Goal: Task Accomplishment & Management: Use online tool/utility

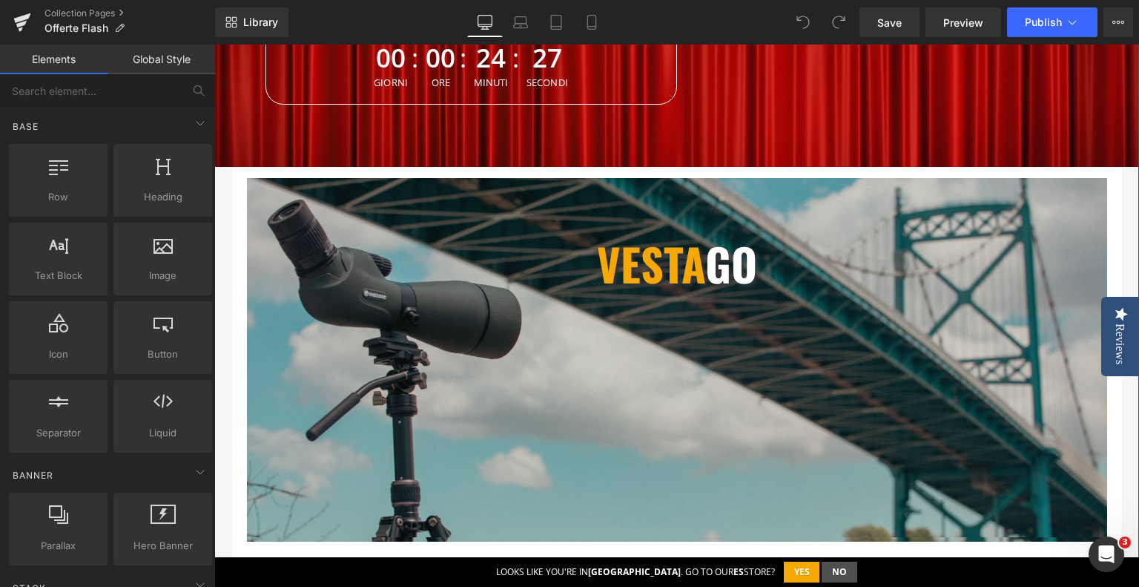
scroll to position [445, 0]
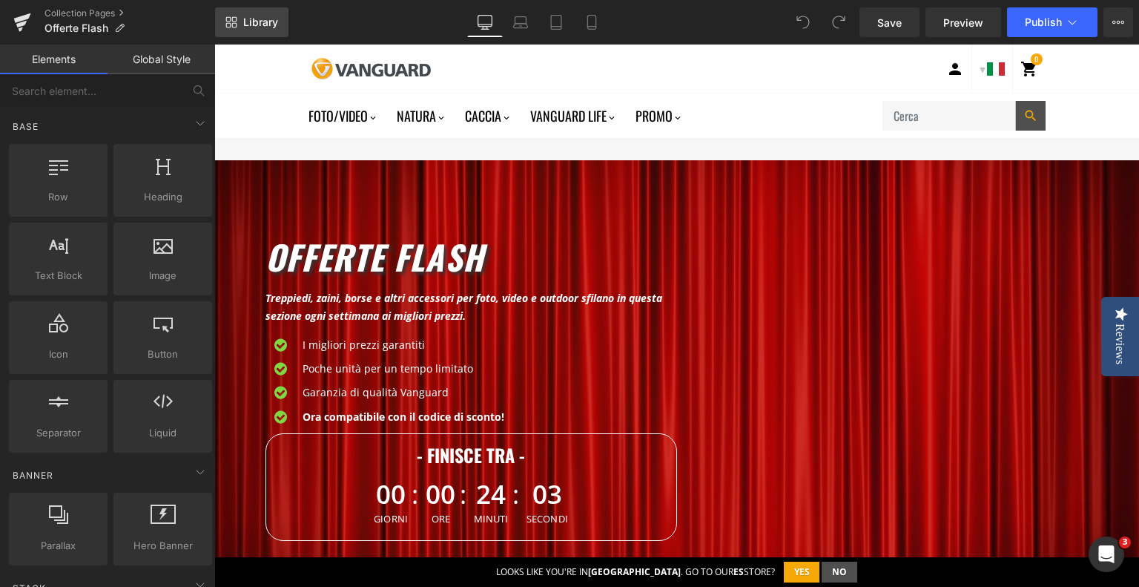
click at [234, 24] on icon at bounding box center [231, 22] width 12 height 12
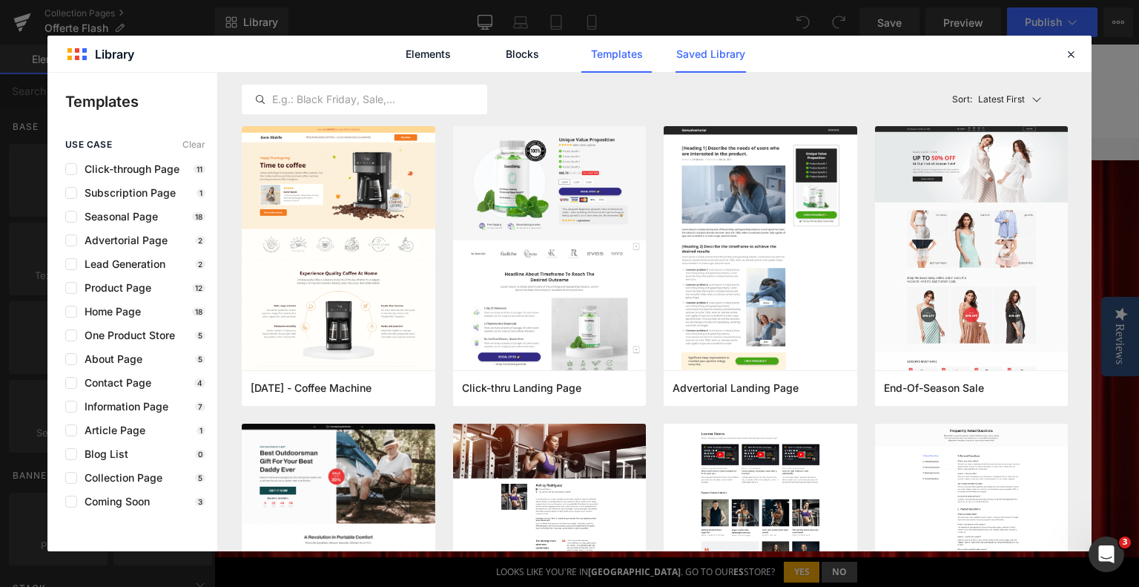
click at [728, 65] on link "Saved Library" at bounding box center [711, 54] width 70 height 37
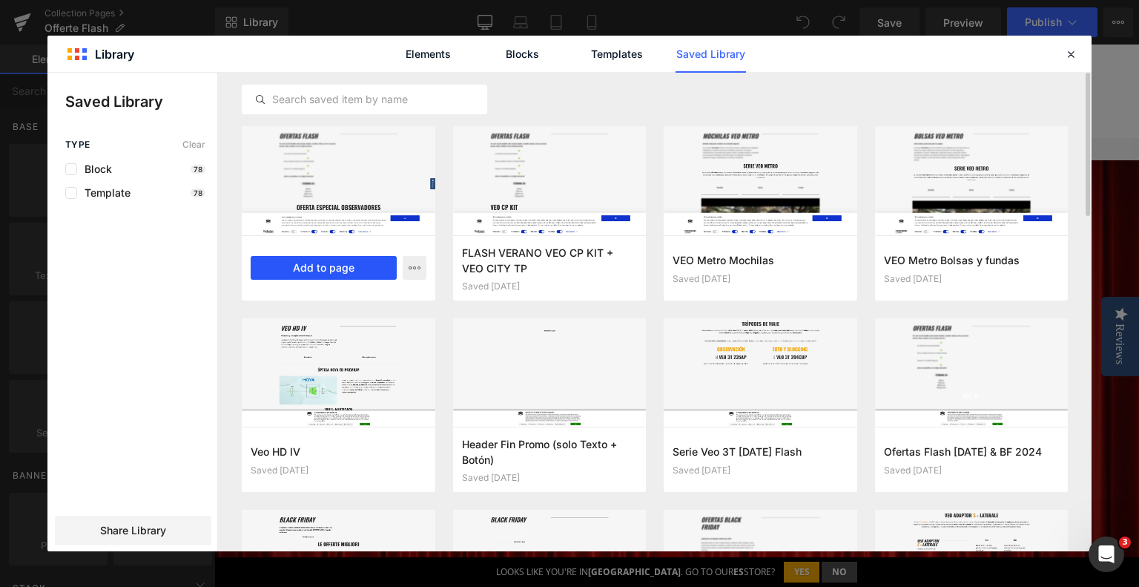
click at [295, 266] on button "Add to page" at bounding box center [324, 268] width 146 height 24
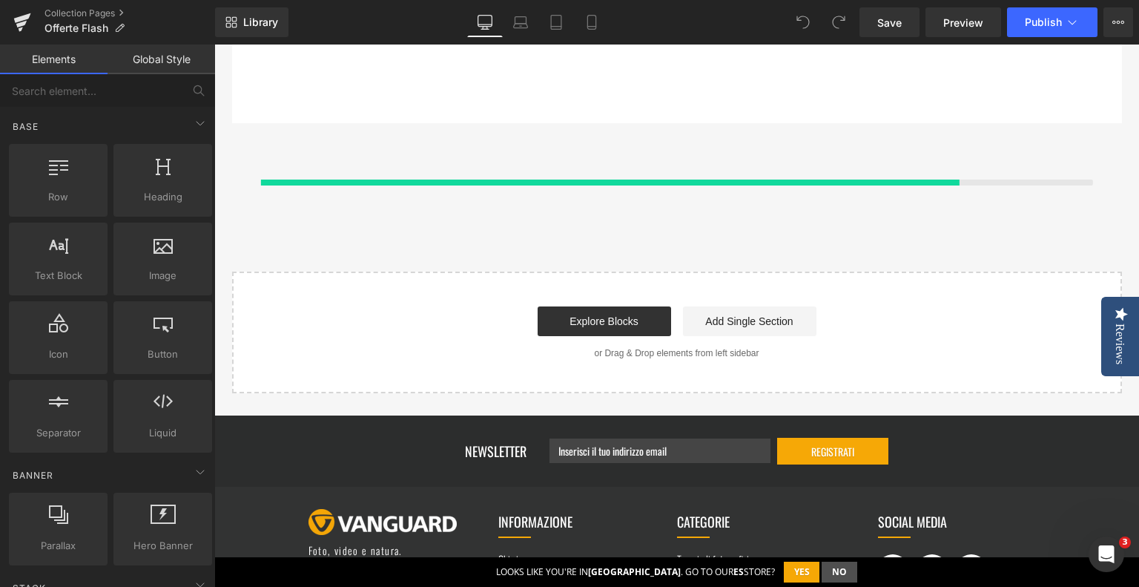
scroll to position [2511, 0]
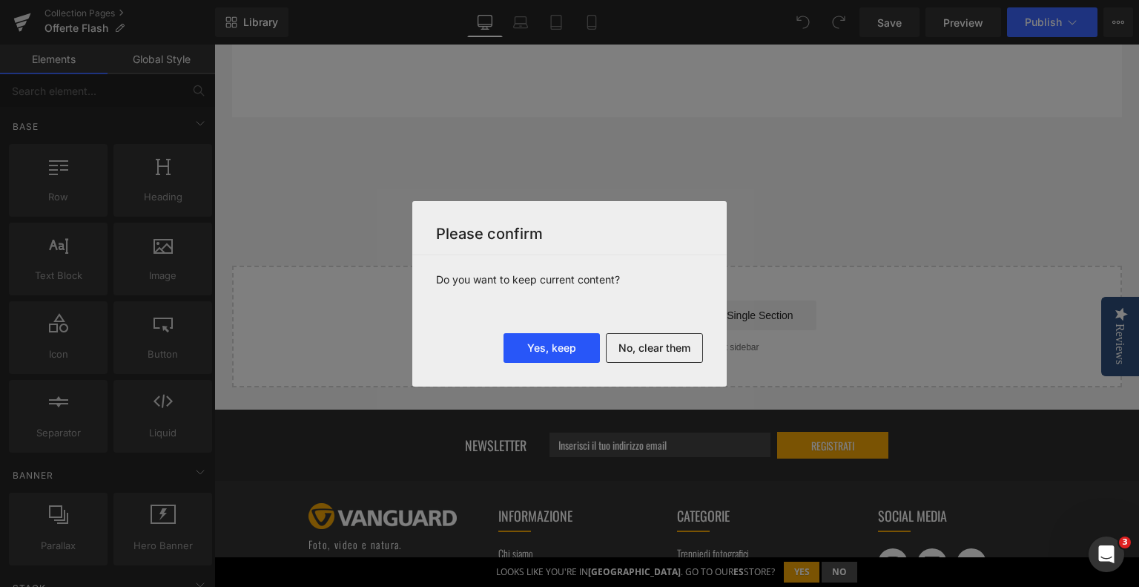
click at [544, 350] on button "Yes, keep" at bounding box center [552, 348] width 96 height 30
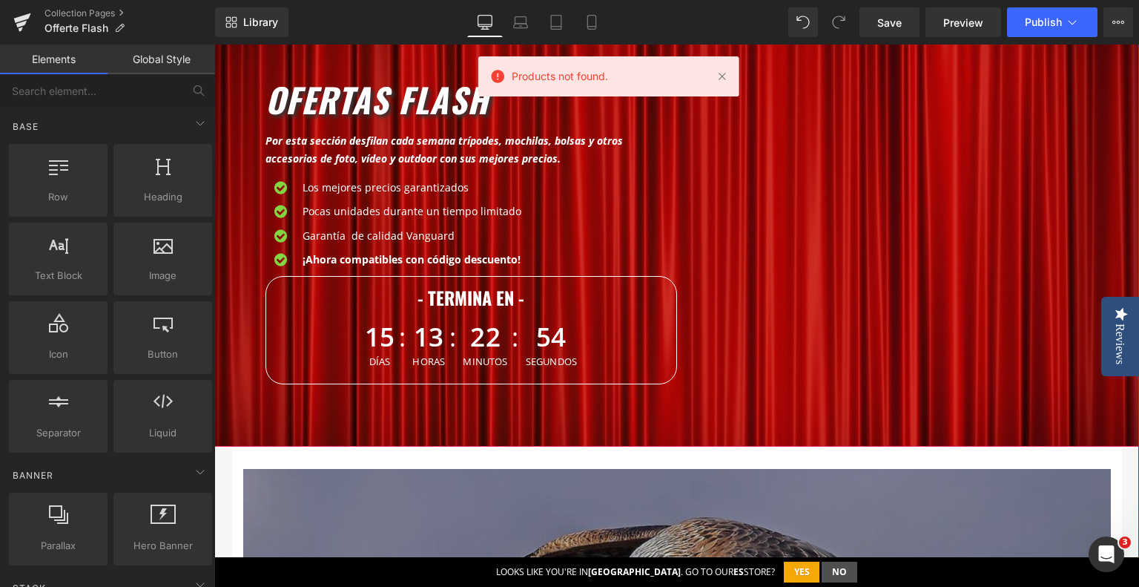
scroll to position [2585, 0]
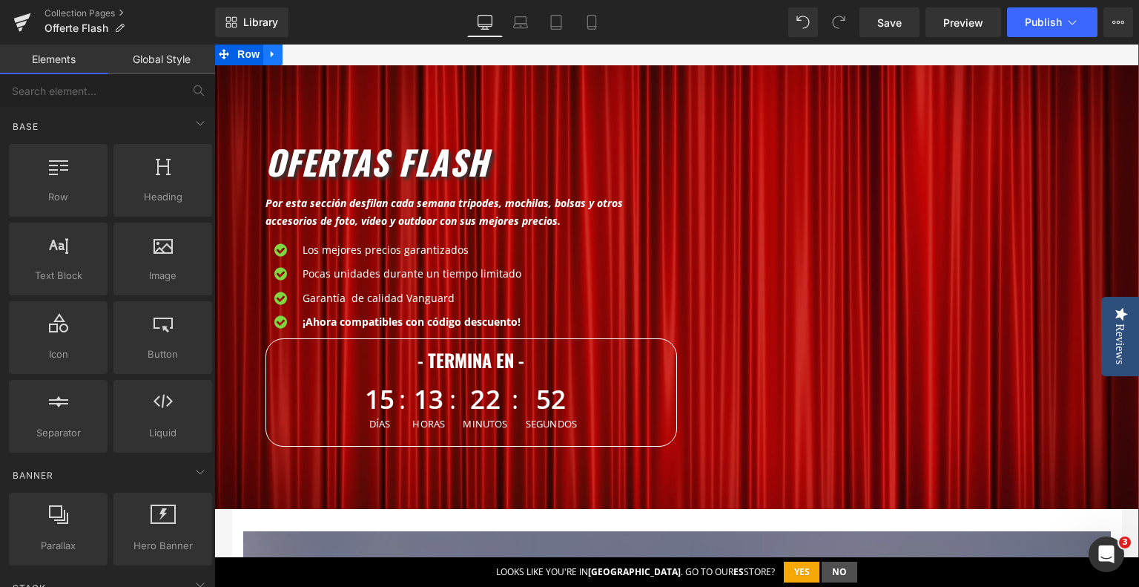
click at [273, 57] on link at bounding box center [272, 54] width 19 height 22
click at [306, 57] on icon at bounding box center [311, 54] width 10 height 10
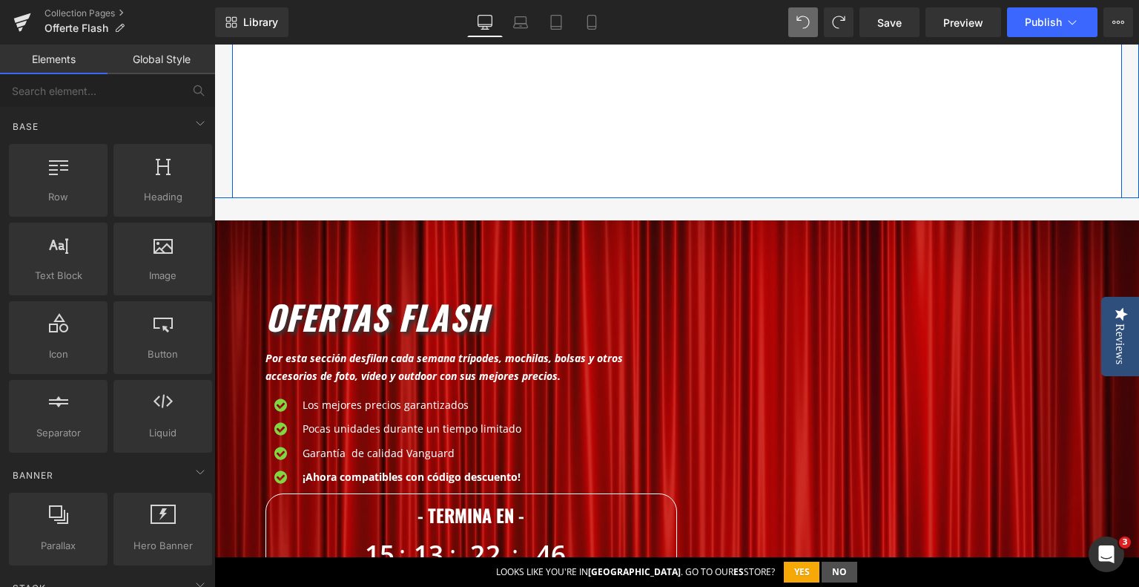
scroll to position [2511, 0]
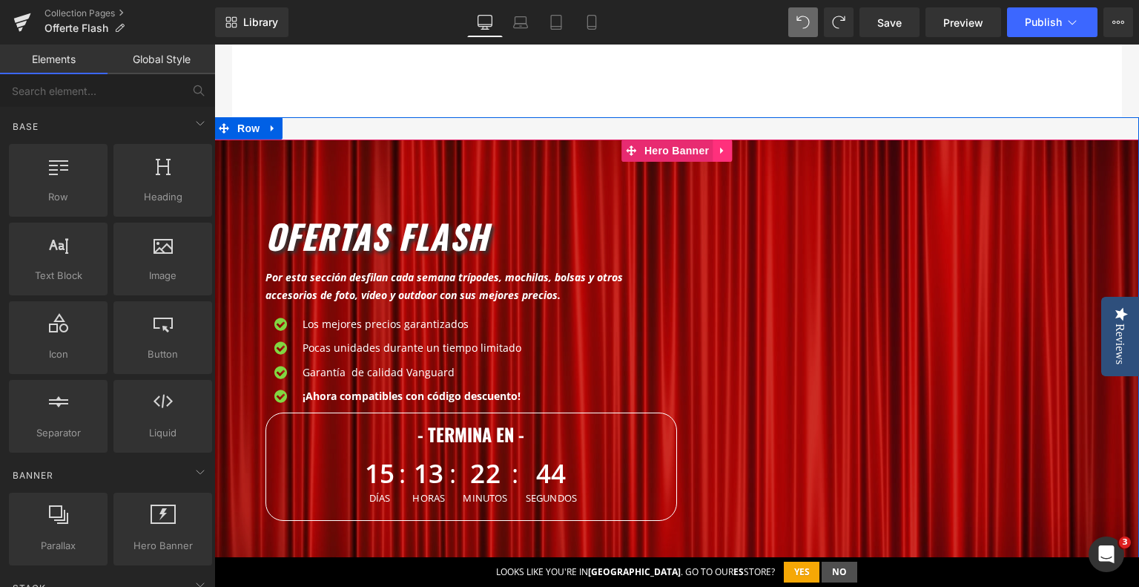
click at [720, 151] on icon at bounding box center [721, 151] width 3 height 7
click at [728, 153] on icon at bounding box center [732, 150] width 10 height 11
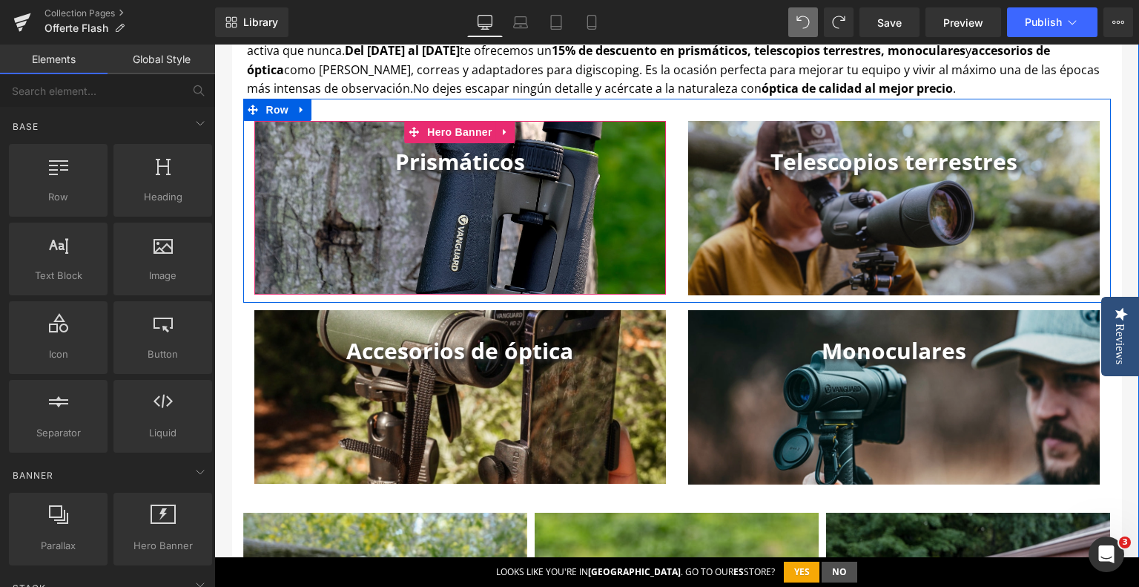
scroll to position [2956, 0]
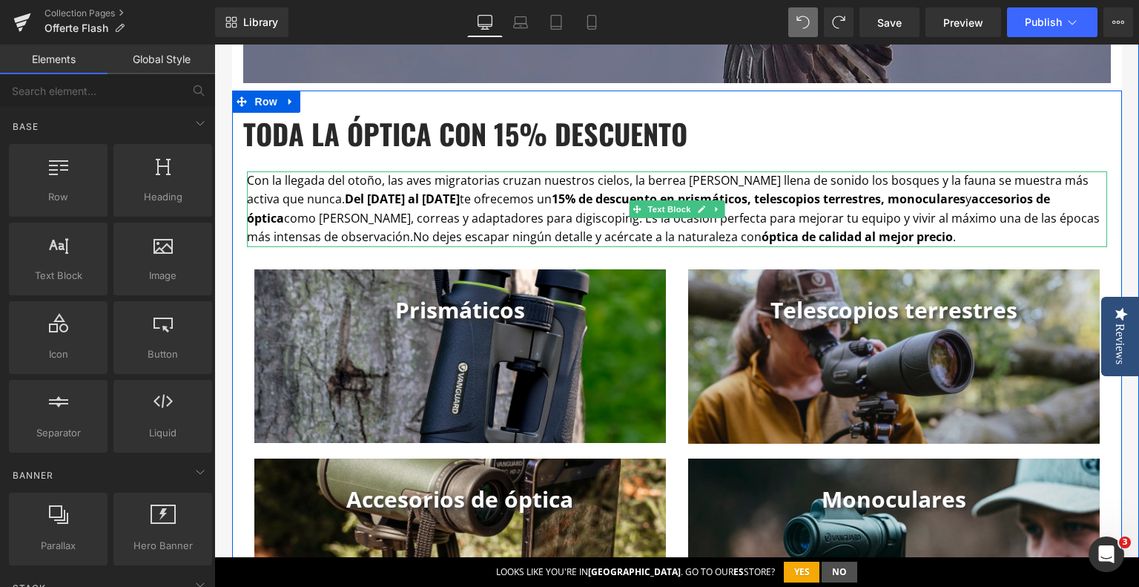
click at [375, 200] on strong "Del [DATE] al [DATE]" at bounding box center [402, 199] width 115 height 16
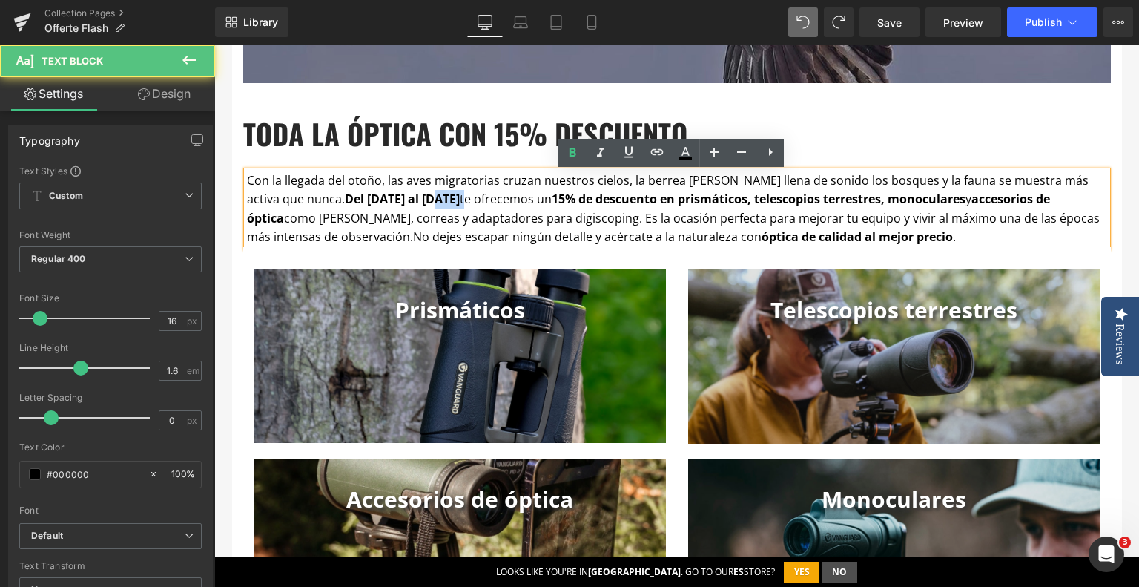
click at [375, 200] on strong "Del [DATE] al [DATE]" at bounding box center [402, 199] width 115 height 16
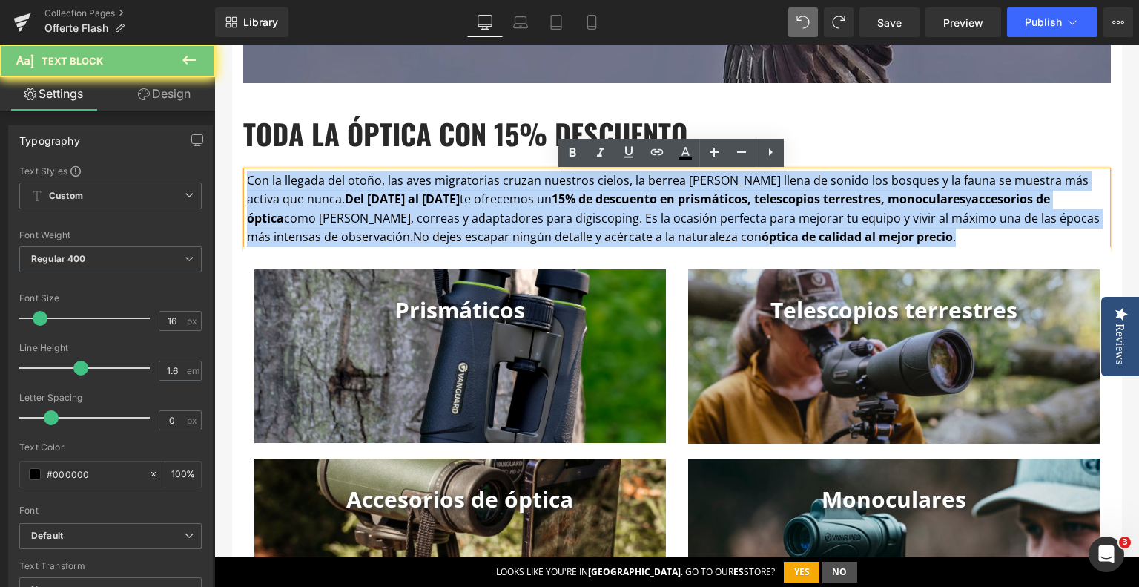
click at [375, 200] on strong "Del [DATE] al [DATE]" at bounding box center [402, 199] width 115 height 16
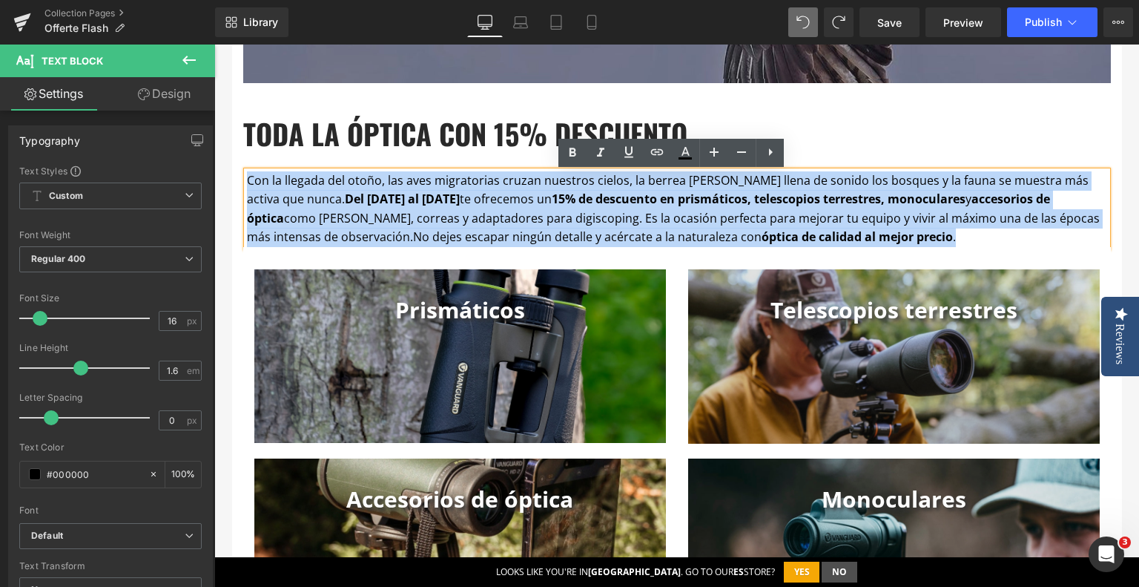
copy p "Con la llegada del otoño, las aves migratorias cruzan nuestros cielos, la berre…"
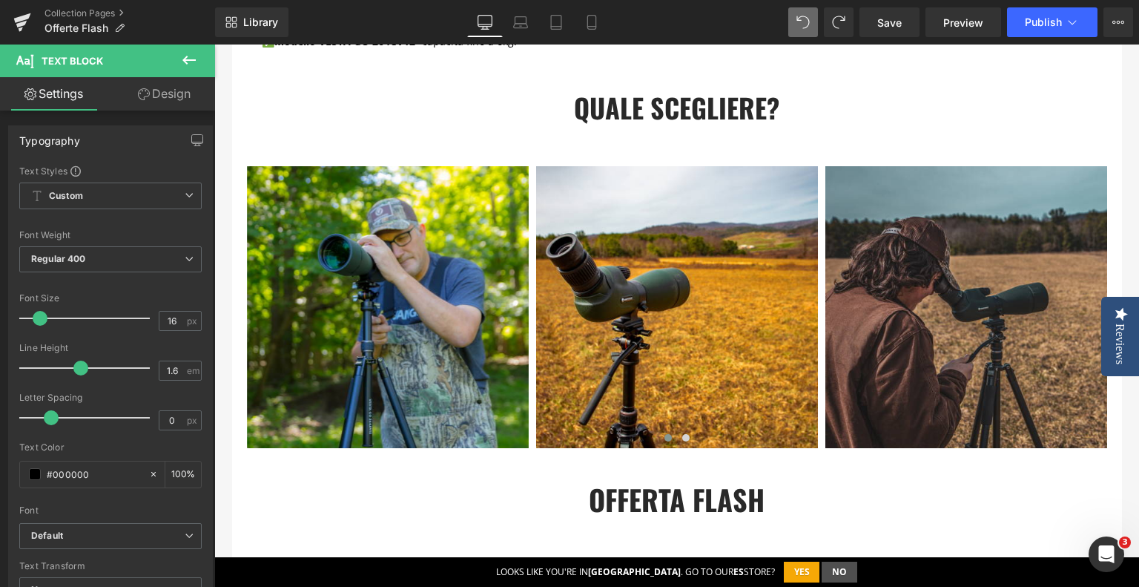
scroll to position [657, 0]
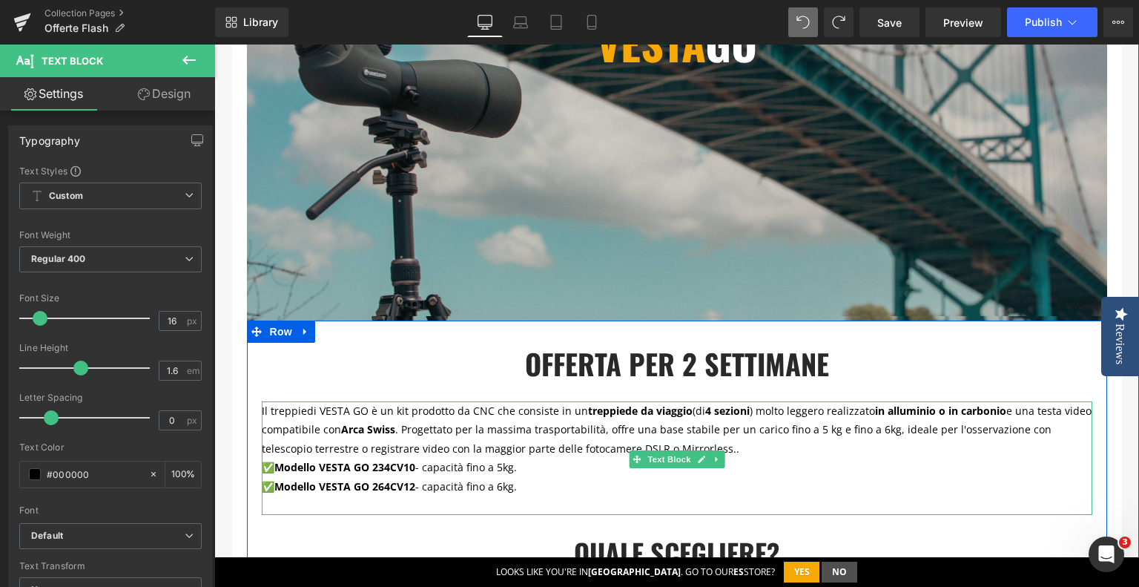
click at [357, 432] on strong "Arca Swiss" at bounding box center [368, 429] width 54 height 14
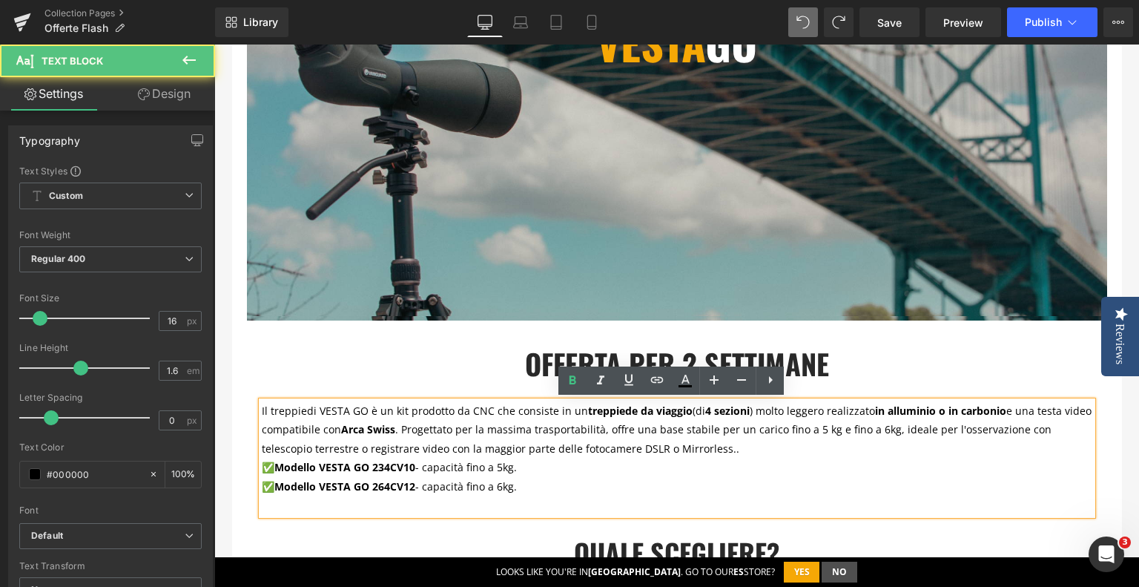
click at [518, 501] on p at bounding box center [677, 505] width 831 height 19
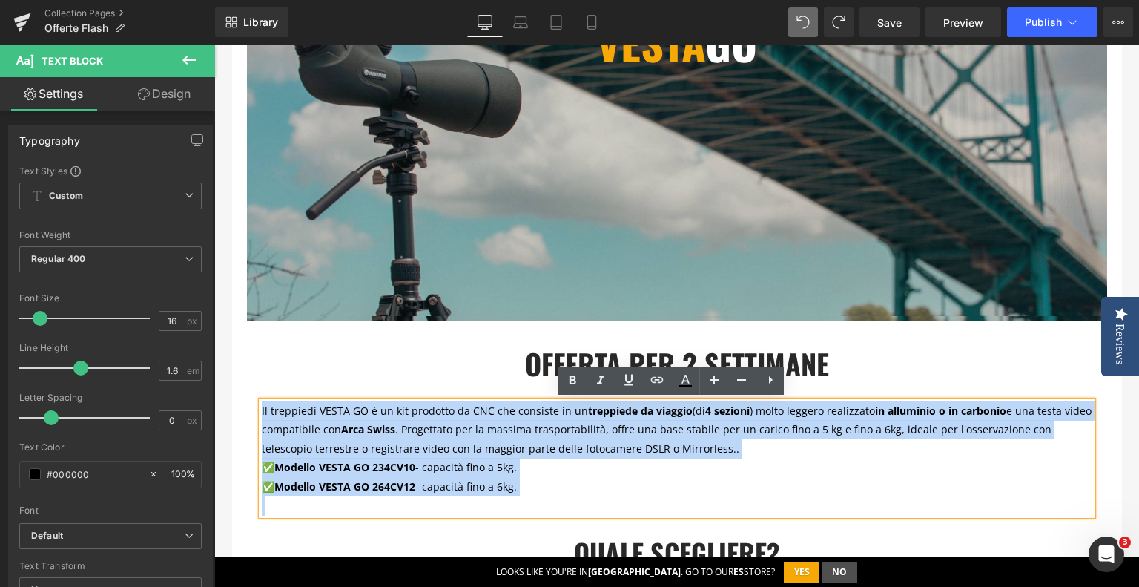
drag, startPoint x: 508, startPoint y: 508, endPoint x: 240, endPoint y: 407, distance: 286.1
click at [240, 407] on div "[PERSON_NAME] go Heading Row Heading Hero Banner OFFERTA PER 2 SETTIMANE Headin…" at bounding box center [677, 421] width 890 height 950
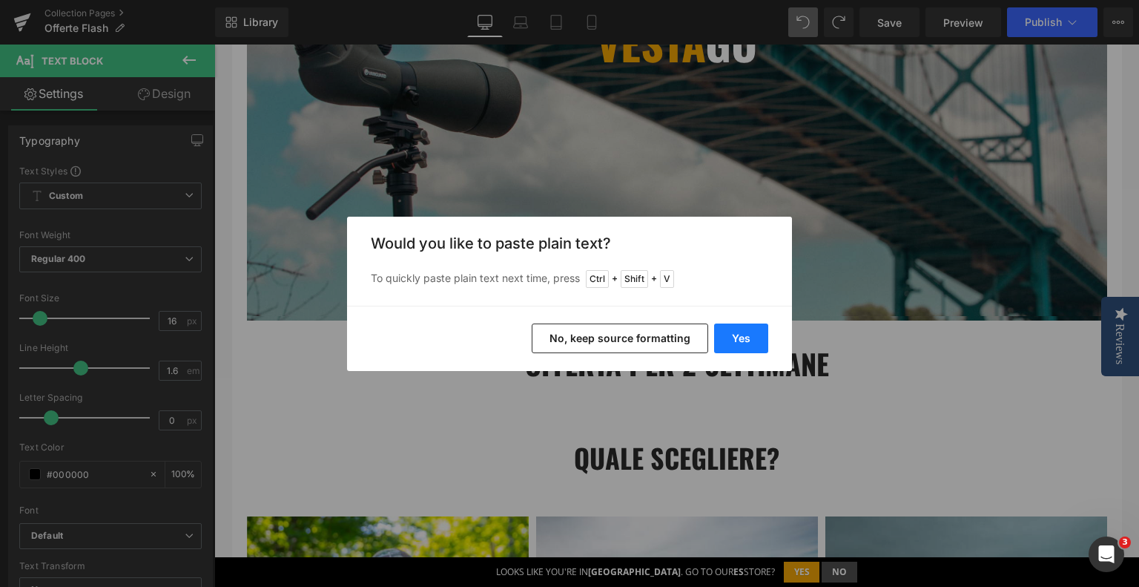
click at [739, 334] on button "Yes" at bounding box center [741, 338] width 54 height 30
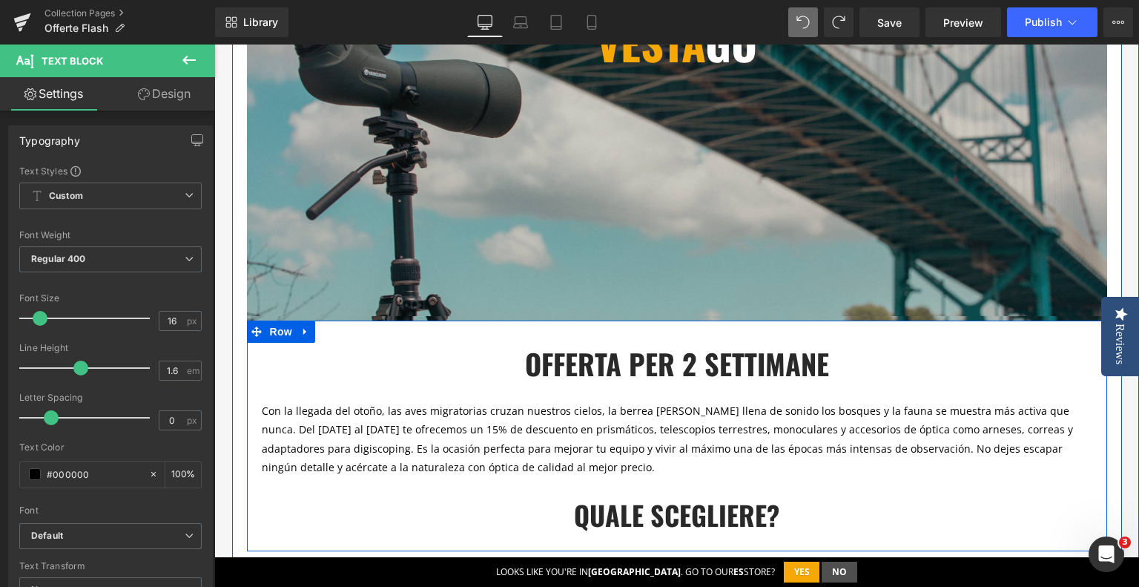
click at [445, 499] on h2 "QUALE SCEGLIERE?" at bounding box center [677, 515] width 838 height 40
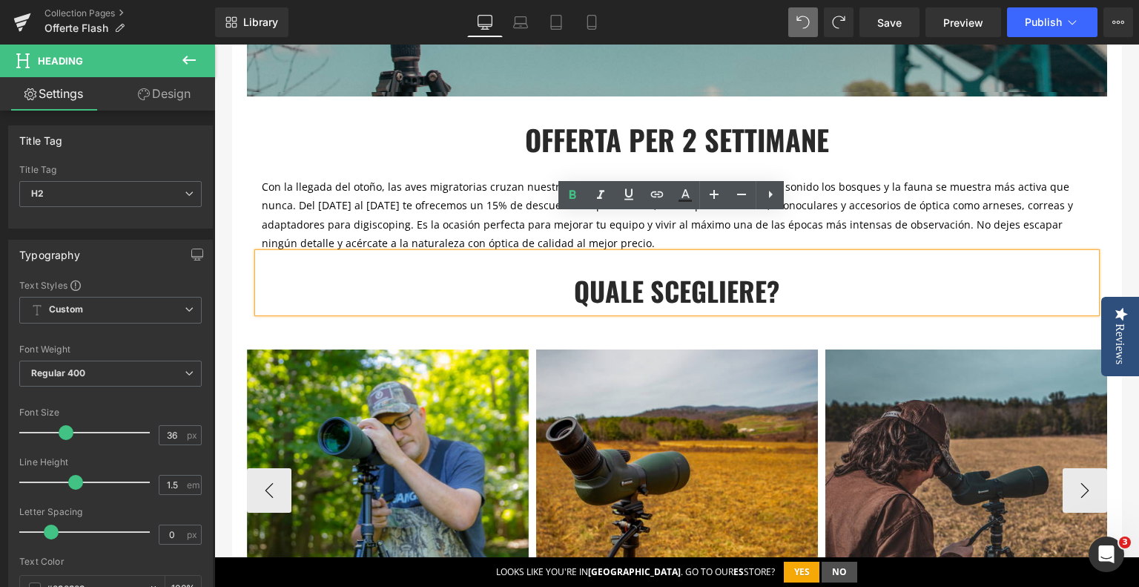
scroll to position [954, 0]
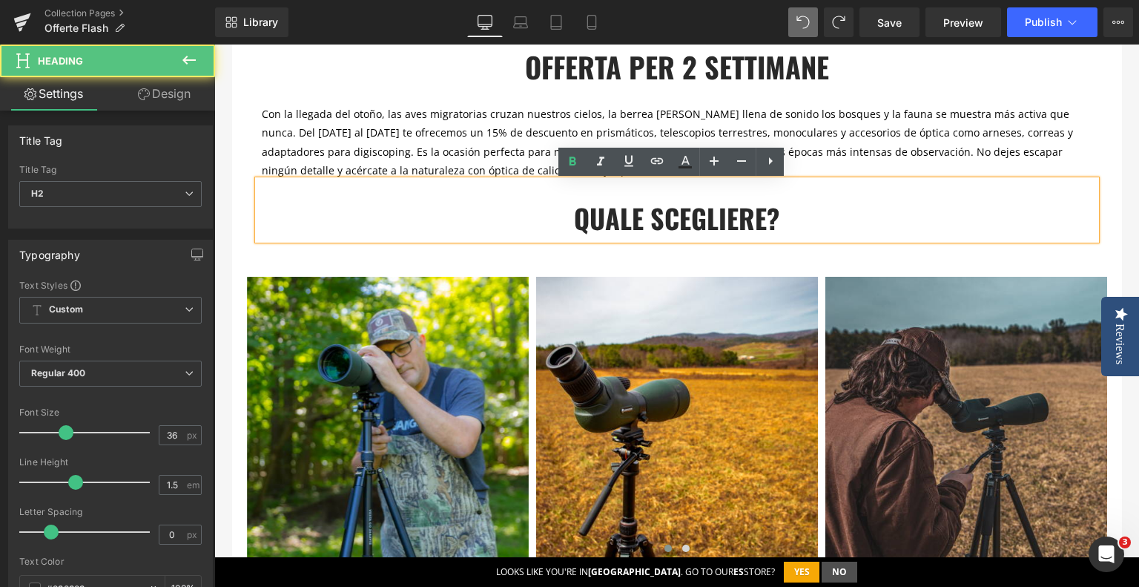
click at [670, 202] on b "QUALE SCEGLIERE?" at bounding box center [676, 217] width 205 height 39
click at [828, 122] on p "Con la llegada del otoño, las aves migratorias cruzan nuestros cielos, la berre…" at bounding box center [677, 143] width 831 height 76
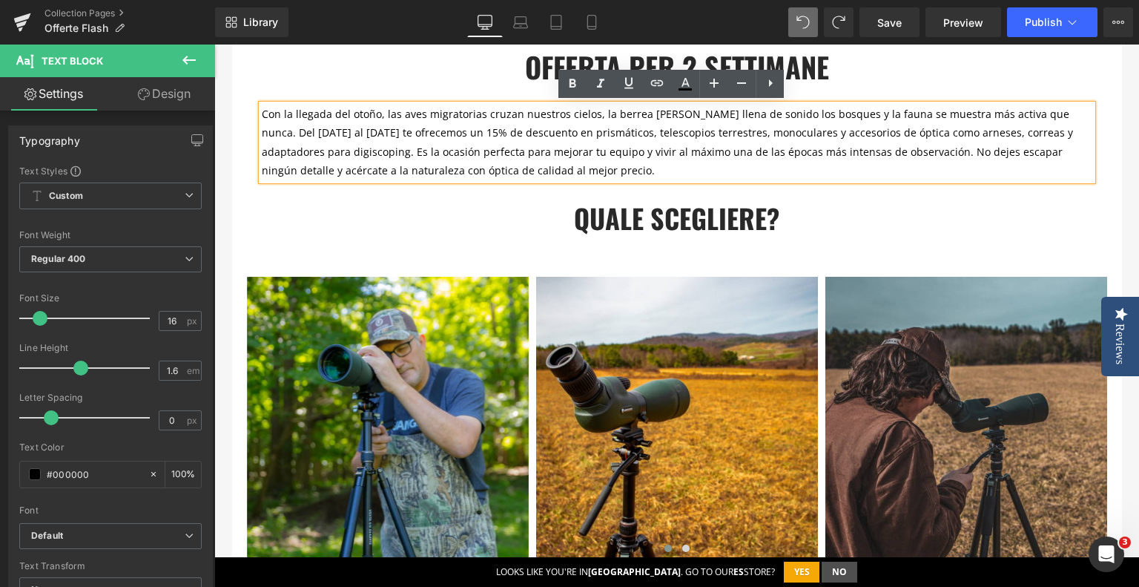
click at [684, 246] on div "OFFERTA PER 2 SETTIMANE Heading Con la llegada del otoño, las aves migratorias …" at bounding box center [677, 146] width 860 height 201
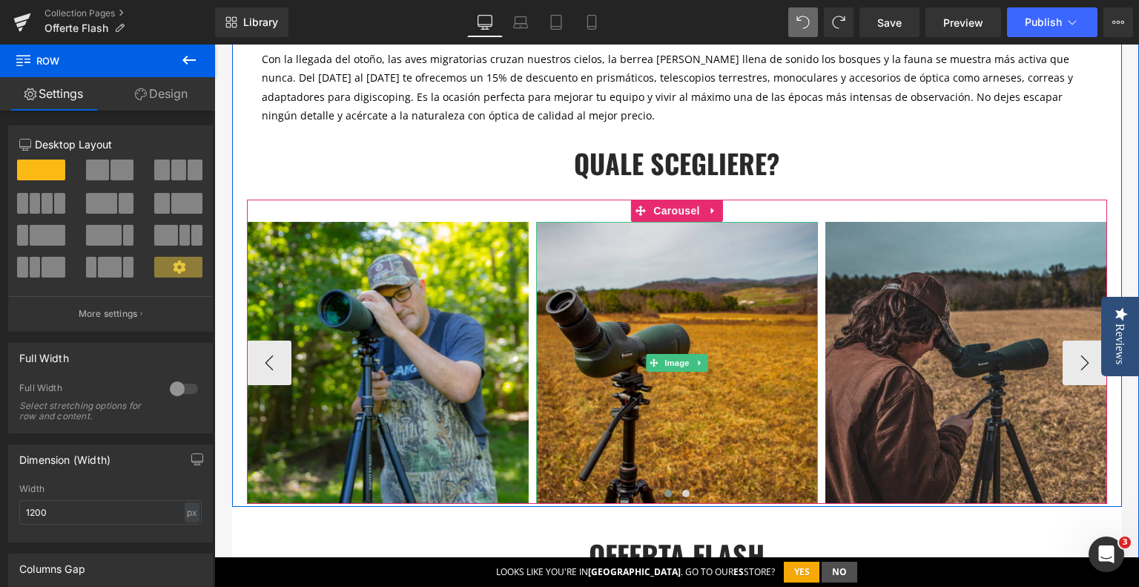
scroll to position [880, 0]
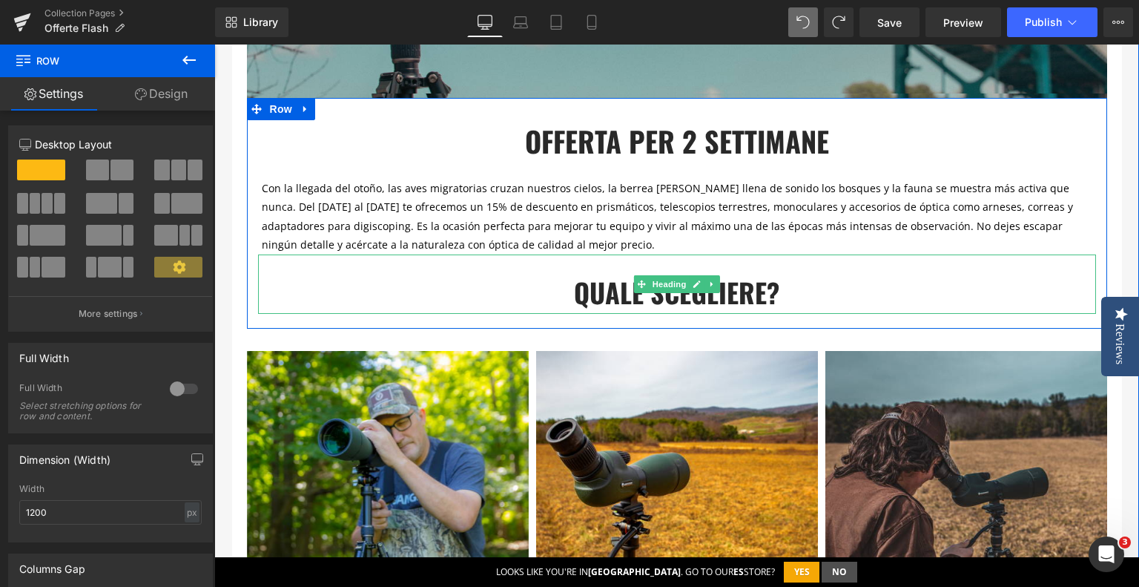
click at [632, 274] on b "QUALE SCEGLIERE?" at bounding box center [676, 291] width 205 height 39
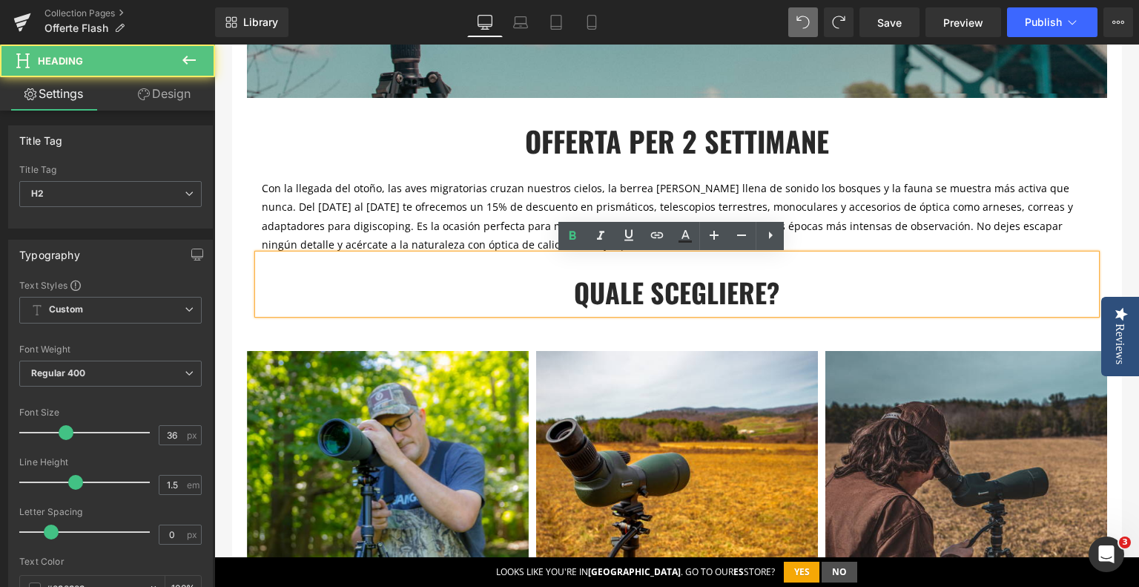
drag, startPoint x: 756, startPoint y: 299, endPoint x: 797, endPoint y: 265, distance: 52.6
click at [756, 299] on b "QUALE SCEGLIERE?" at bounding box center [676, 291] width 205 height 39
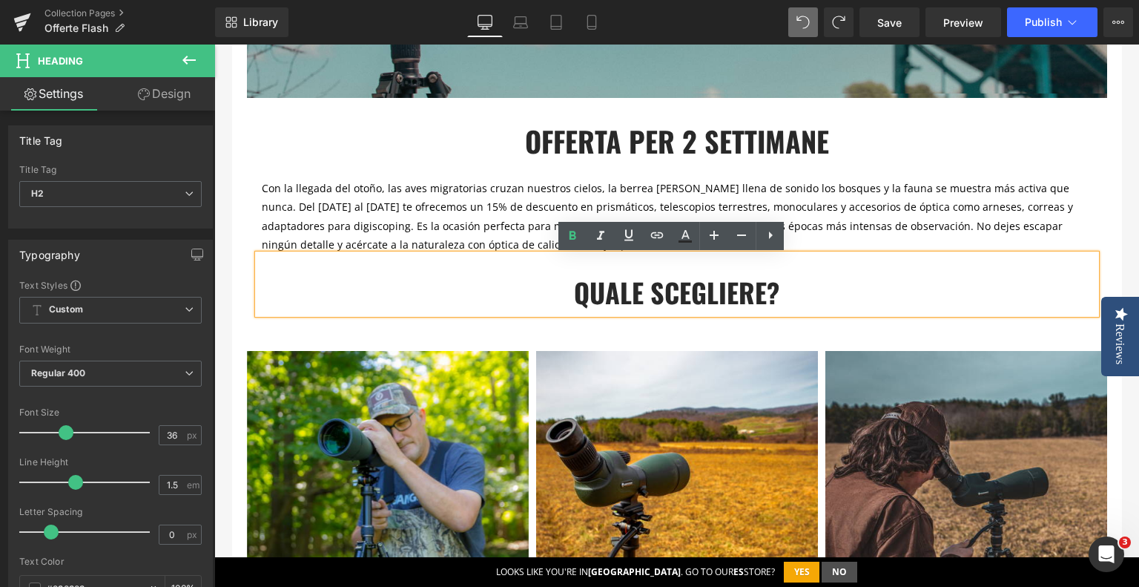
click at [848, 201] on span "Con la llegada del otoño, las aves migratorias cruzan nuestros cielos, la berre…" at bounding box center [667, 216] width 811 height 71
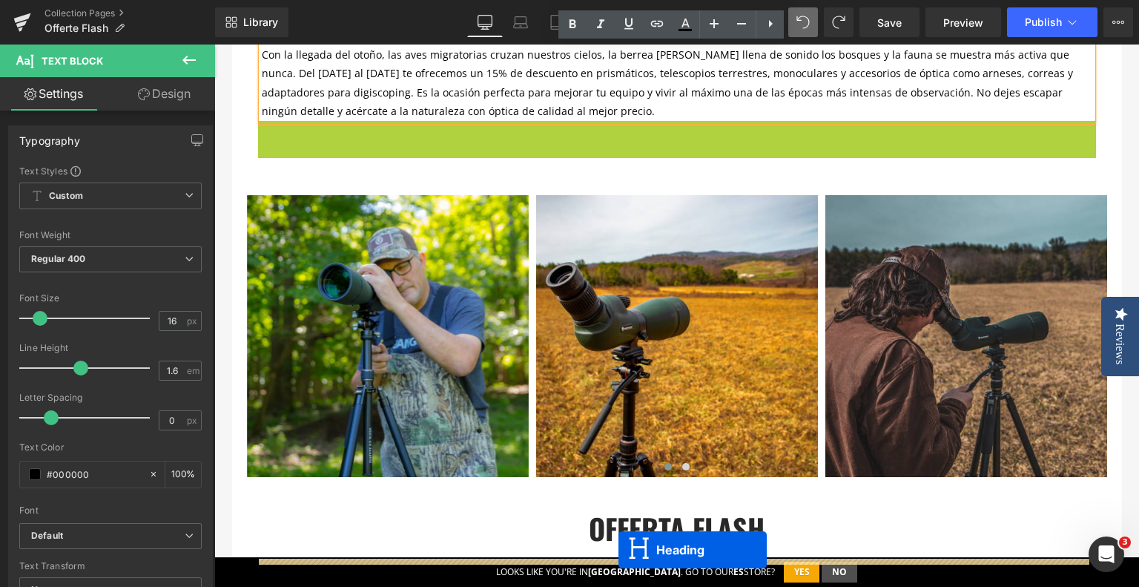
scroll to position [1072, 0]
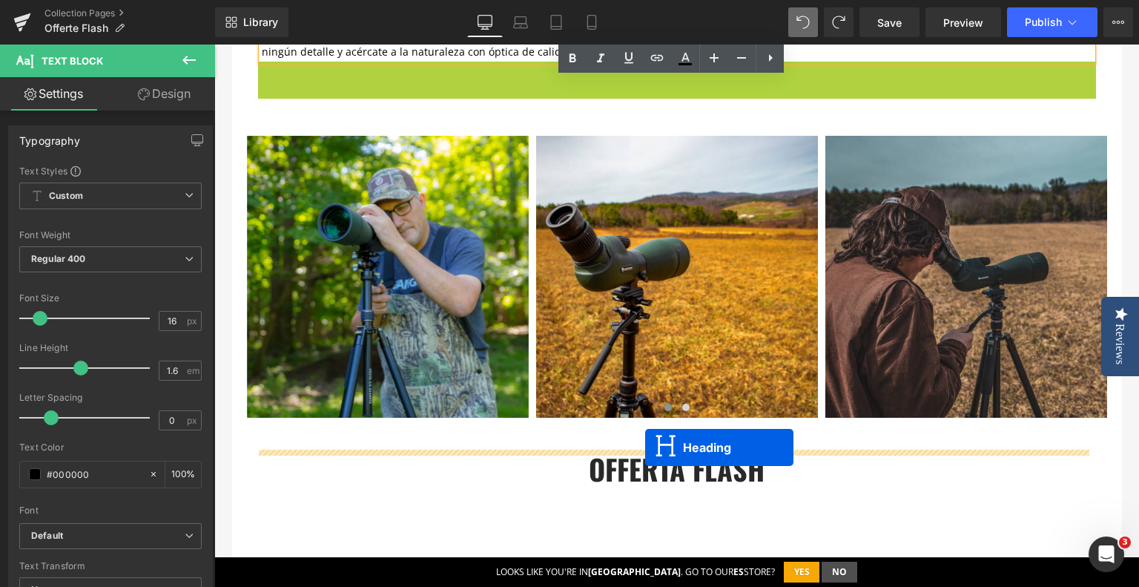
drag, startPoint x: 631, startPoint y: 286, endPoint x: 645, endPoint y: 447, distance: 162.3
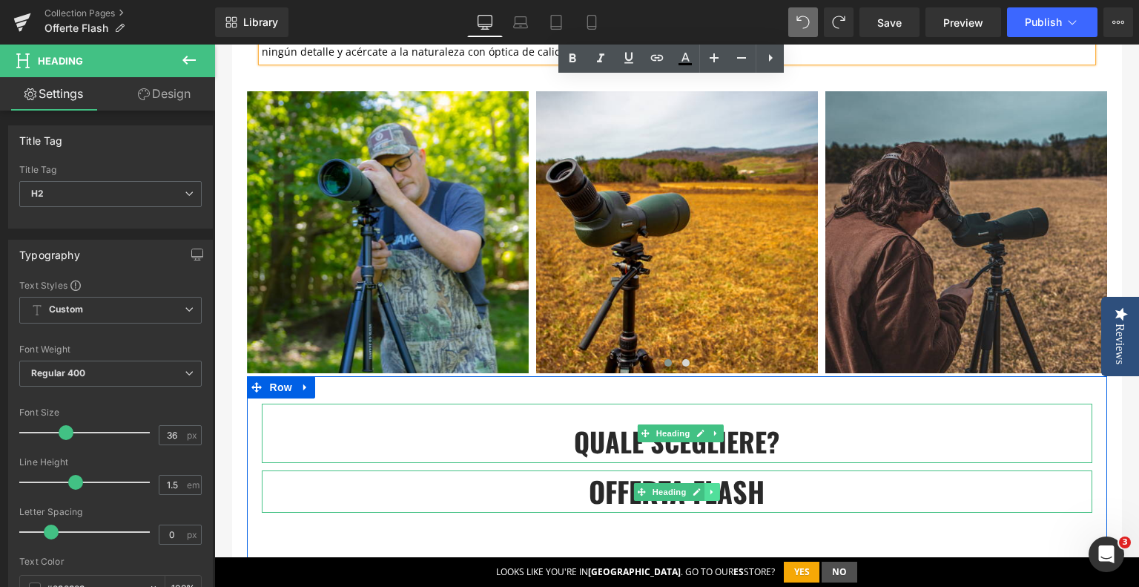
click at [708, 493] on icon at bounding box center [712, 491] width 8 height 9
click at [716, 489] on icon at bounding box center [720, 491] width 8 height 8
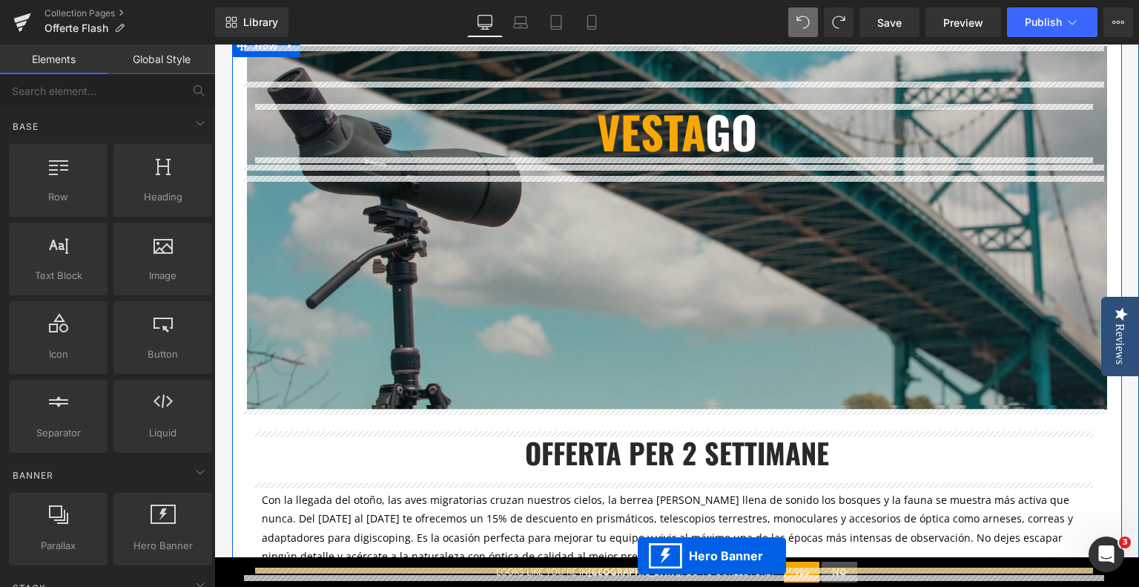
scroll to position [627, 0]
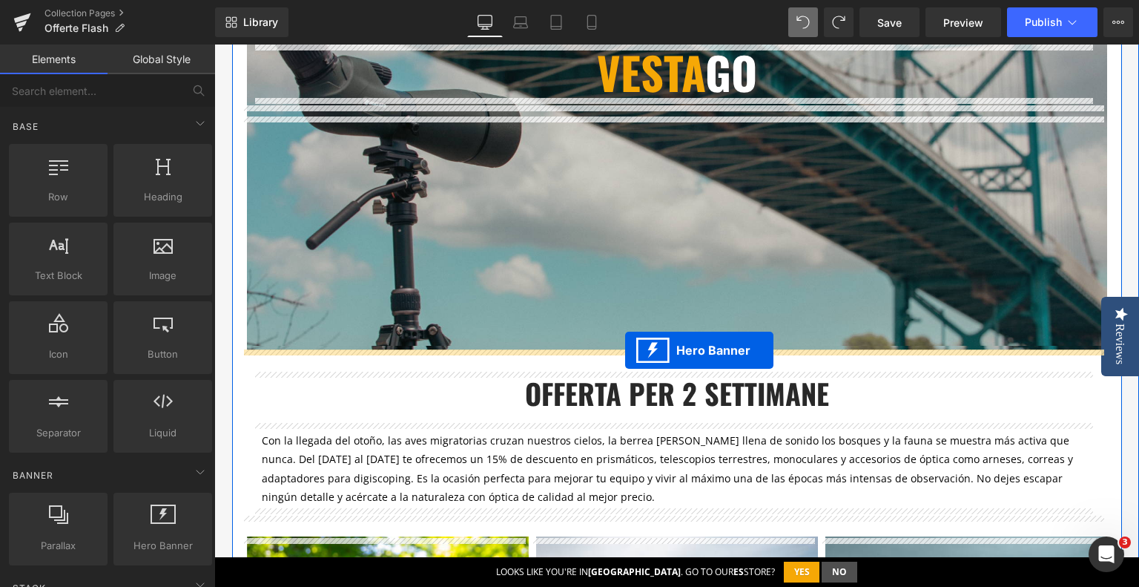
drag, startPoint x: 622, startPoint y: 188, endPoint x: 625, endPoint y: 350, distance: 162.5
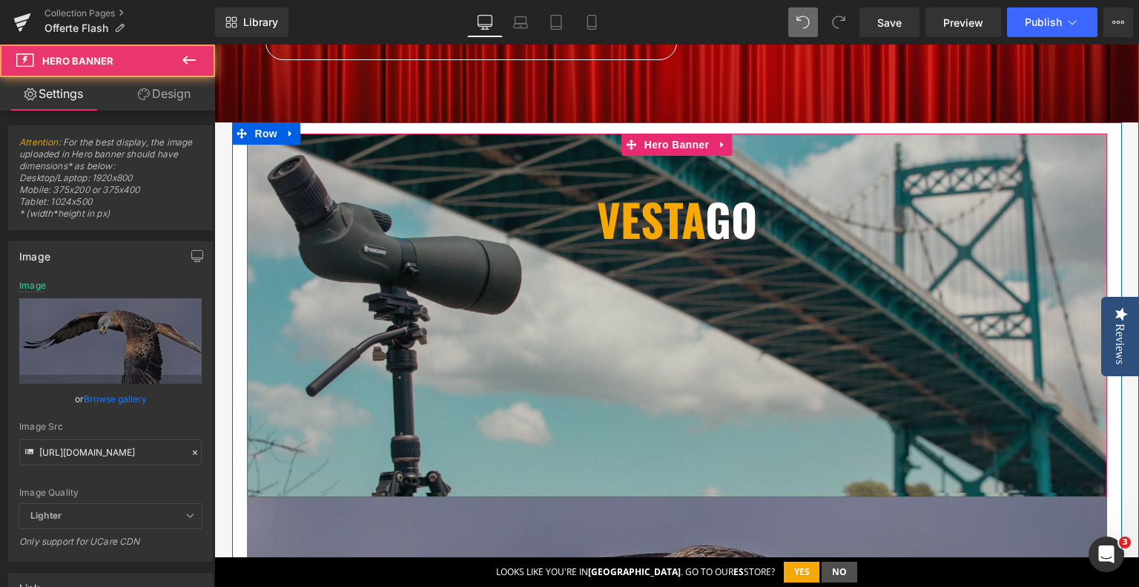
scroll to position [479, 0]
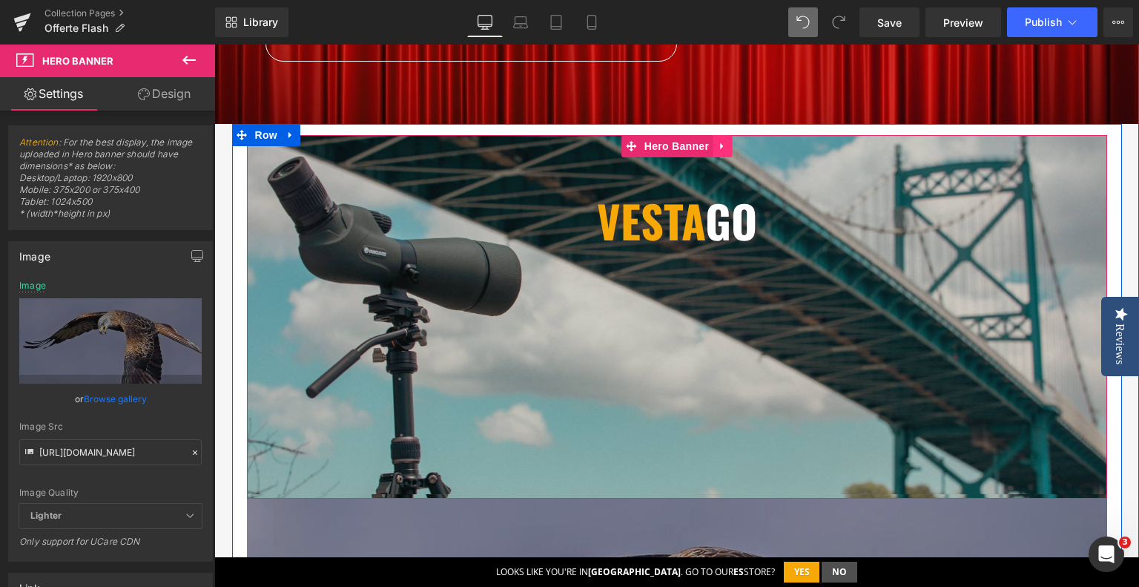
click at [720, 149] on icon at bounding box center [722, 146] width 10 height 11
click at [729, 148] on icon at bounding box center [732, 146] width 10 height 10
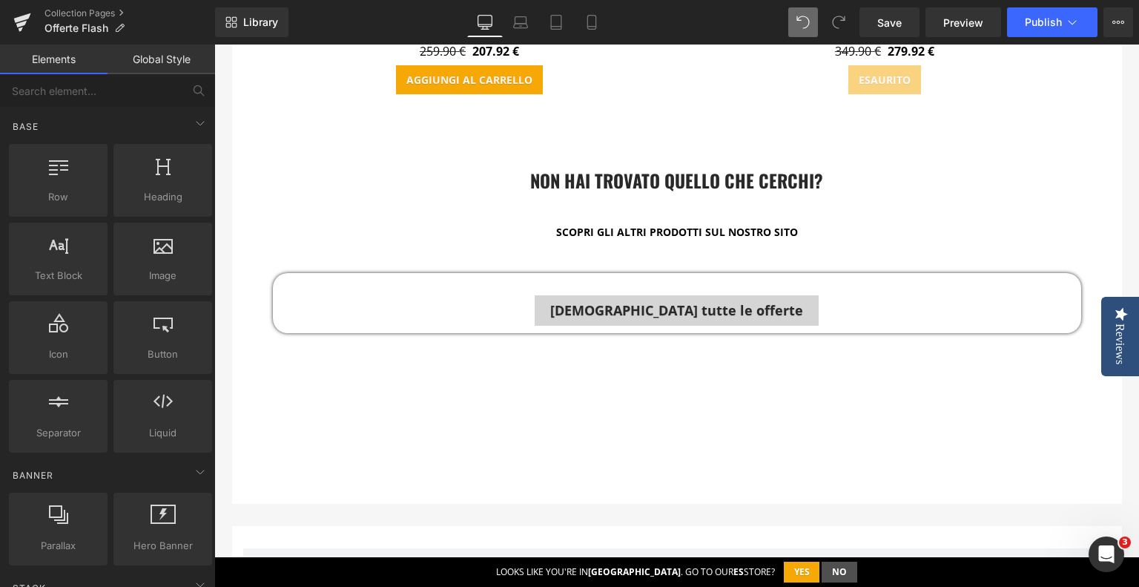
scroll to position [2259, 0]
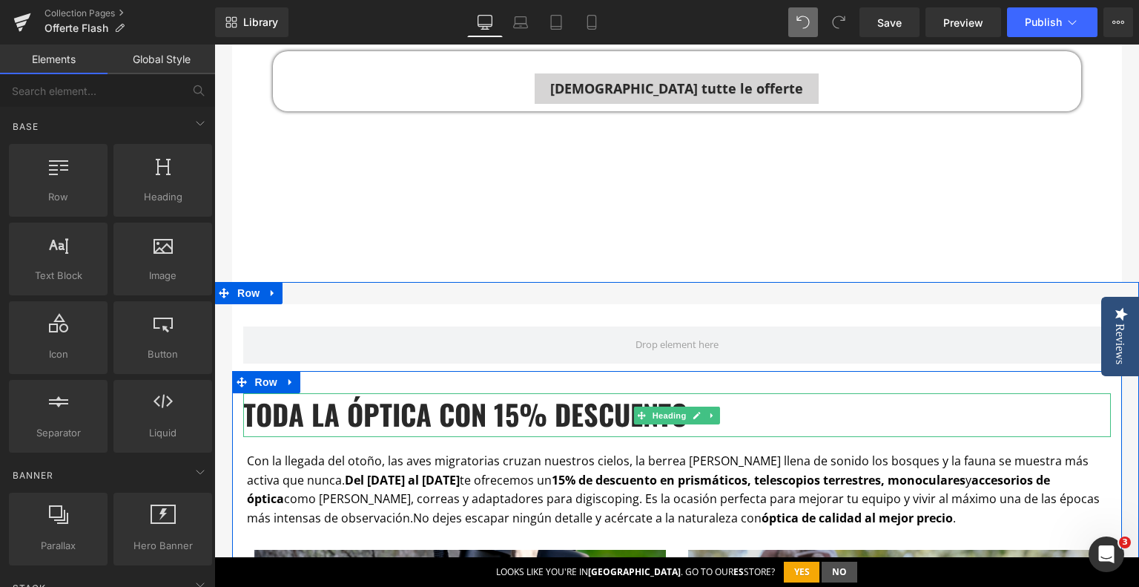
click at [355, 413] on b "toda la óptica con 15% descuento" at bounding box center [465, 414] width 444 height 42
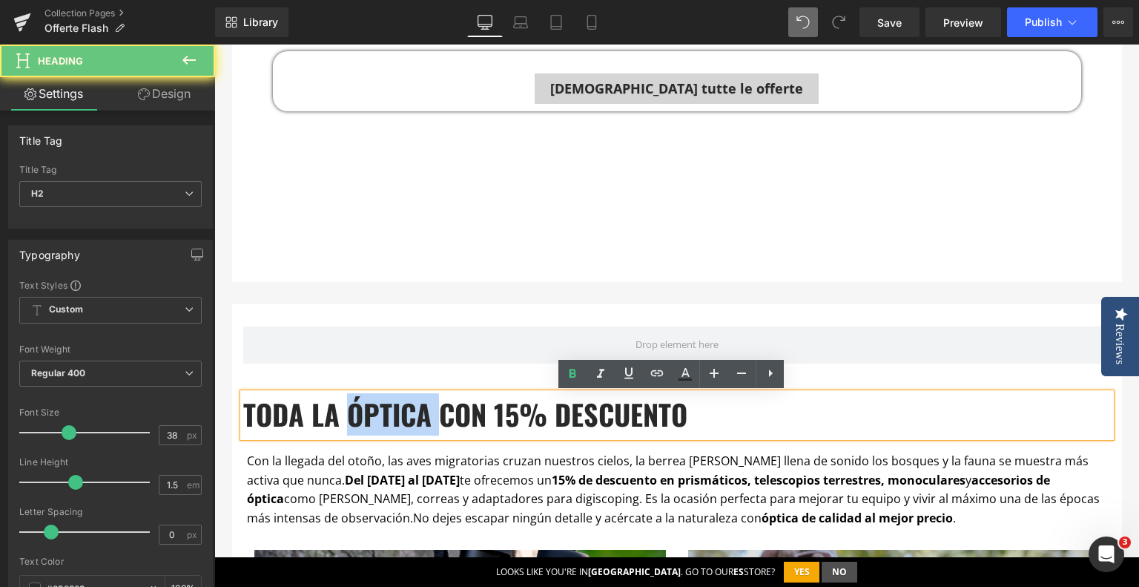
click at [355, 413] on b "toda la óptica con 15% descuento" at bounding box center [465, 414] width 444 height 42
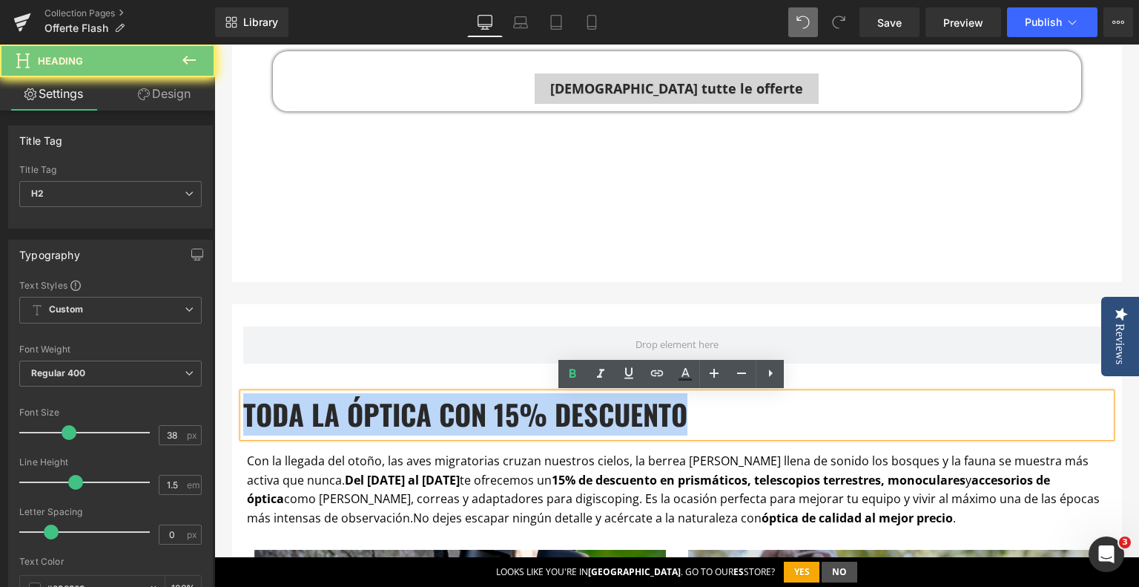
click at [355, 413] on b "toda la óptica con 15% descuento" at bounding box center [465, 414] width 444 height 42
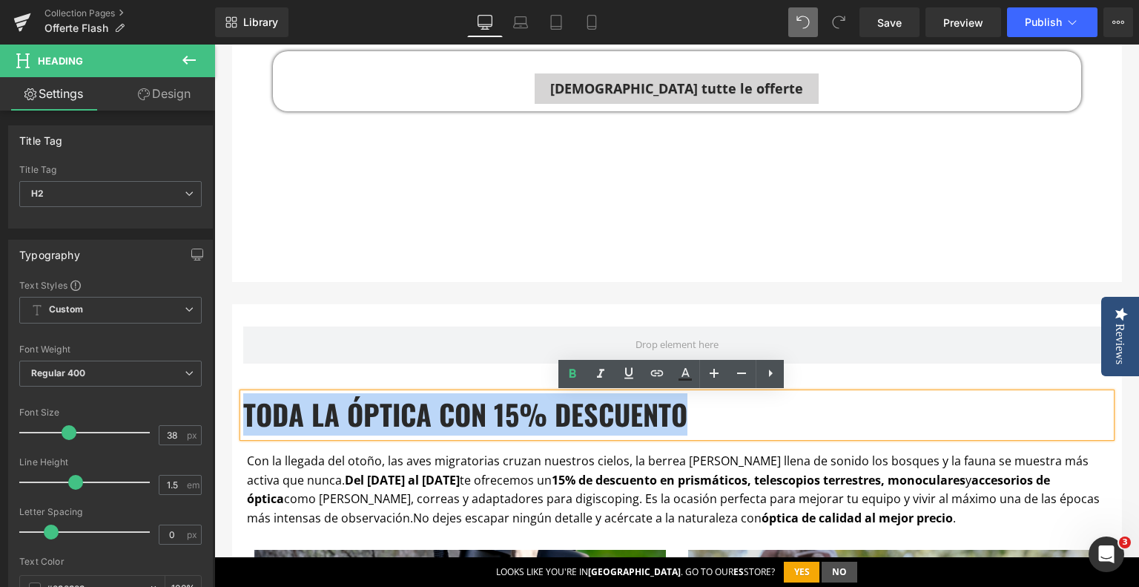
copy b "toda la óptica con 15% descuento"
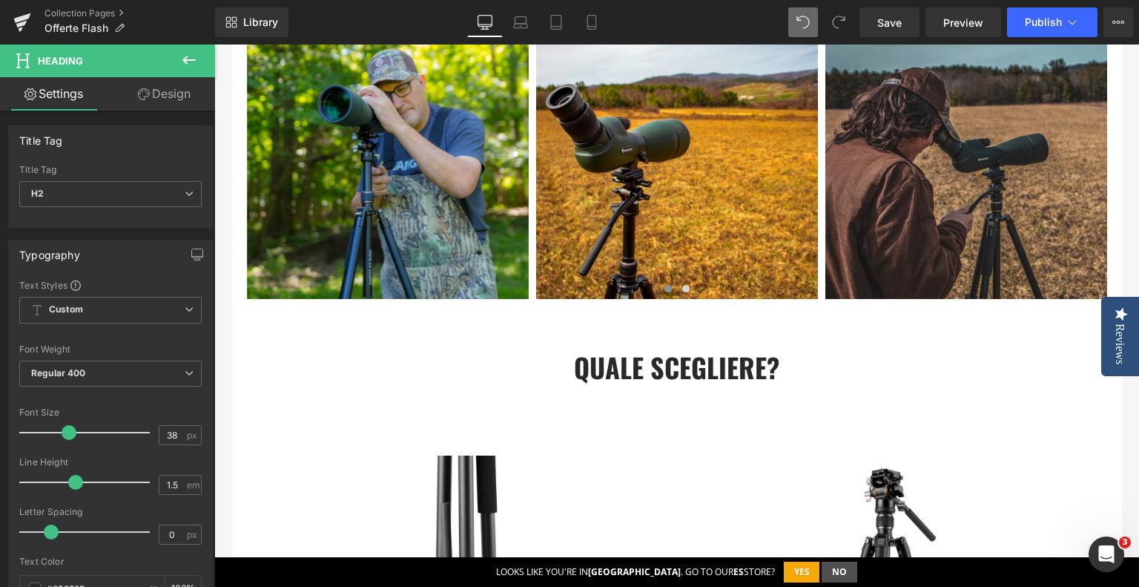
scroll to position [702, 0]
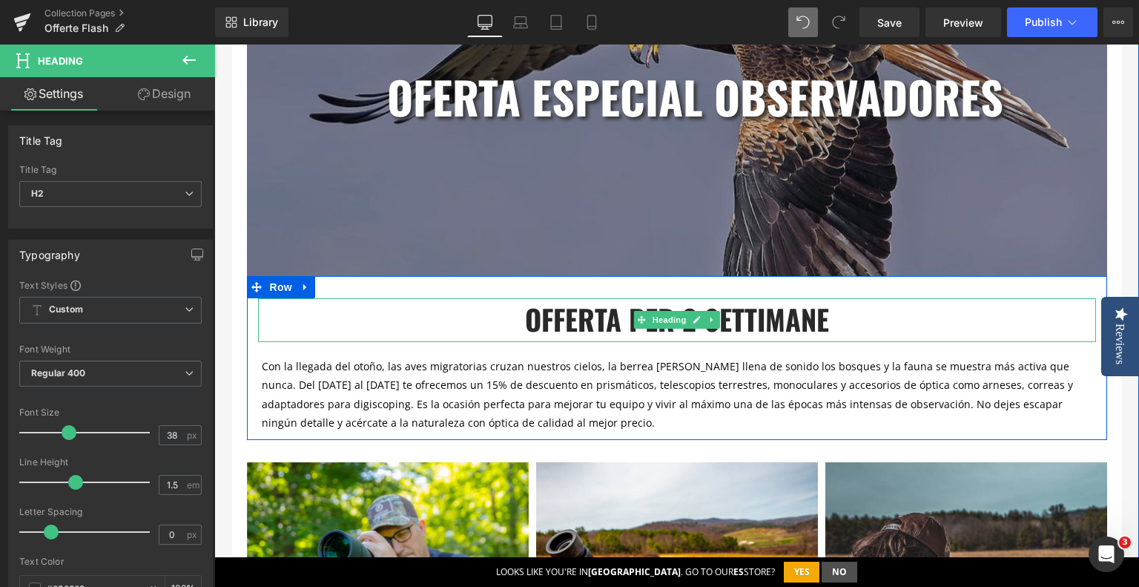
click at [547, 324] on span "OFFERTA PER 2 SETTIMANE" at bounding box center [677, 319] width 304 height 42
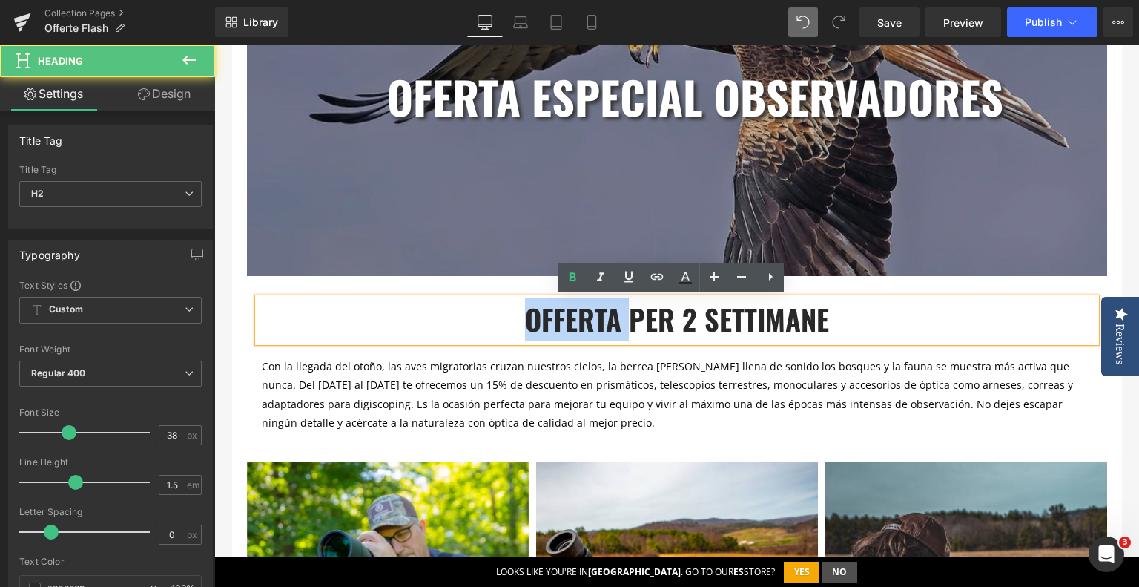
click at [547, 324] on span "OFFERTA PER 2 SETTIMANE" at bounding box center [677, 319] width 304 height 42
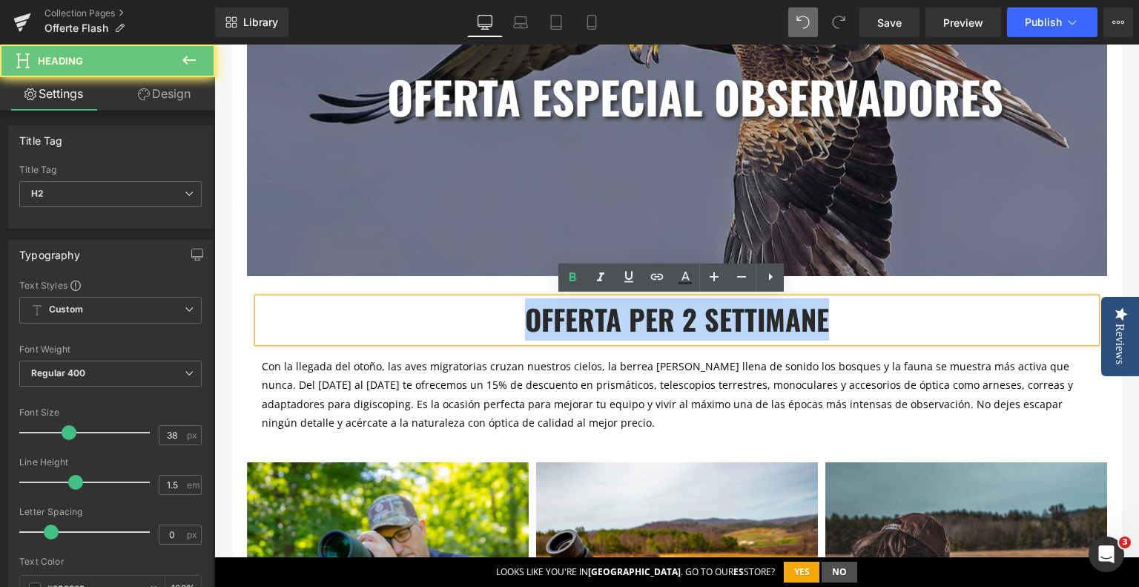
click at [547, 324] on span "OFFERTA PER 2 SETTIMANE" at bounding box center [677, 319] width 304 height 42
paste div
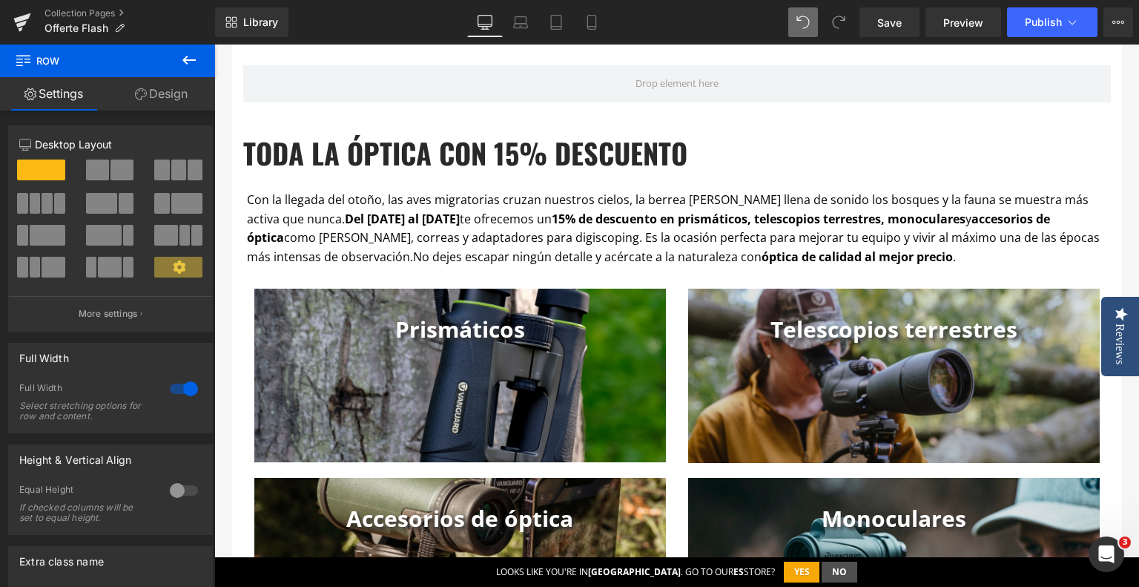
scroll to position [2630, 0]
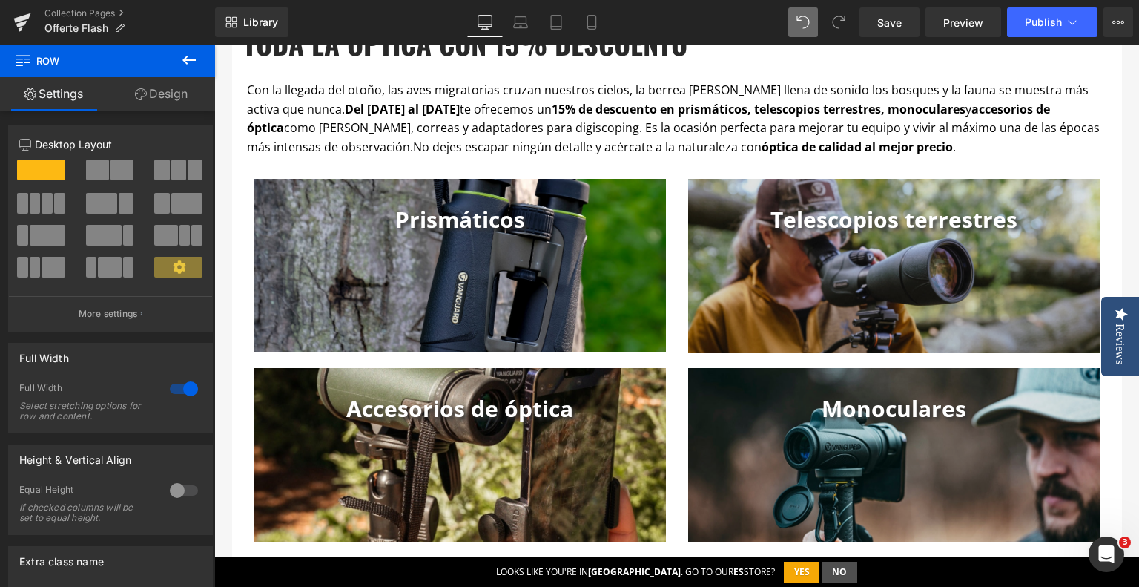
click at [182, 59] on icon at bounding box center [189, 60] width 18 height 18
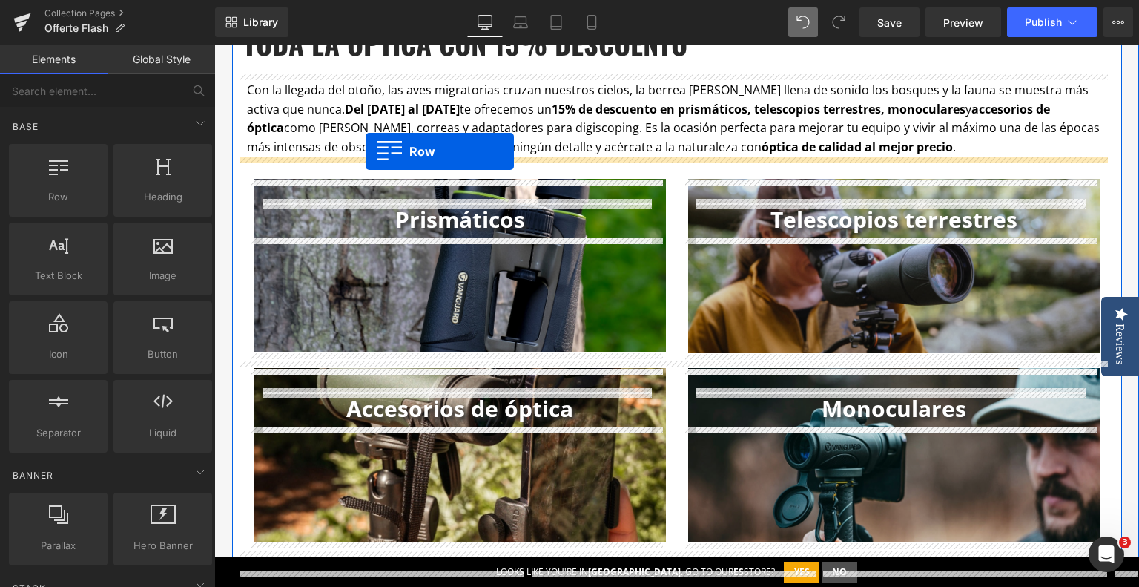
drag, startPoint x: 382, startPoint y: 225, endPoint x: 366, endPoint y: 151, distance: 75.2
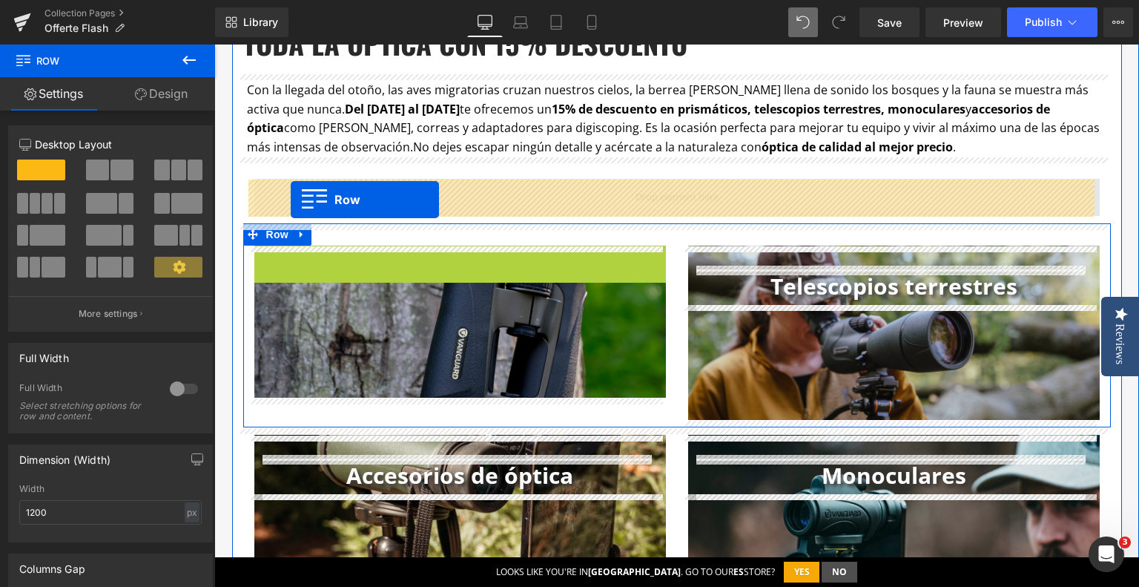
drag, startPoint x: 259, startPoint y: 260, endPoint x: 291, endPoint y: 200, distance: 68.0
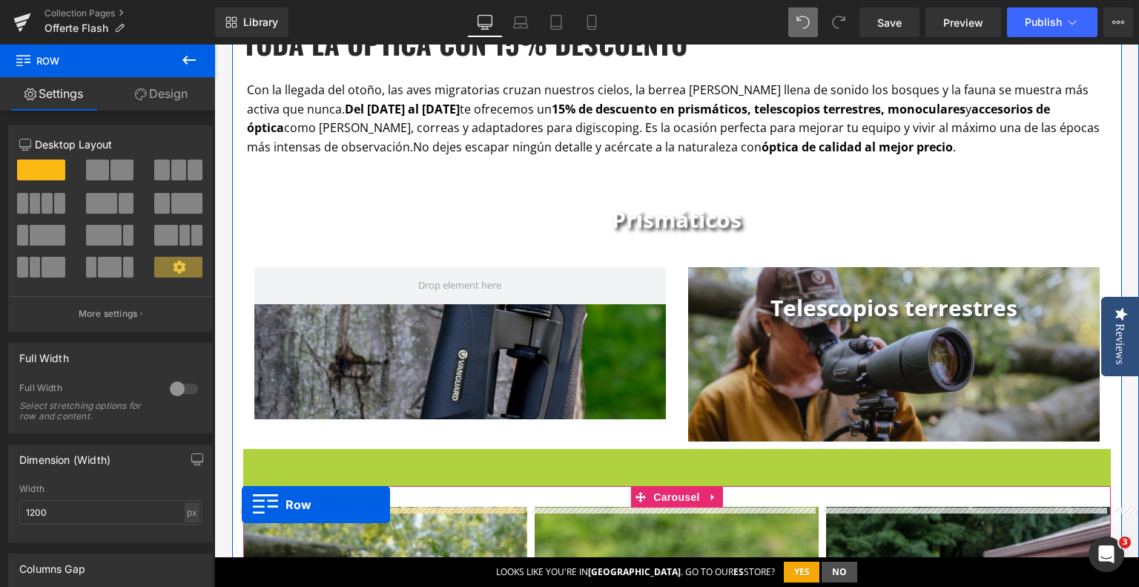
drag, startPoint x: 245, startPoint y: 464, endPoint x: 242, endPoint y: 504, distance: 40.9
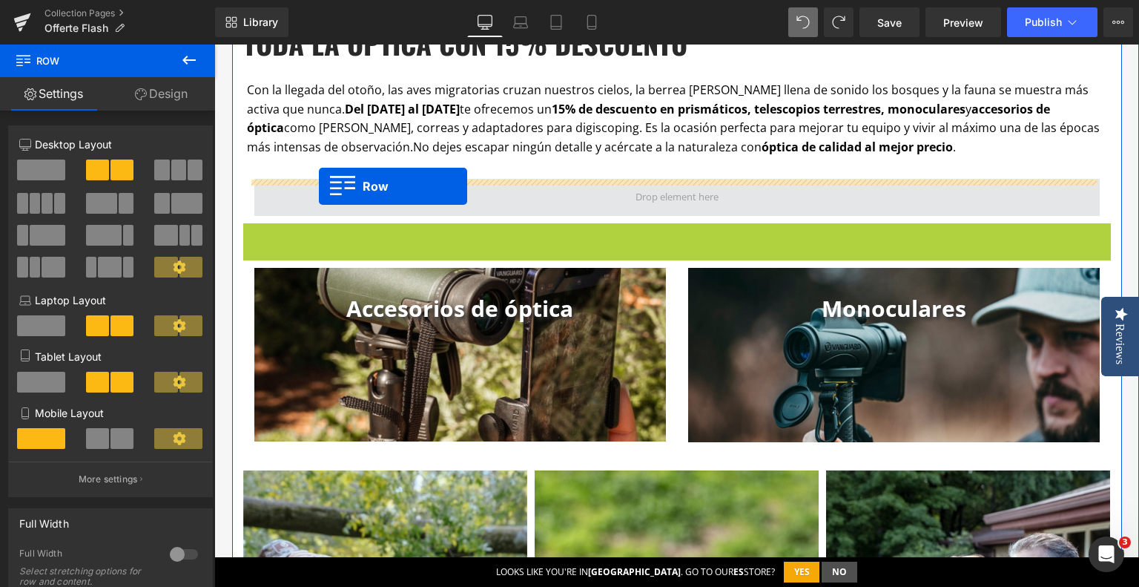
drag, startPoint x: 245, startPoint y: 237, endPoint x: 319, endPoint y: 186, distance: 89.1
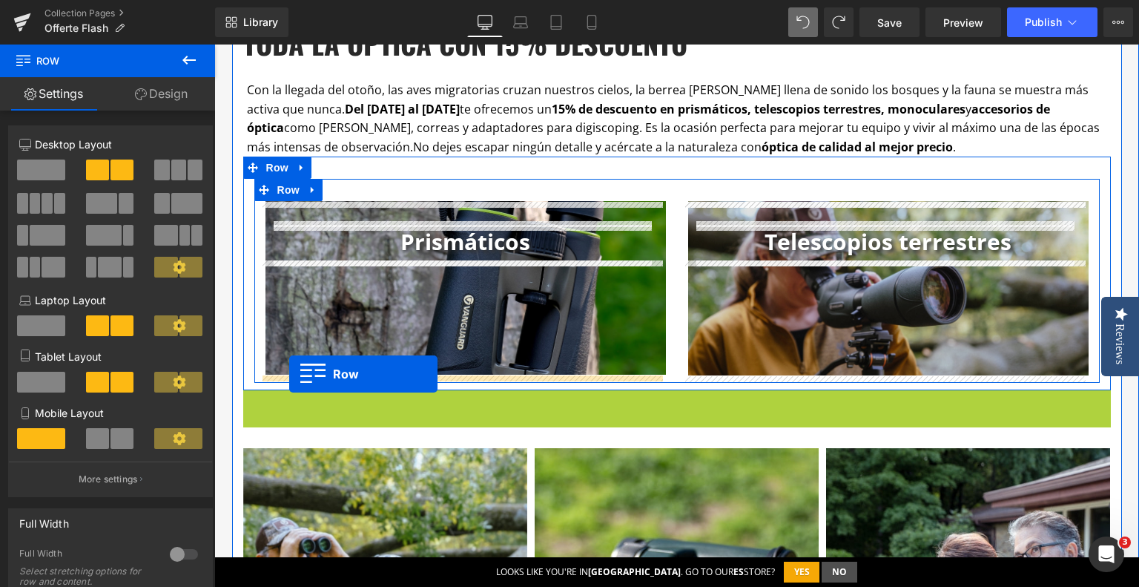
drag, startPoint x: 245, startPoint y: 403, endPoint x: 289, endPoint y: 374, distance: 52.5
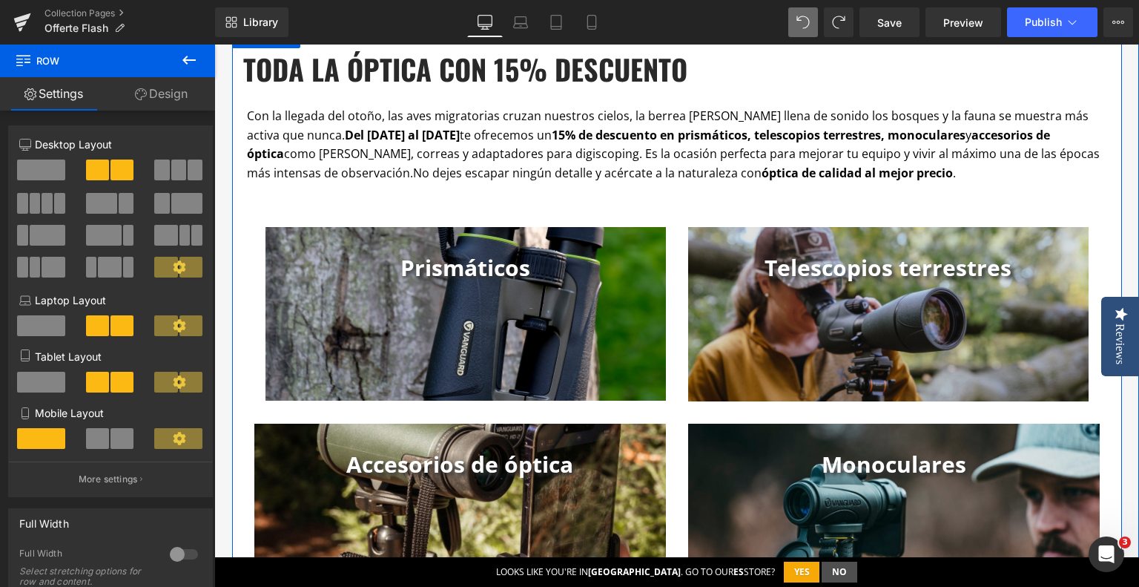
scroll to position [2556, 0]
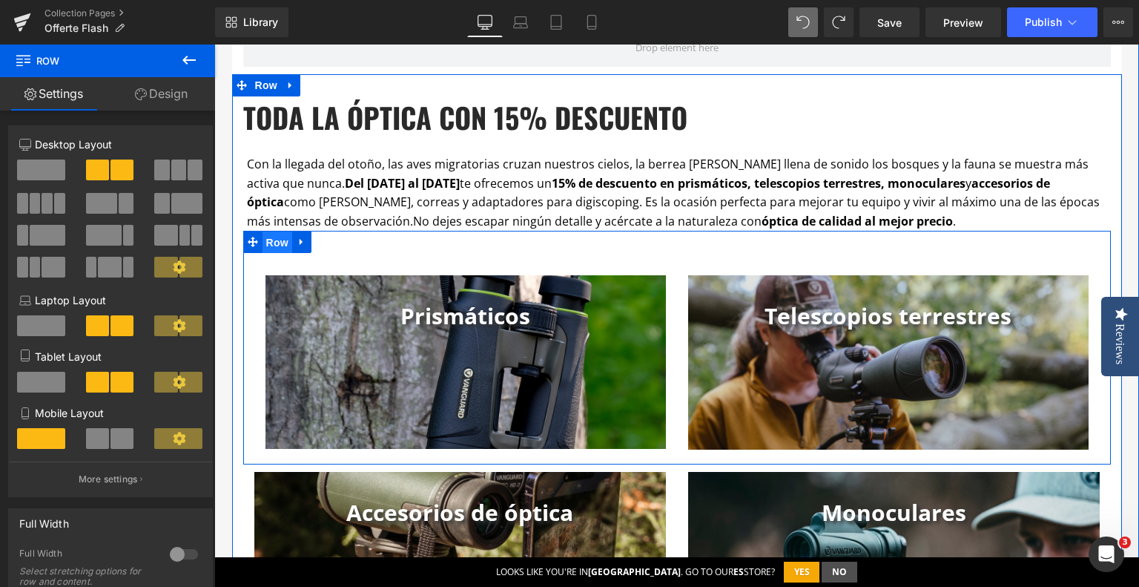
click at [273, 245] on span "Row" at bounding box center [278, 242] width 30 height 22
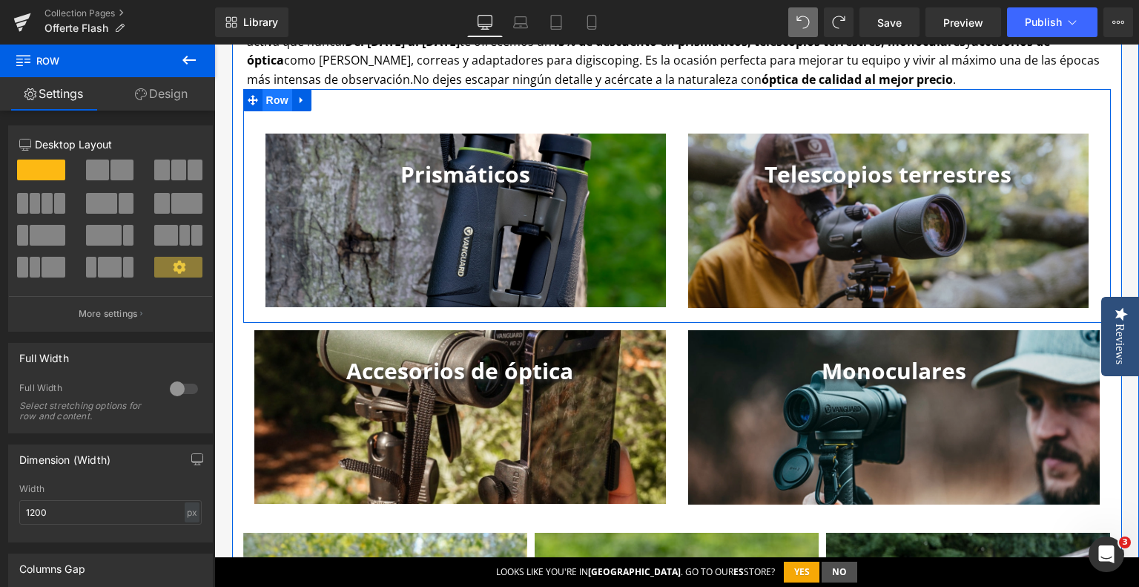
scroll to position [2704, 0]
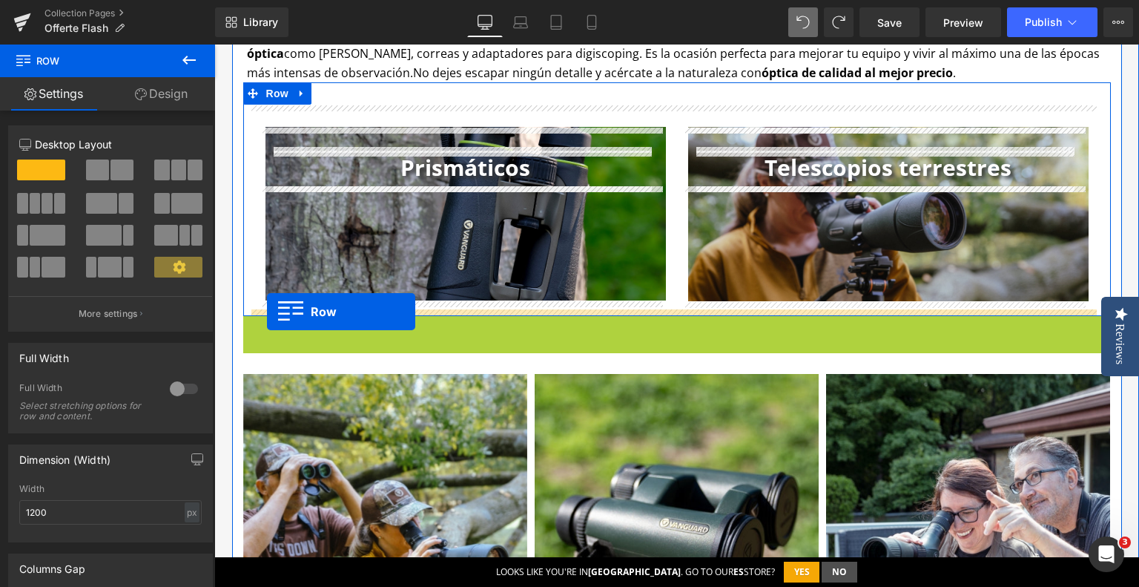
drag, startPoint x: 247, startPoint y: 325, endPoint x: 267, endPoint y: 311, distance: 24.5
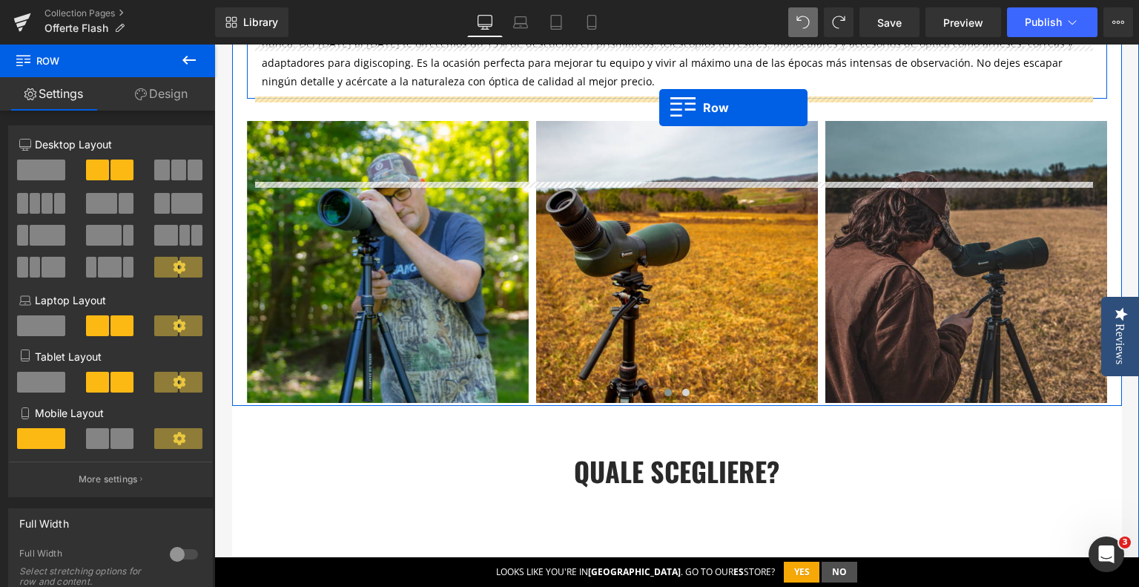
scroll to position [954, 0]
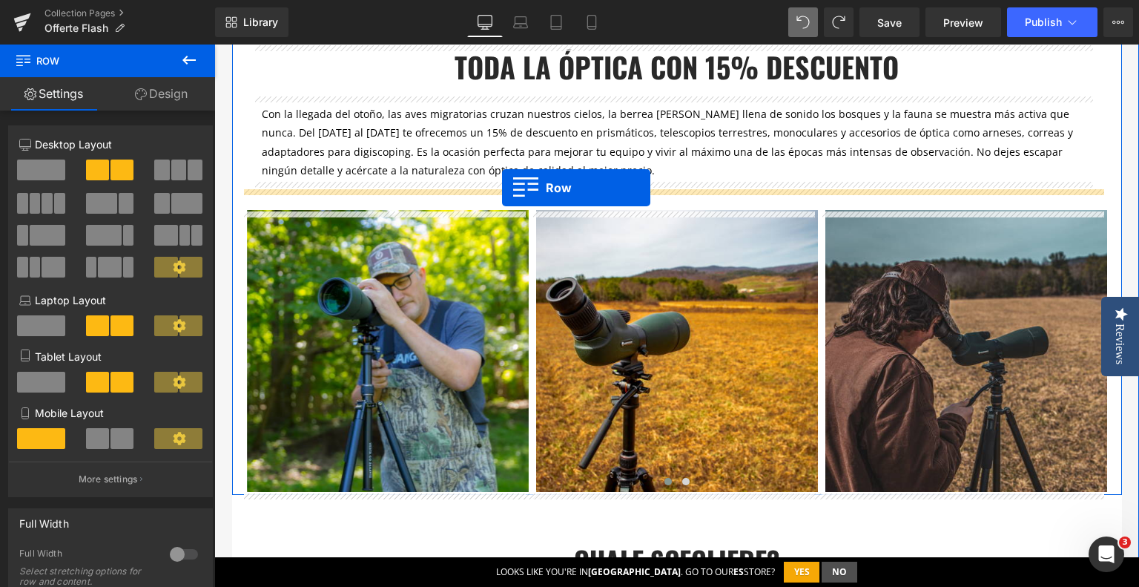
drag, startPoint x: 245, startPoint y: 98, endPoint x: 502, endPoint y: 188, distance: 272.6
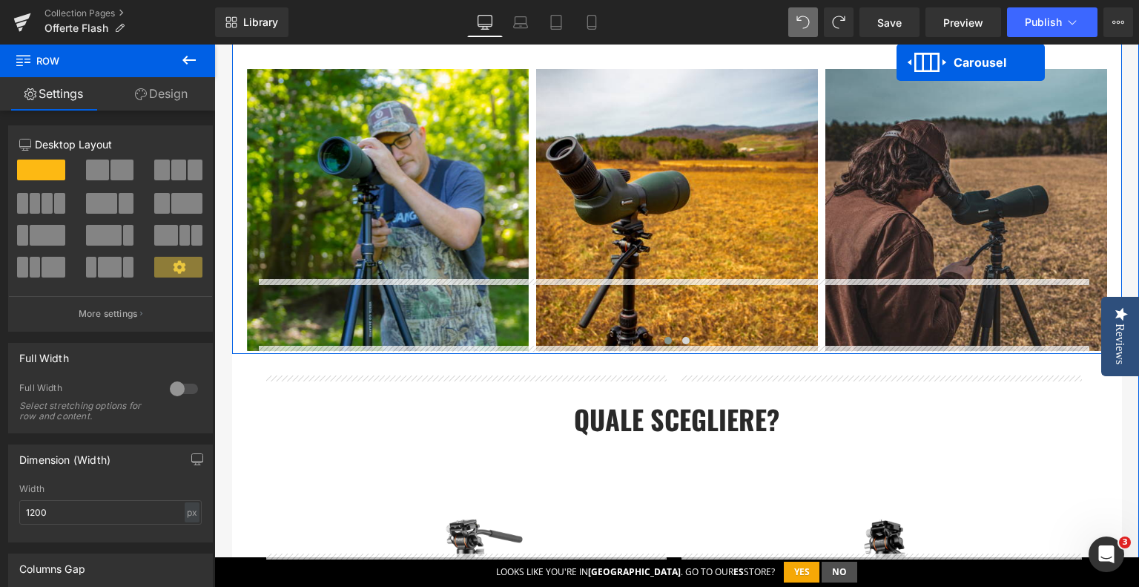
scroll to position [1428, 0]
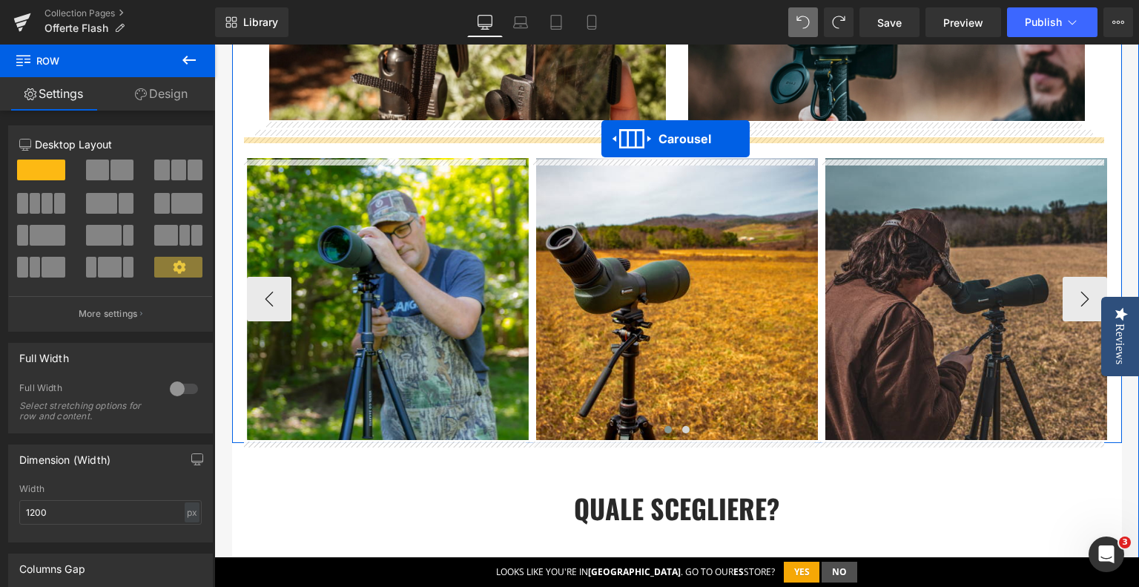
drag, startPoint x: 636, startPoint y: 188, endPoint x: 601, endPoint y: 138, distance: 60.7
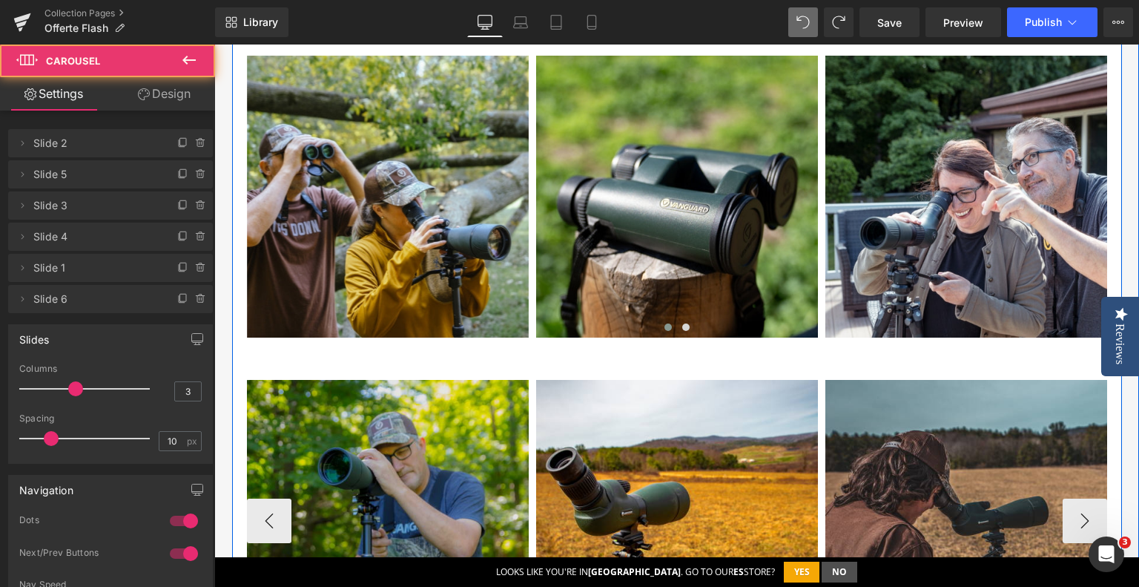
scroll to position [1577, 0]
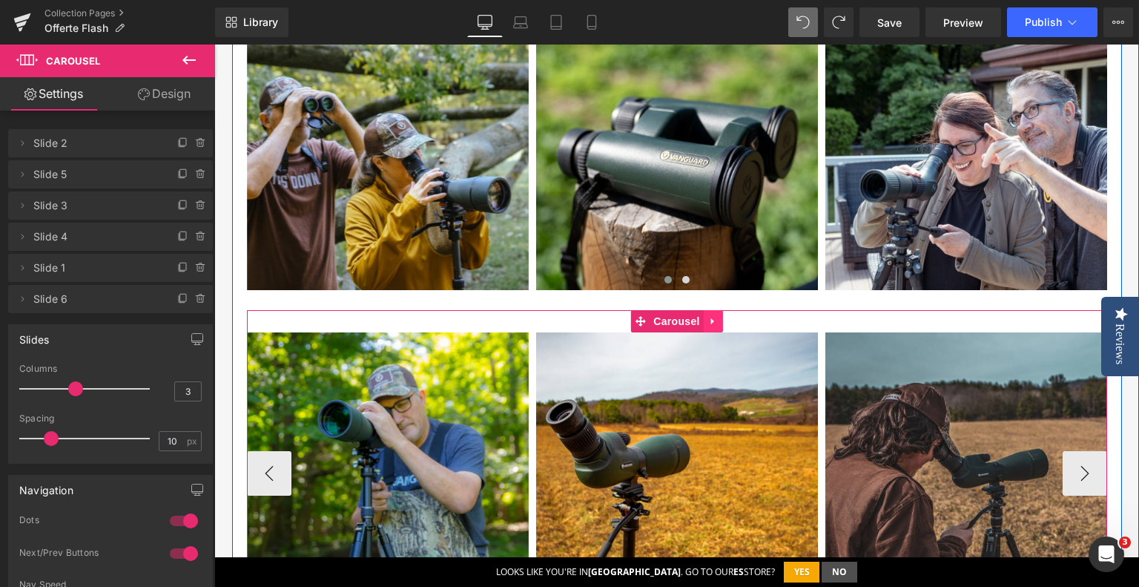
click at [711, 320] on icon at bounding box center [712, 321] width 3 height 7
click at [718, 323] on icon at bounding box center [723, 321] width 10 height 10
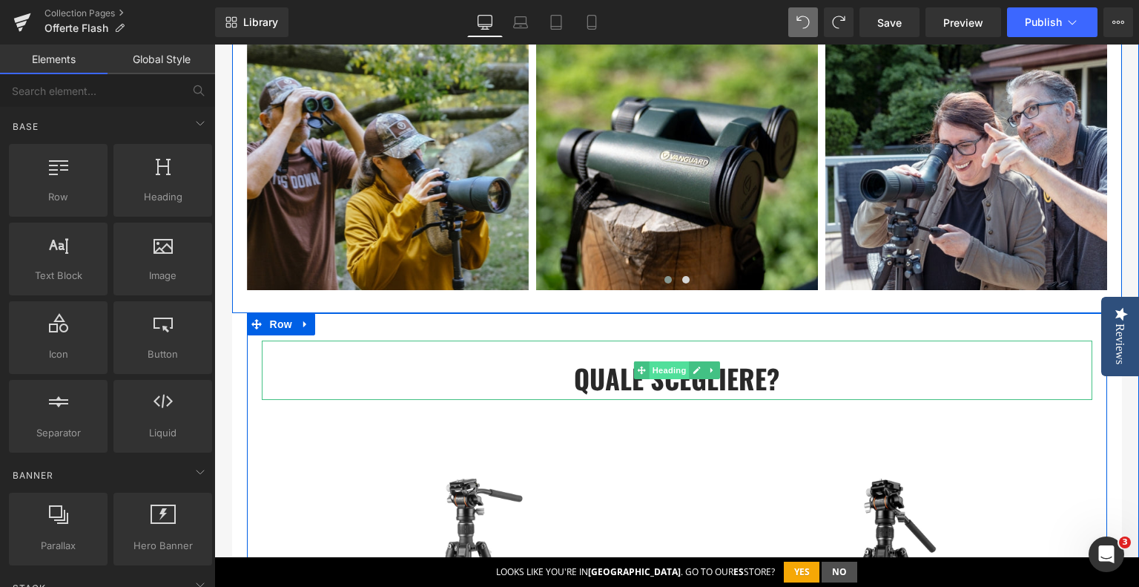
click at [673, 372] on span "Heading" at bounding box center [669, 370] width 40 height 18
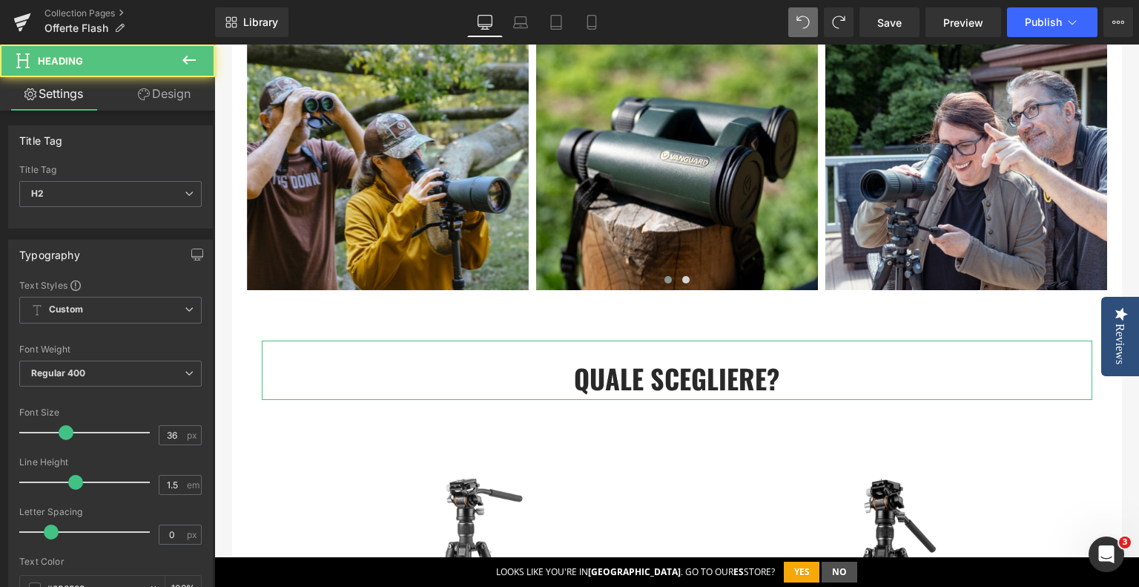
click at [165, 96] on link "Design" at bounding box center [165, 93] width 108 height 33
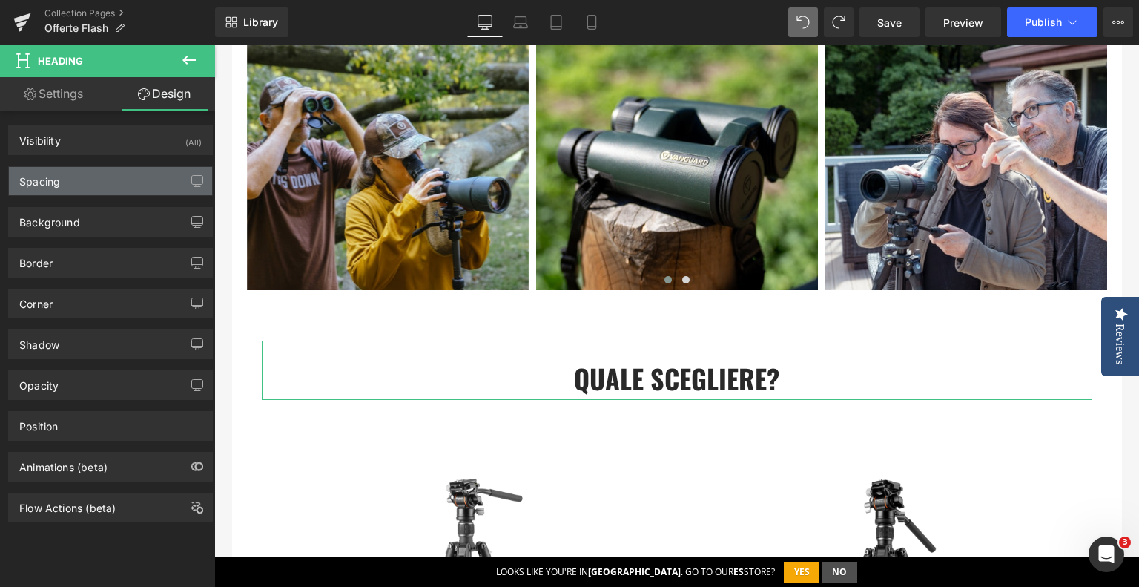
click at [101, 182] on div "Spacing" at bounding box center [110, 181] width 203 height 28
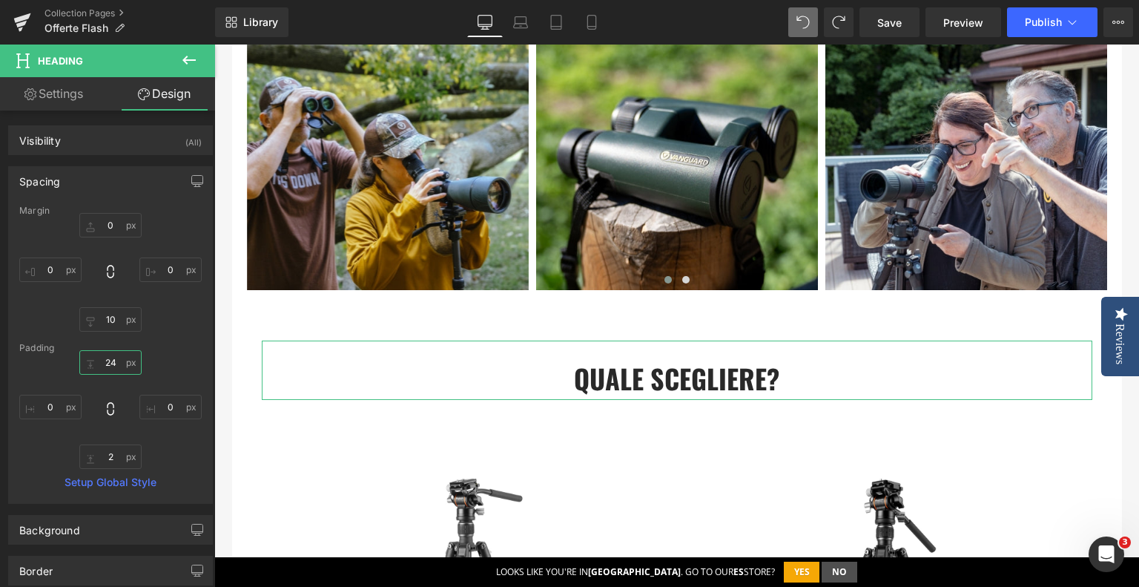
click at [99, 361] on input "24" at bounding box center [110, 362] width 62 height 24
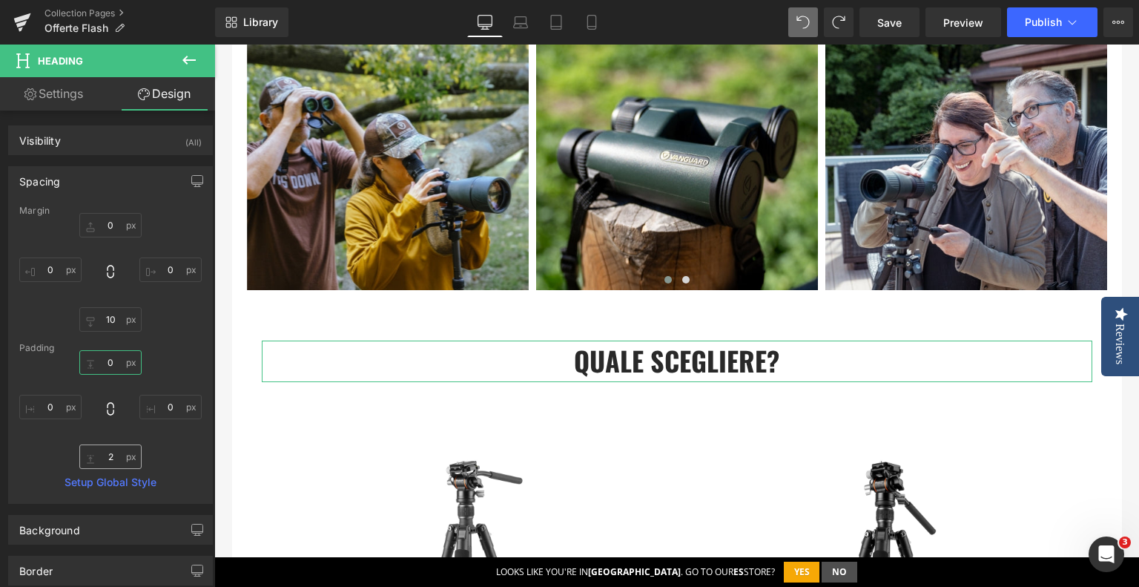
type input "0"
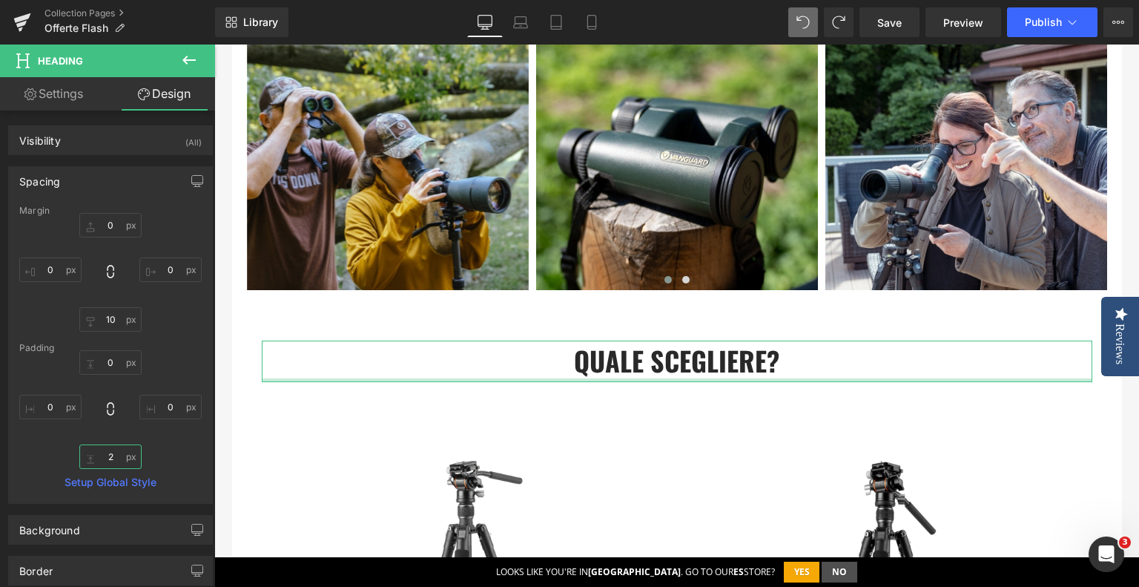
click at [119, 462] on input "2" at bounding box center [110, 456] width 62 height 24
type input "0"
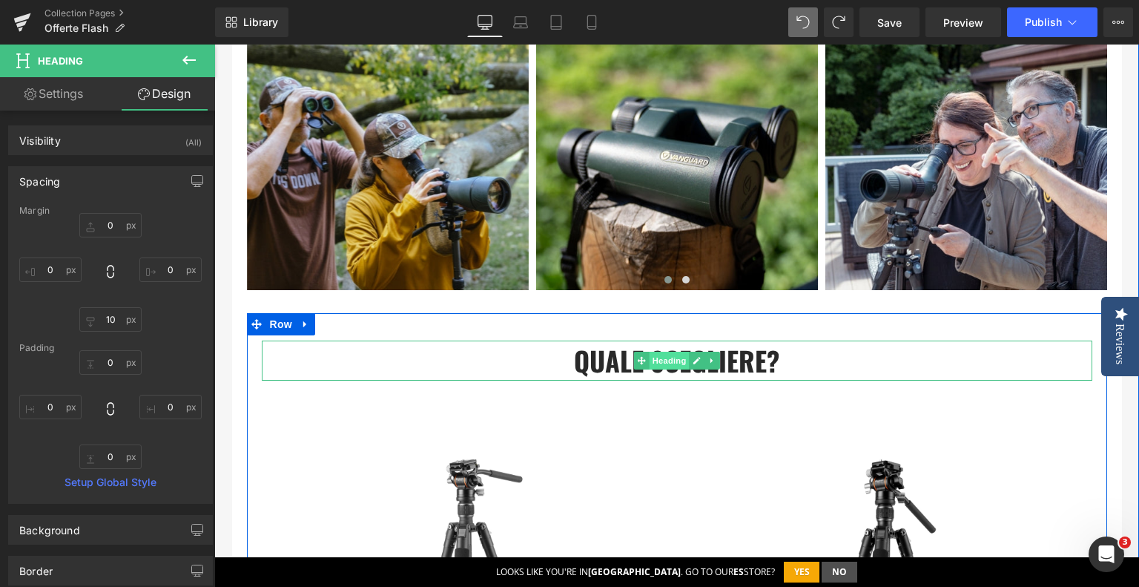
click at [662, 363] on span "Heading" at bounding box center [669, 361] width 40 height 18
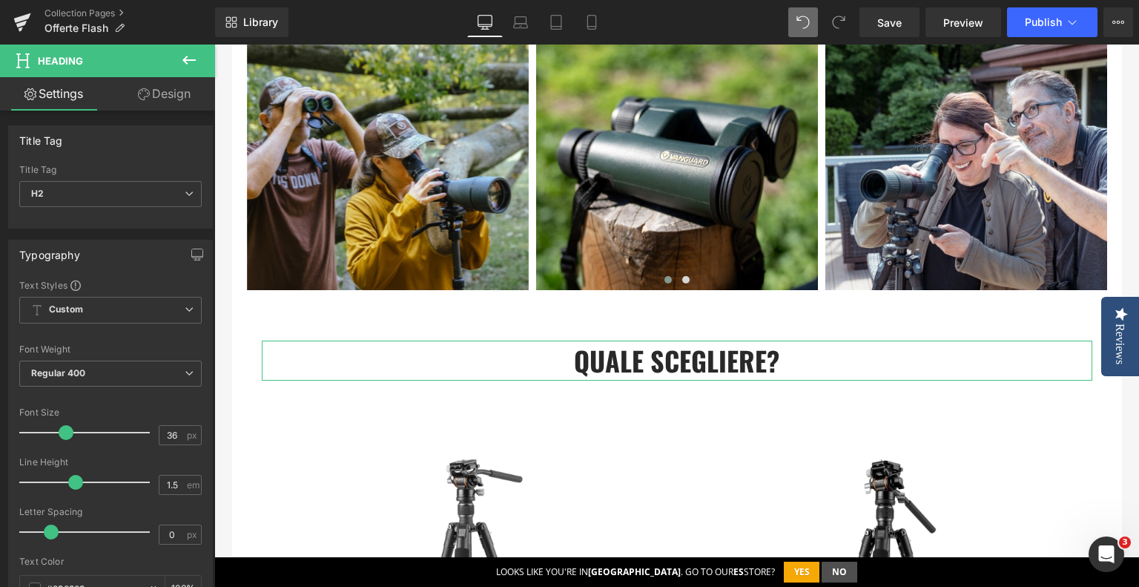
click at [171, 99] on link "Design" at bounding box center [165, 93] width 108 height 33
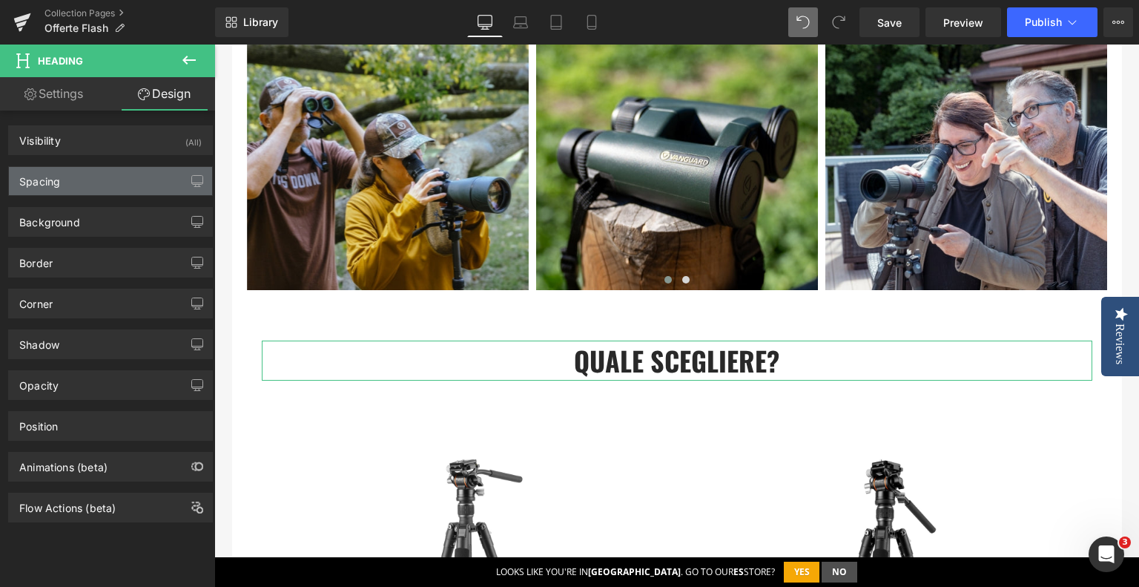
click at [94, 189] on div "Spacing" at bounding box center [110, 181] width 203 height 28
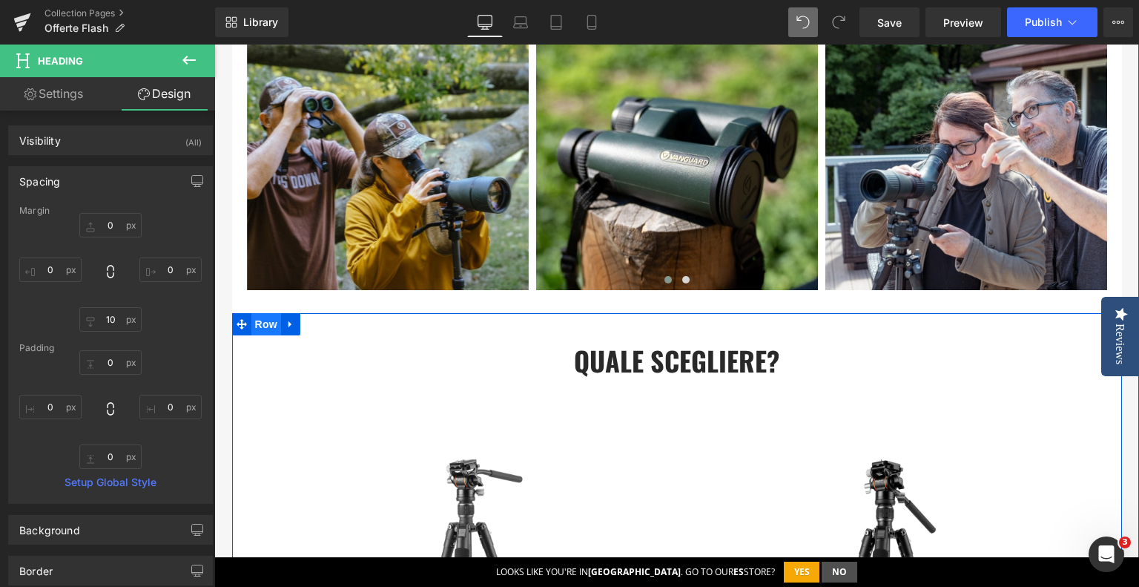
click at [265, 331] on span "Row" at bounding box center [266, 324] width 30 height 22
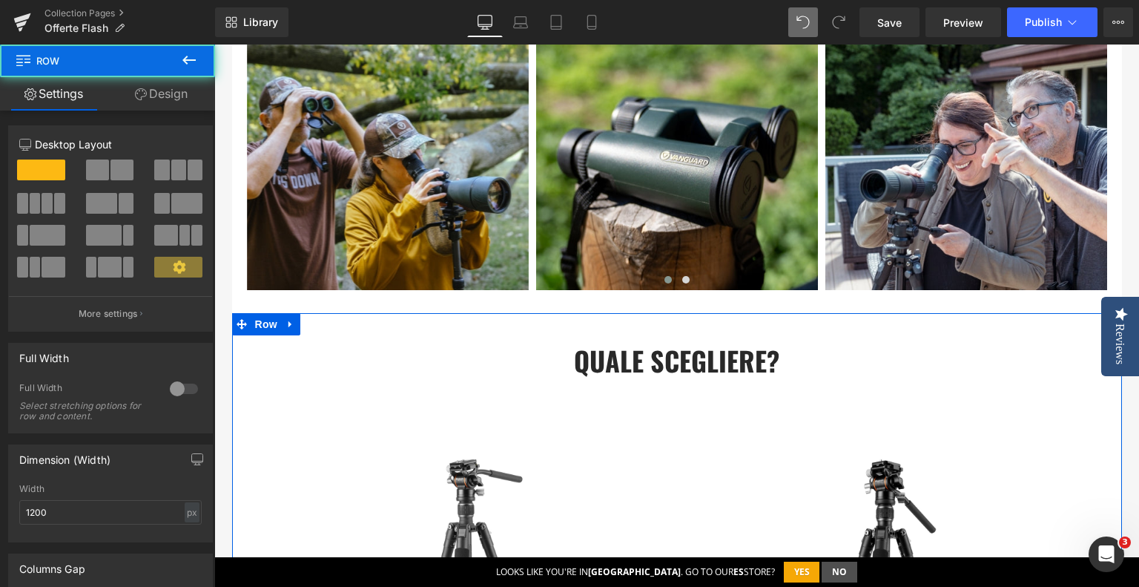
click at [168, 103] on link "Design" at bounding box center [162, 93] width 108 height 33
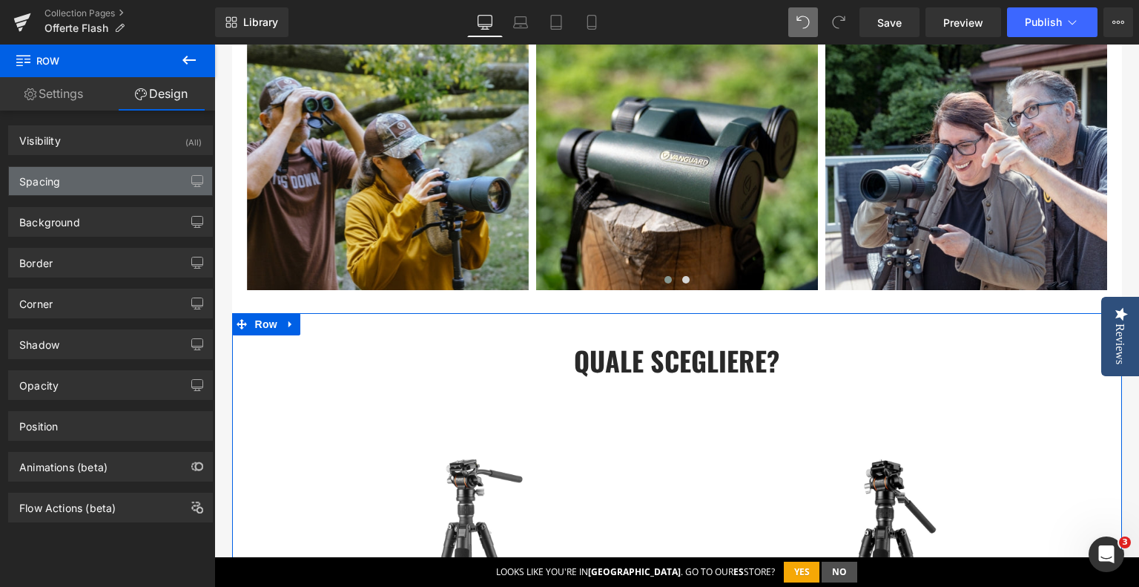
click at [112, 185] on div "Spacing" at bounding box center [110, 181] width 203 height 28
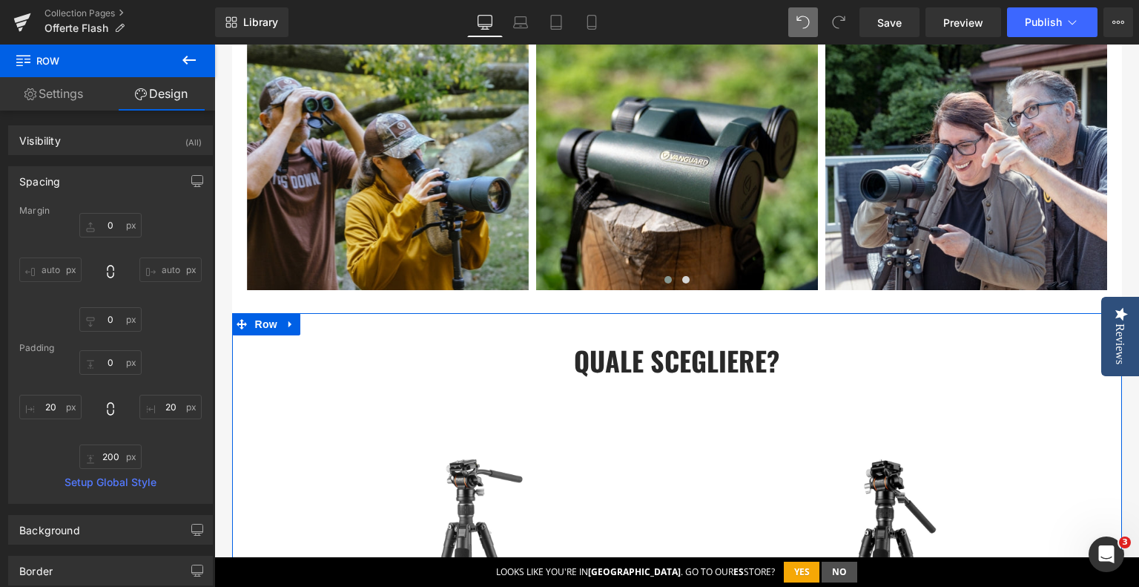
click at [112, 185] on div "Spacing" at bounding box center [110, 181] width 203 height 28
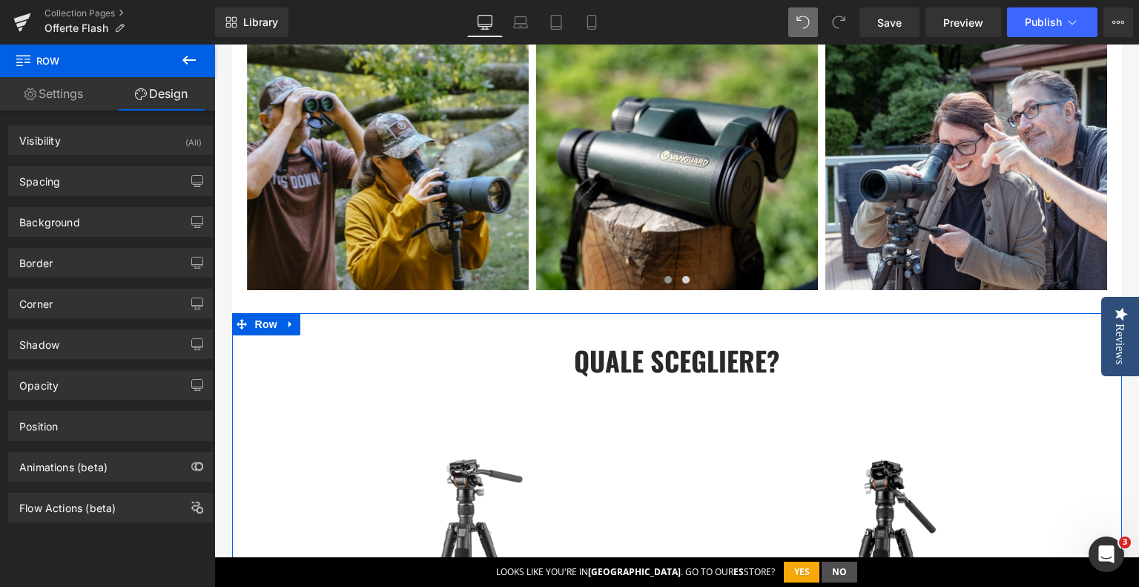
click at [108, 196] on div "Background Color & Image color #ffffff Color #ffffff 100 % Image Replace Image …" at bounding box center [111, 216] width 222 height 41
click at [114, 186] on div "Spacing" at bounding box center [110, 181] width 203 height 28
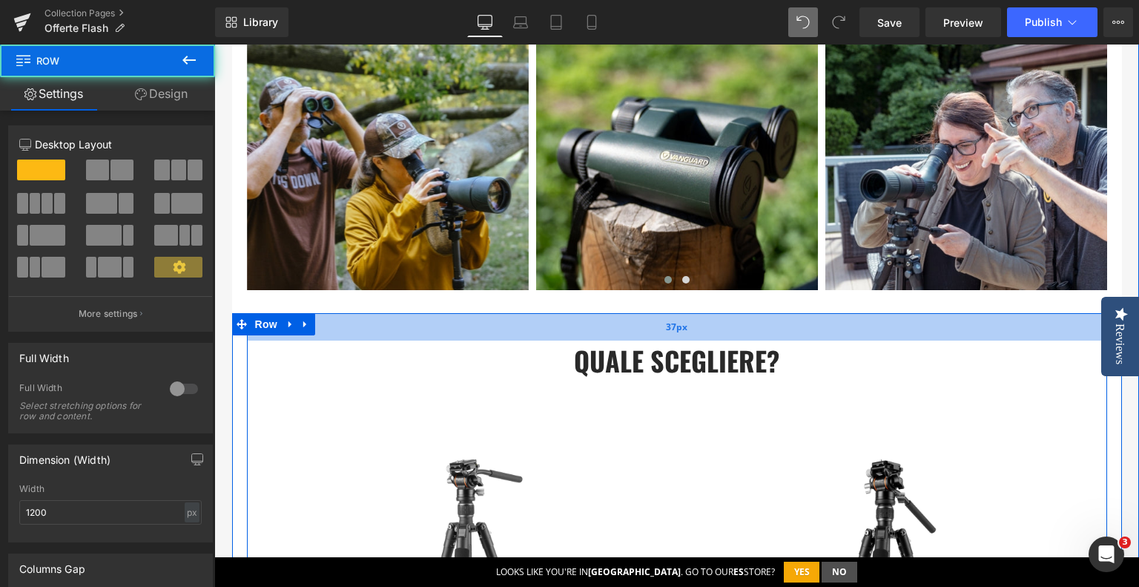
click at [608, 329] on div "37px" at bounding box center [677, 326] width 860 height 27
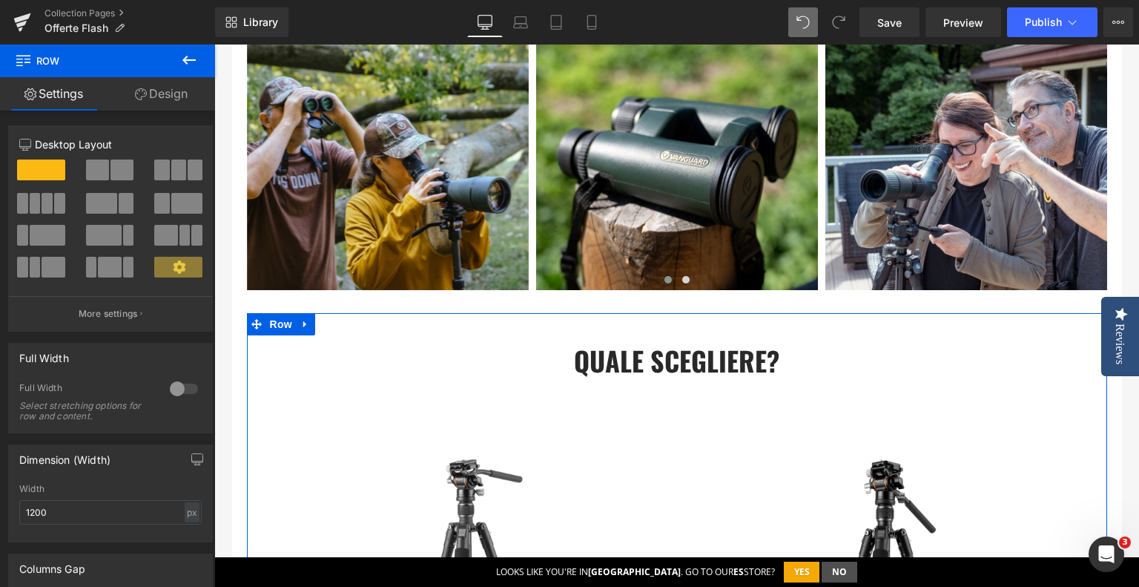
click at [175, 93] on link "Design" at bounding box center [162, 93] width 108 height 33
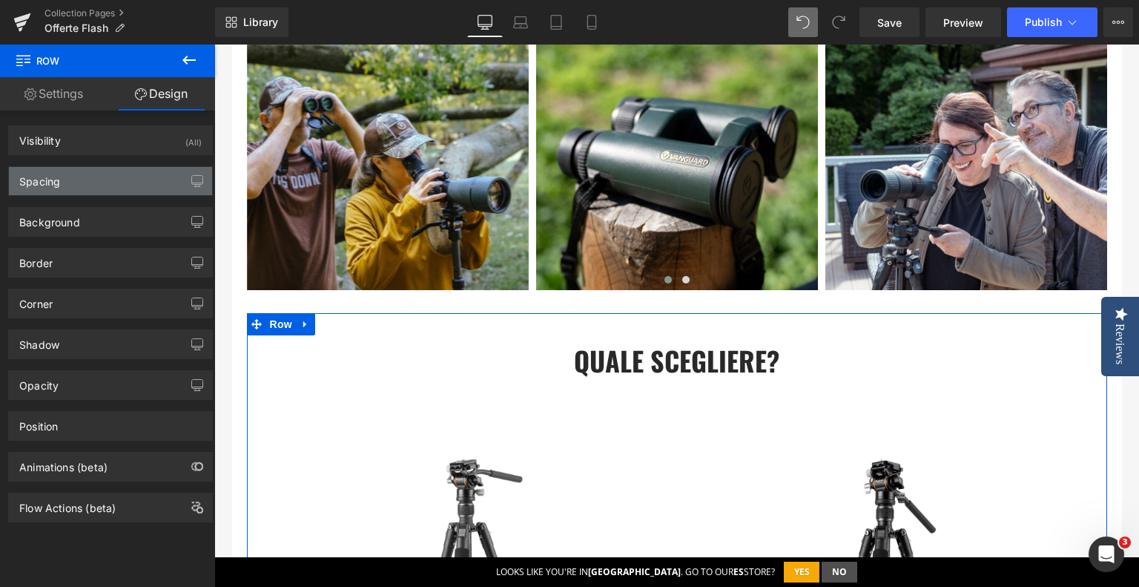
click at [105, 181] on div "Spacing" at bounding box center [110, 181] width 203 height 28
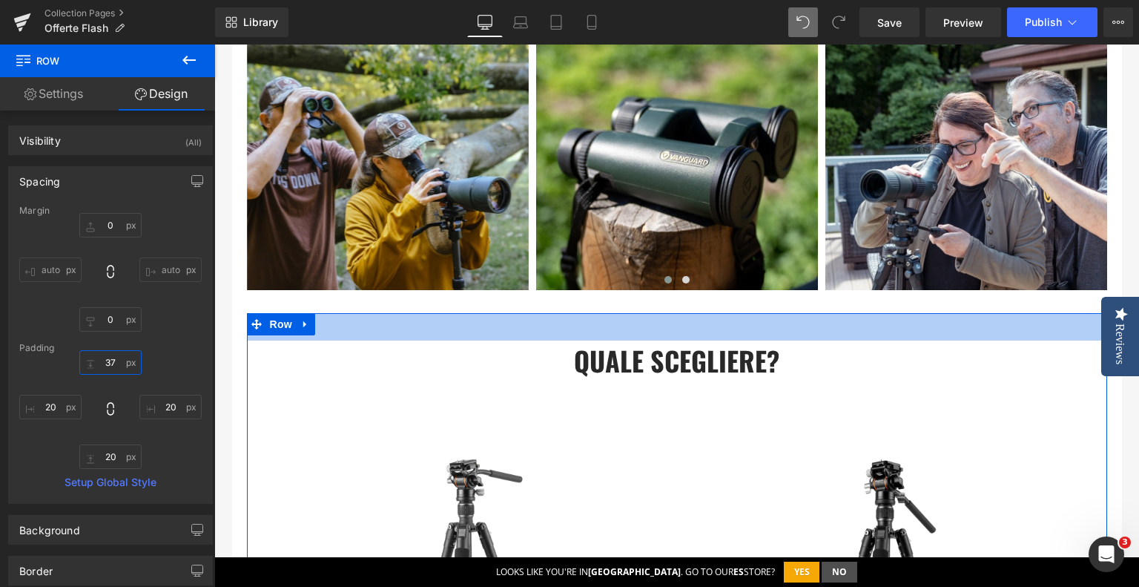
click at [110, 363] on input "37" at bounding box center [110, 362] width 62 height 24
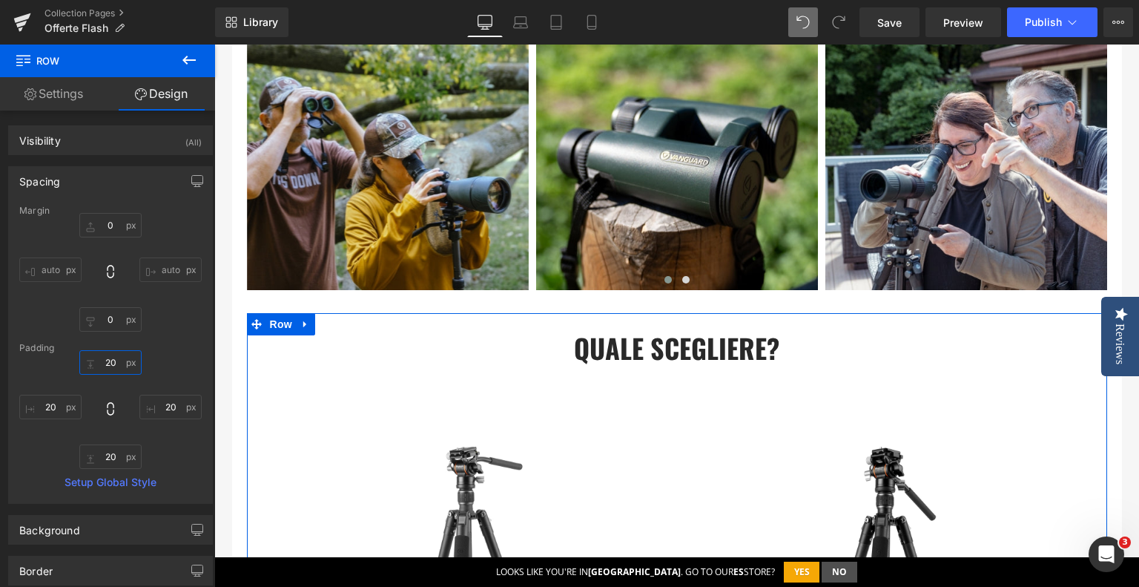
type input "20"
click at [179, 226] on div "0px 0 auto auto 0px 0 auto auto" at bounding box center [110, 272] width 182 height 119
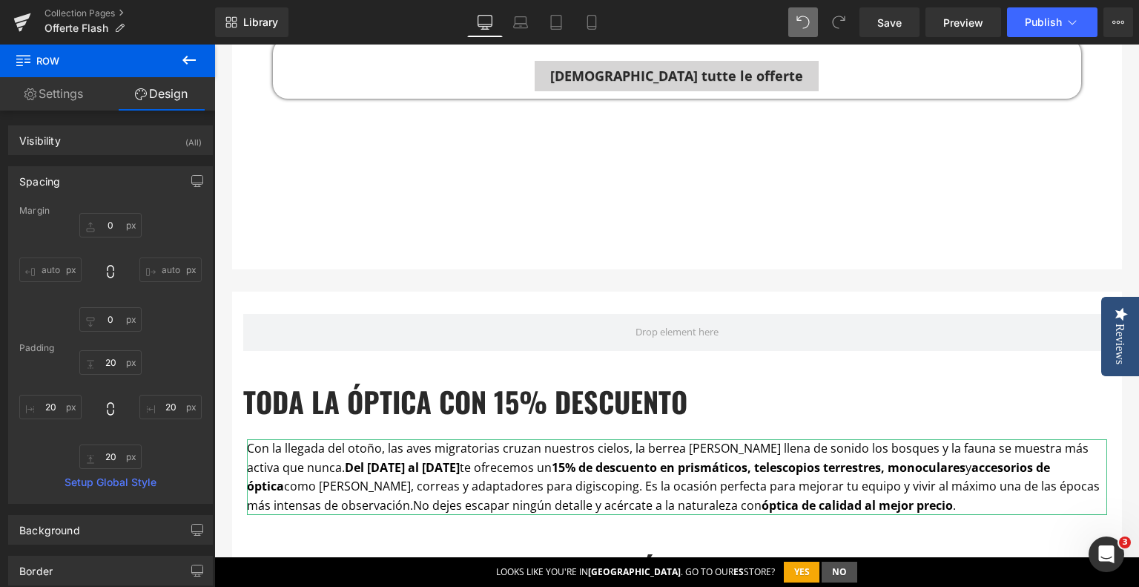
scroll to position [2838, 0]
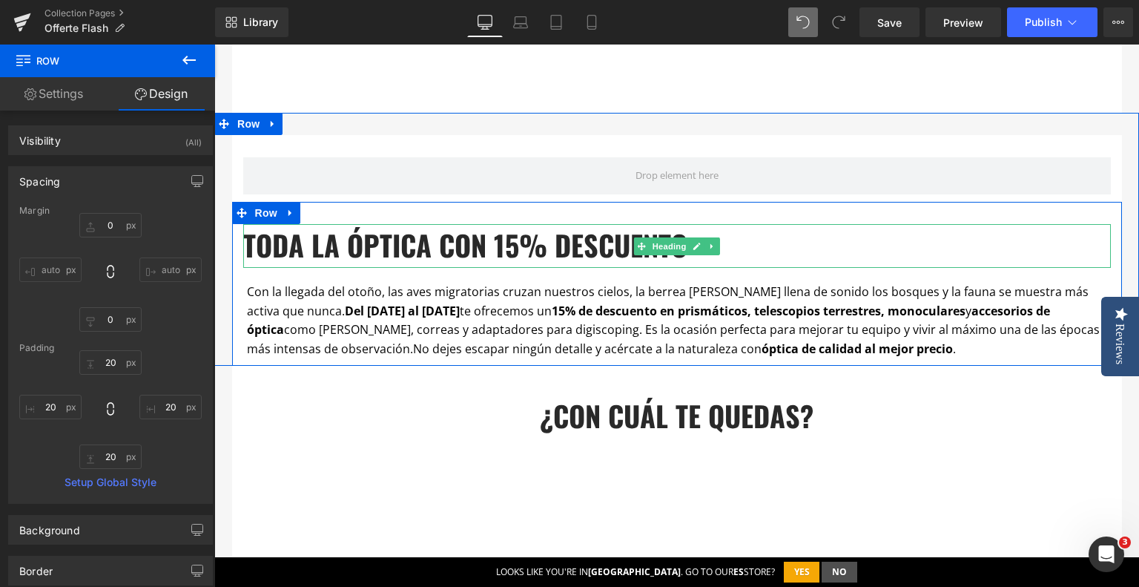
click at [530, 243] on b "toda la óptica con 15% descuento" at bounding box center [465, 245] width 444 height 42
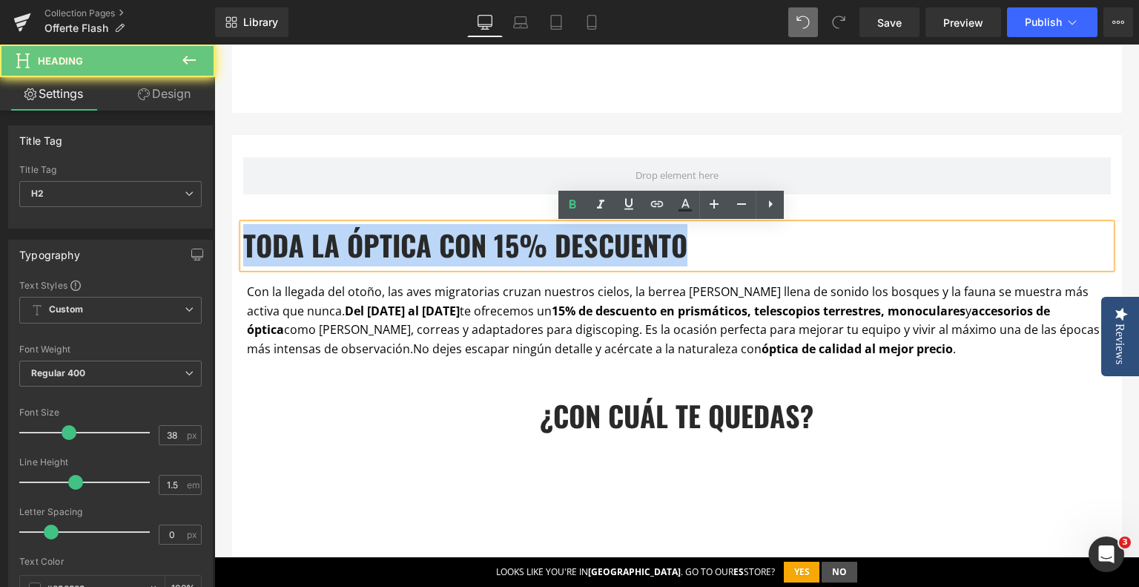
click at [530, 243] on b "toda la óptica con 15% descuento" at bounding box center [465, 245] width 444 height 42
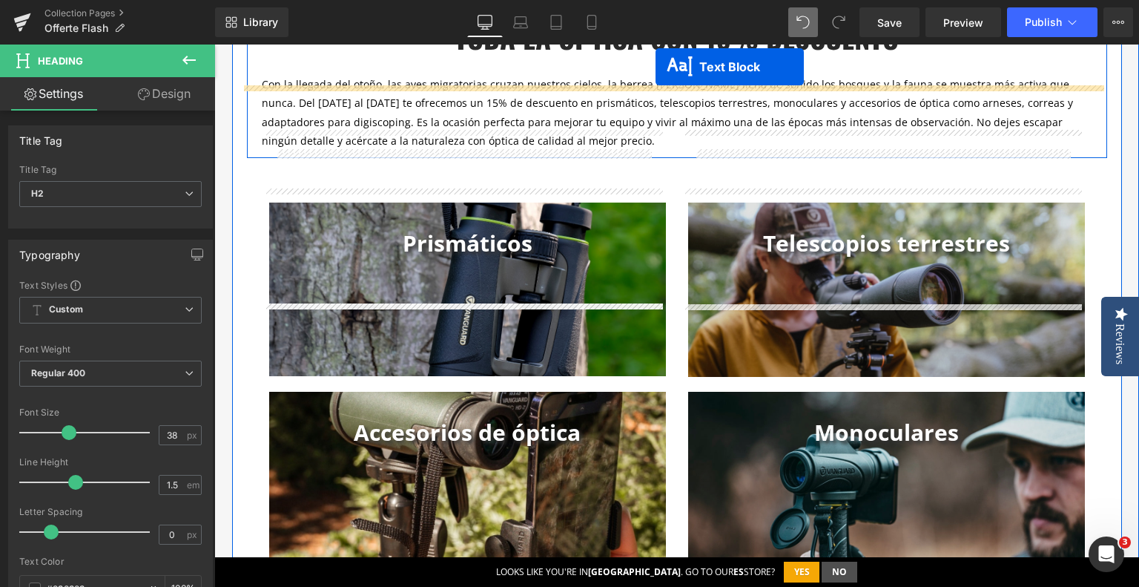
scroll to position [761, 0]
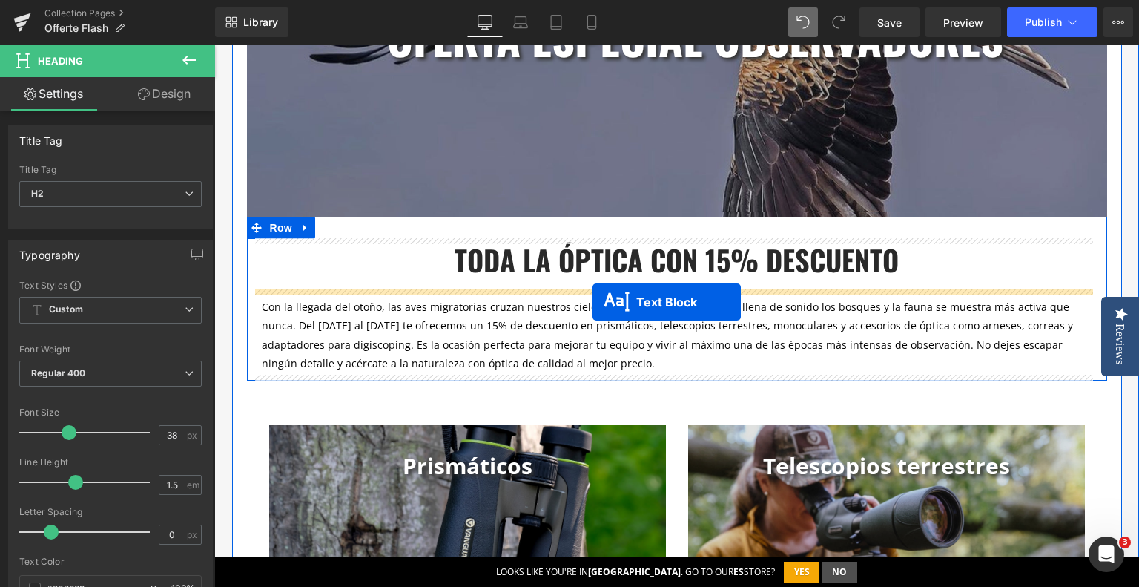
drag, startPoint x: 629, startPoint y: 326, endPoint x: 593, endPoint y: 302, distance: 43.4
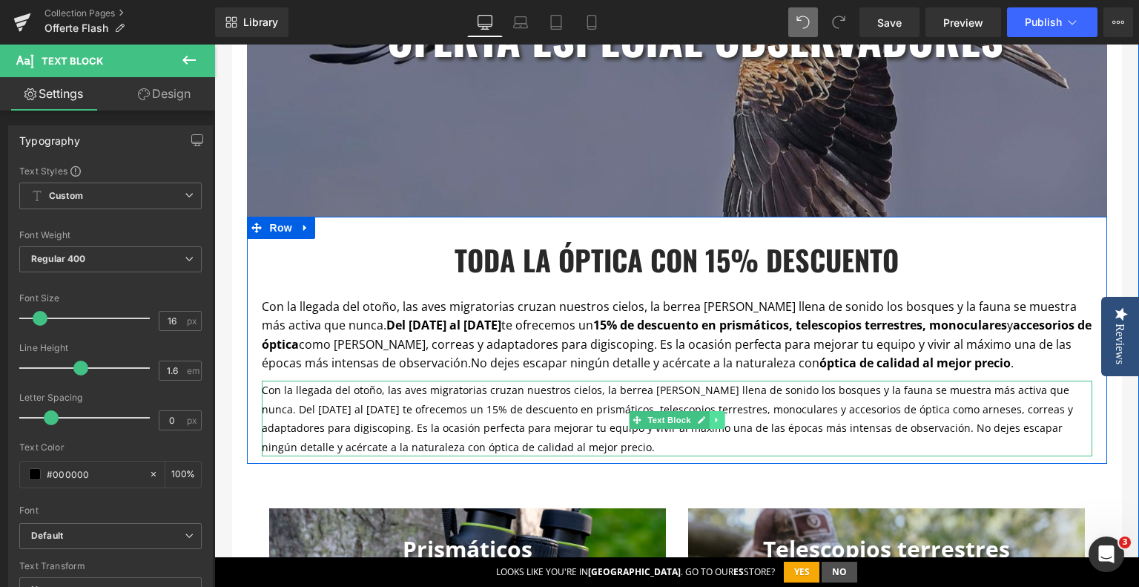
click at [715, 418] on icon at bounding box center [716, 419] width 2 height 5
click at [716, 421] on link at bounding box center [724, 420] width 16 height 18
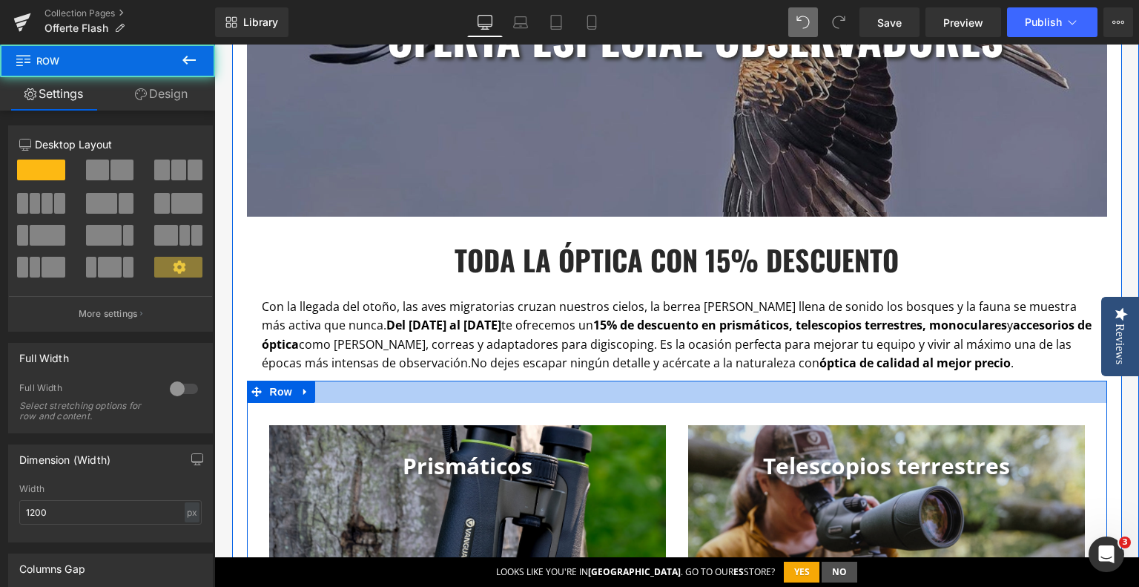
click at [547, 392] on div at bounding box center [677, 391] width 860 height 22
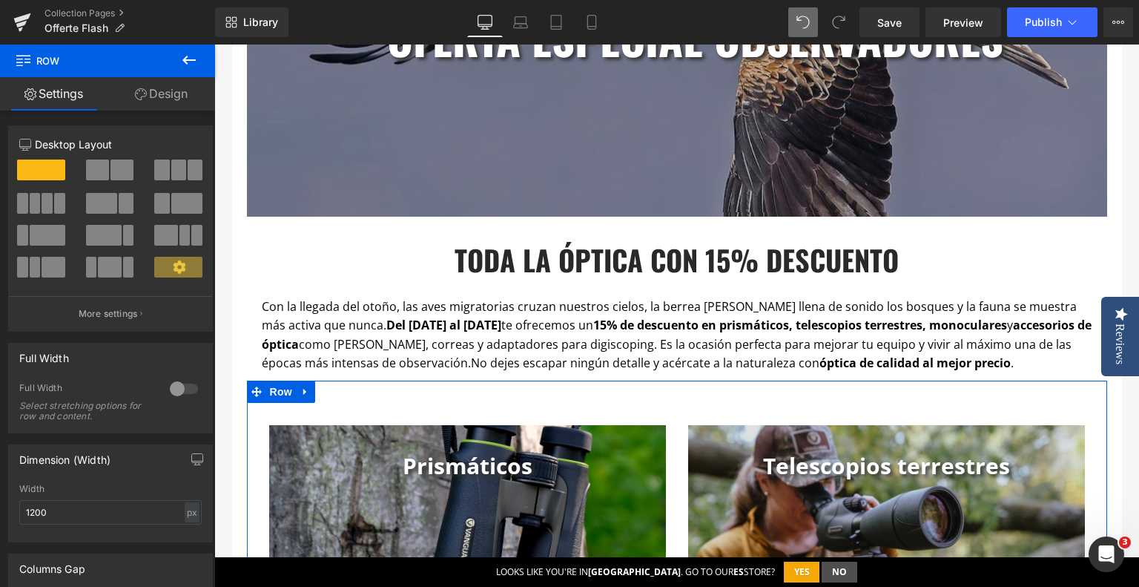
click at [153, 87] on link "Design" at bounding box center [162, 93] width 108 height 33
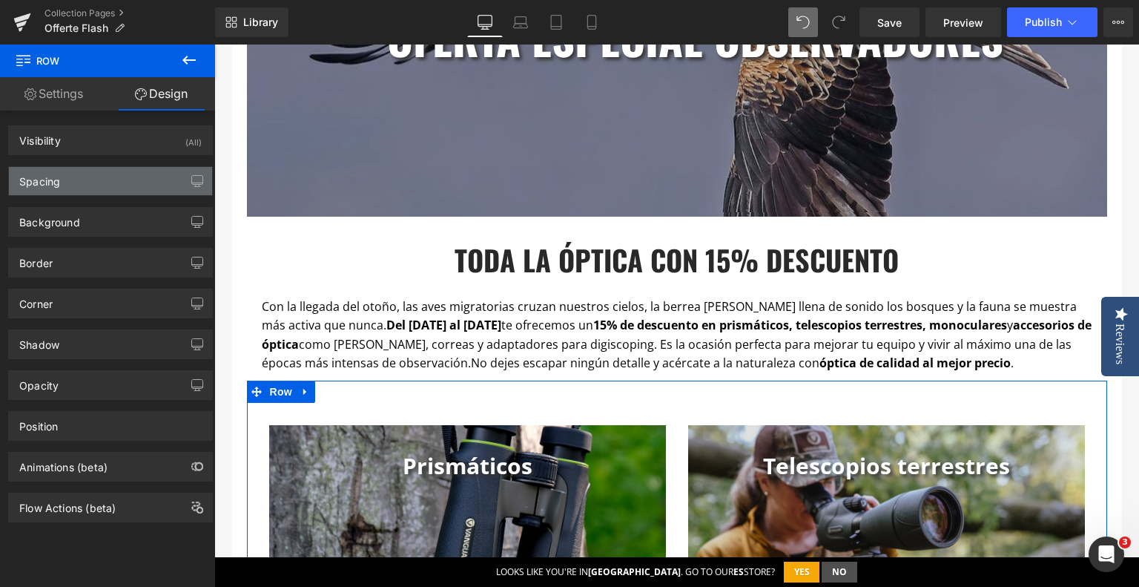
click at [82, 188] on div "Spacing" at bounding box center [110, 181] width 203 height 28
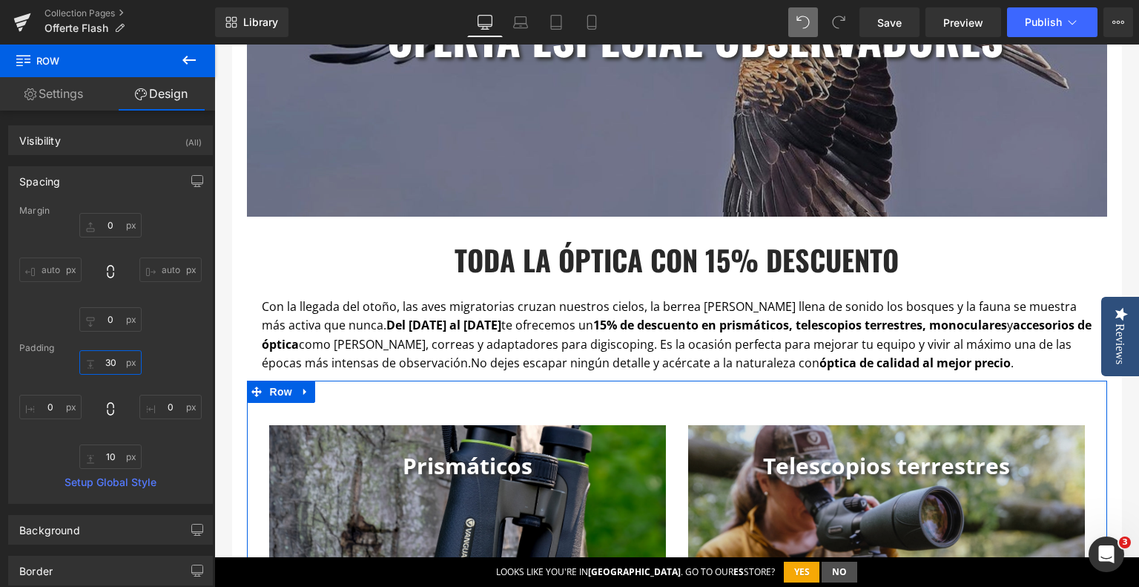
click at [112, 366] on input "30" at bounding box center [110, 362] width 62 height 24
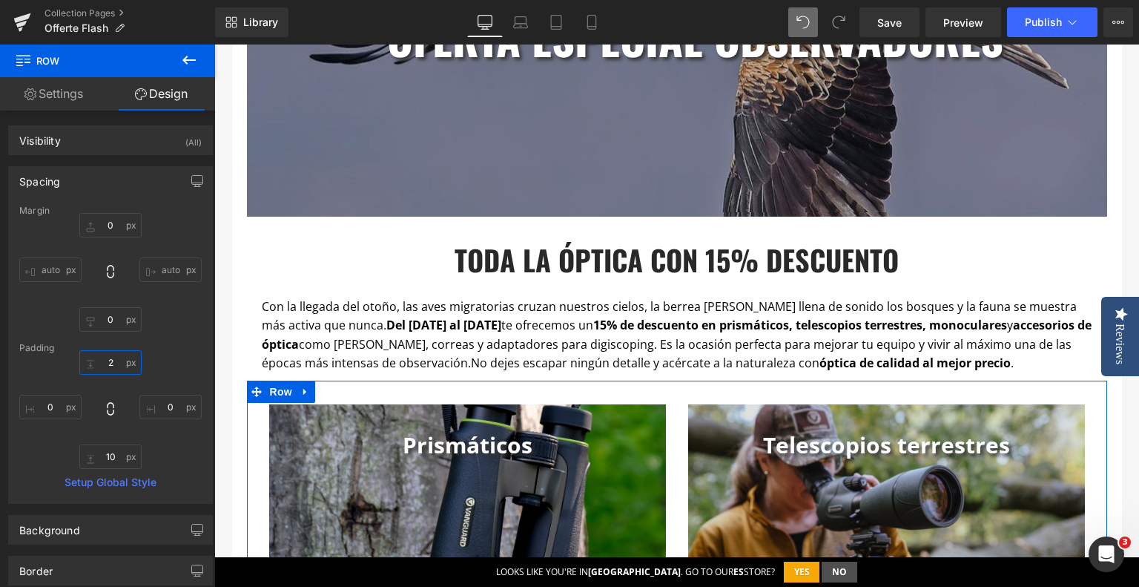
type input "20"
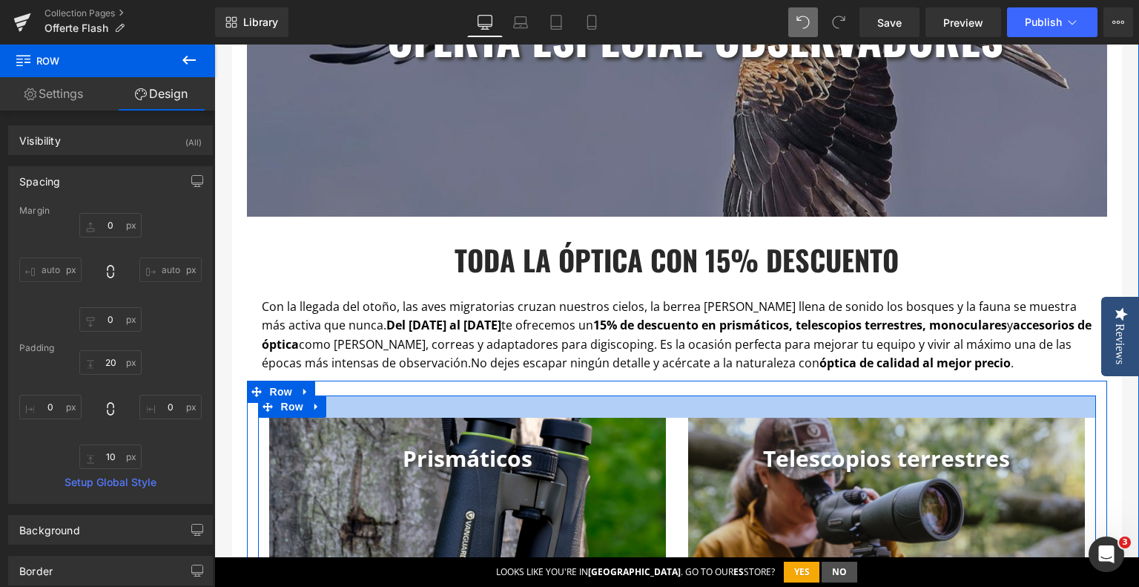
click at [470, 397] on div at bounding box center [677, 406] width 838 height 22
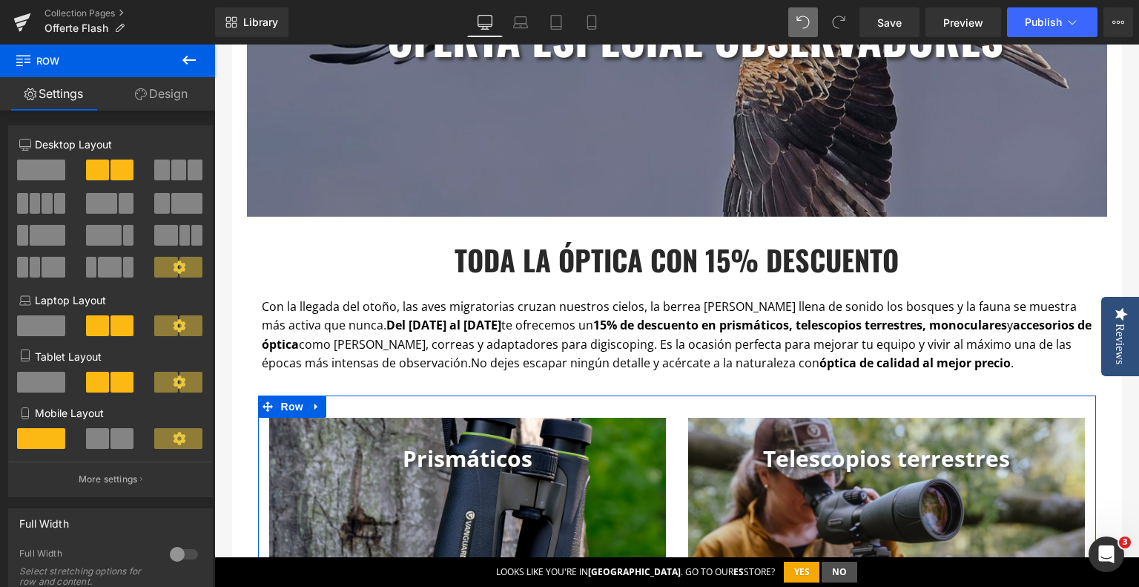
click at [177, 88] on link "Design" at bounding box center [162, 93] width 108 height 33
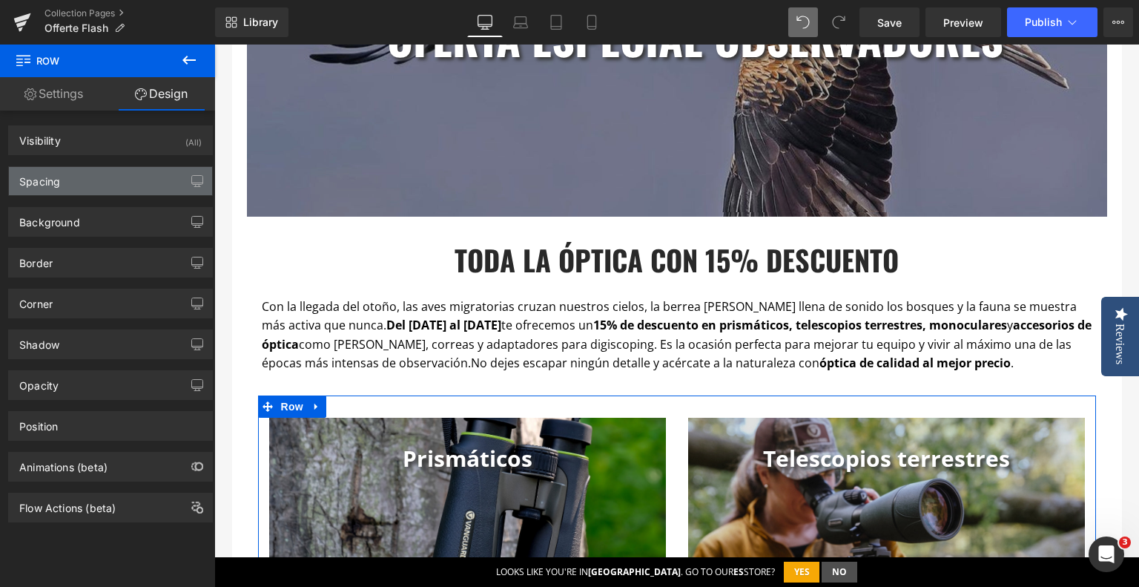
click at [100, 182] on div "Spacing" at bounding box center [110, 181] width 203 height 28
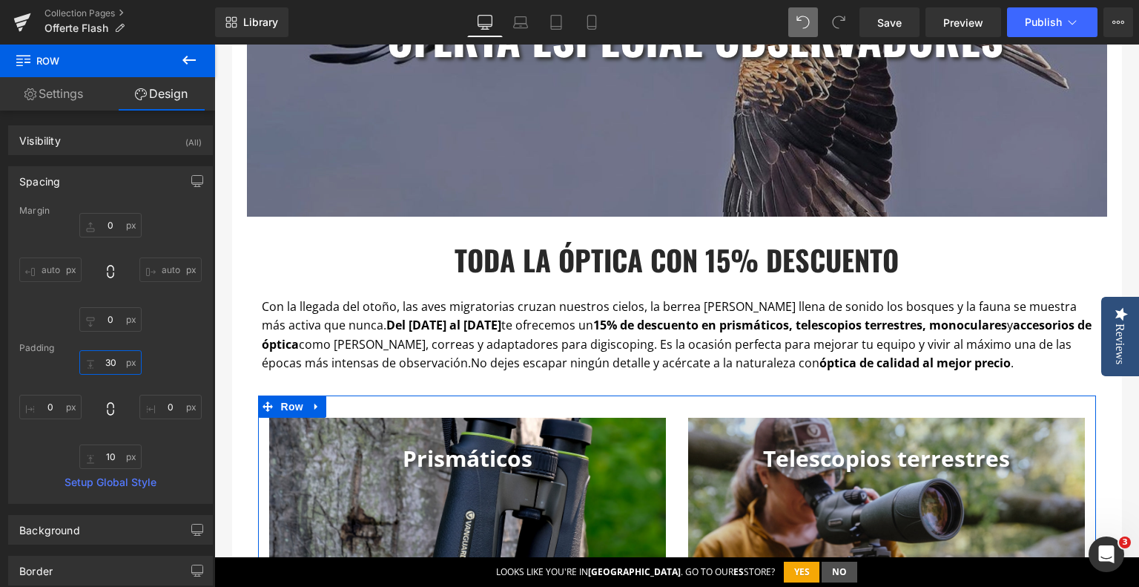
click at [110, 354] on input "30" at bounding box center [110, 362] width 62 height 24
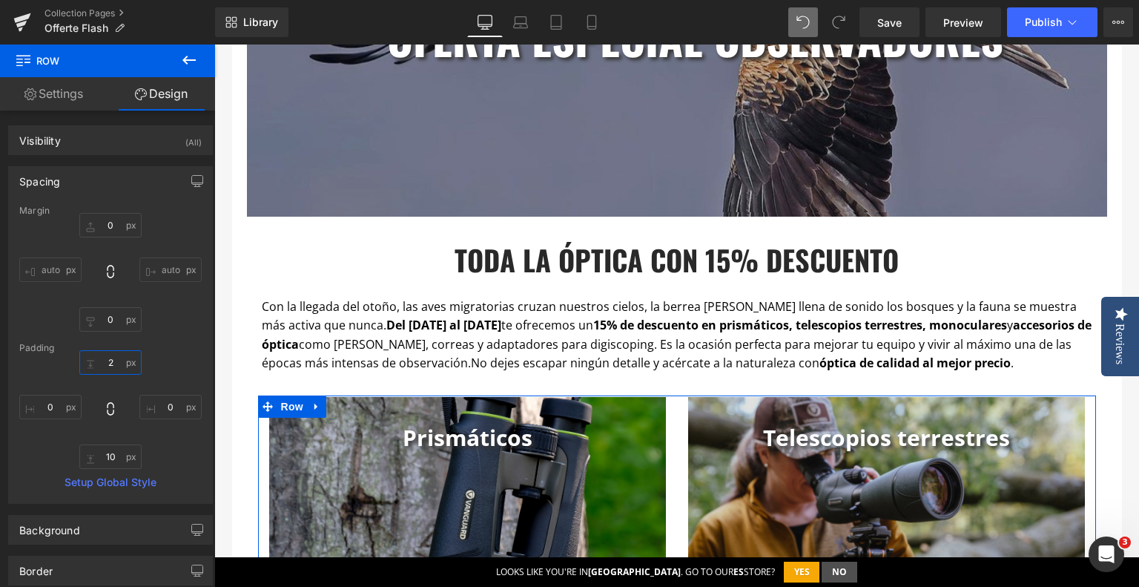
type input "20"
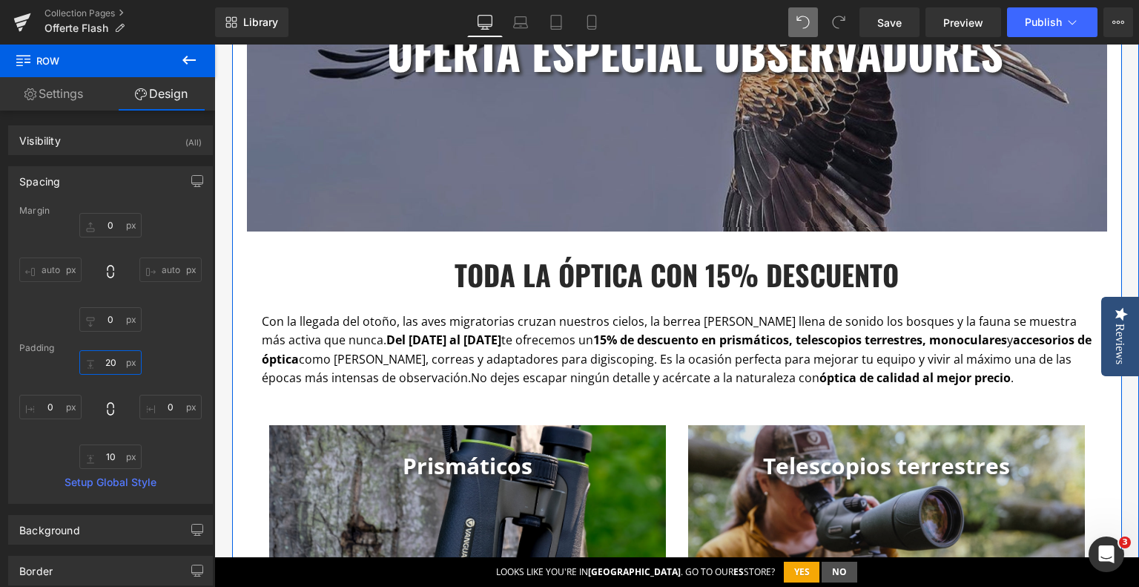
scroll to position [538, 0]
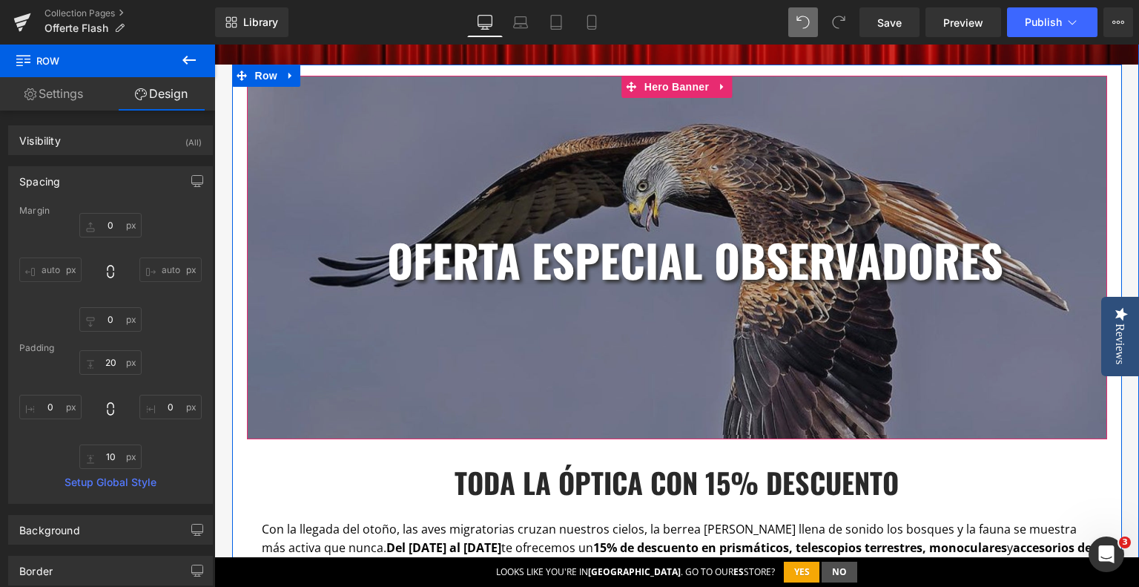
click at [570, 177] on div "oferta especial observadores Heading Row Heading" at bounding box center [677, 257] width 860 height 363
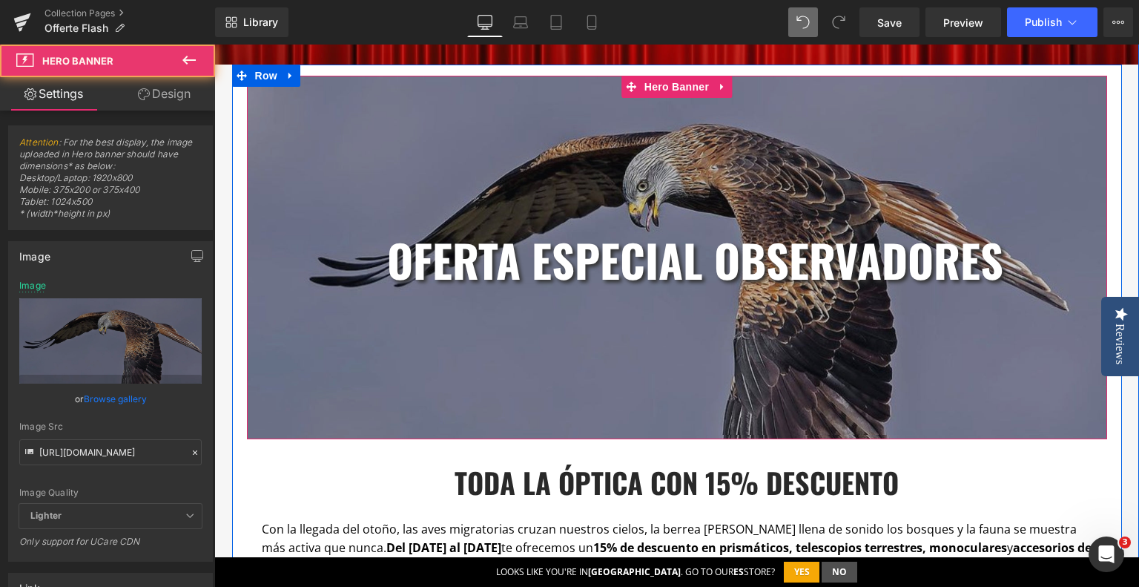
drag, startPoint x: 673, startPoint y: 88, endPoint x: 599, endPoint y: 58, distance: 80.2
click at [673, 89] on span "Hero Banner" at bounding box center [677, 87] width 72 height 22
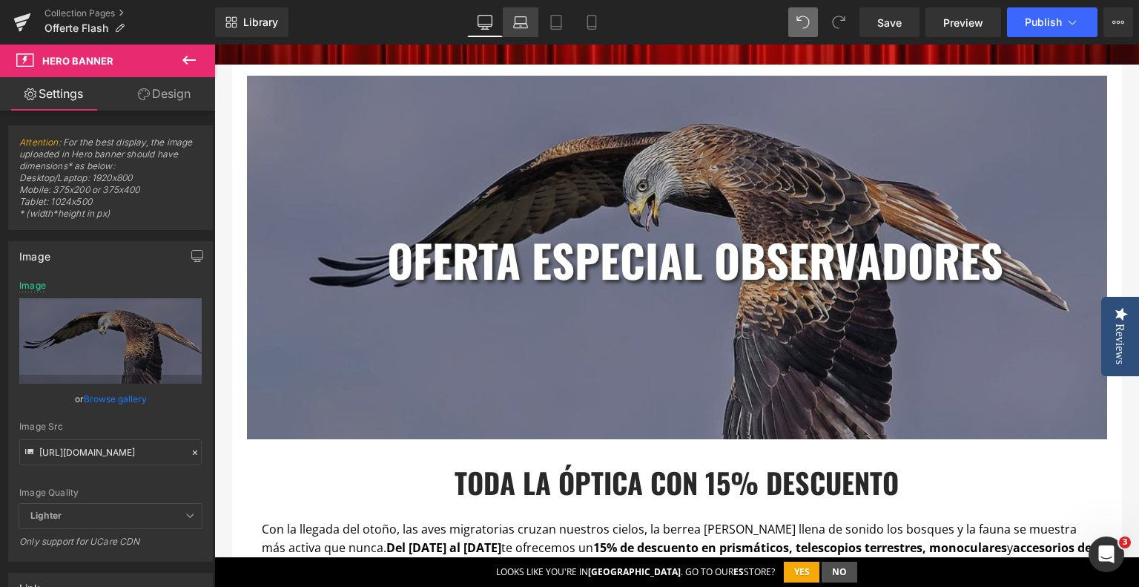
click at [527, 22] on icon at bounding box center [520, 22] width 15 height 15
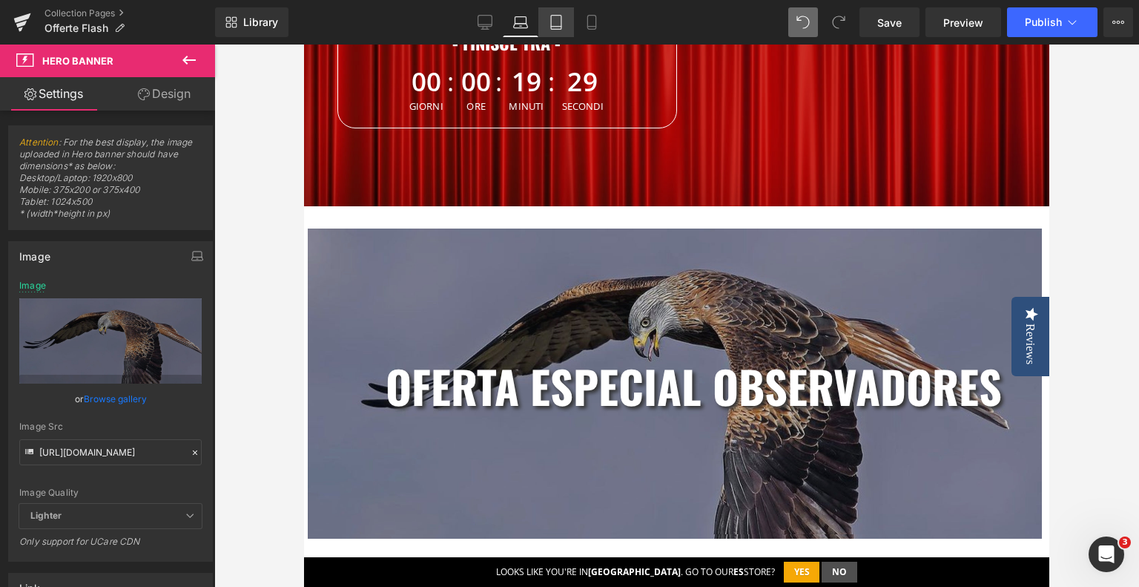
click at [562, 22] on icon at bounding box center [556, 22] width 15 height 15
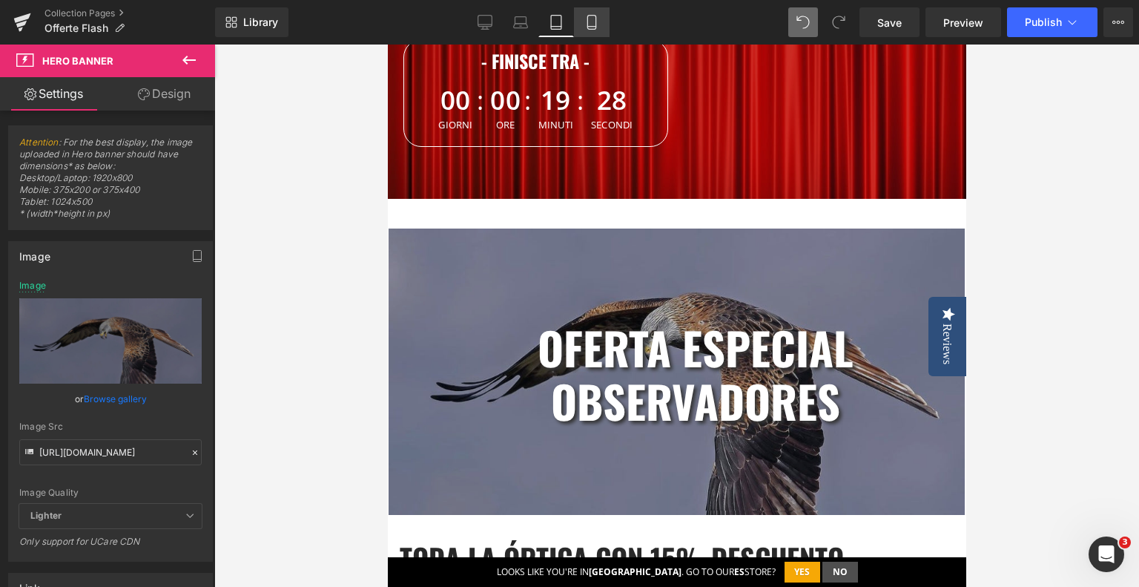
click at [593, 20] on icon at bounding box center [591, 22] width 15 height 15
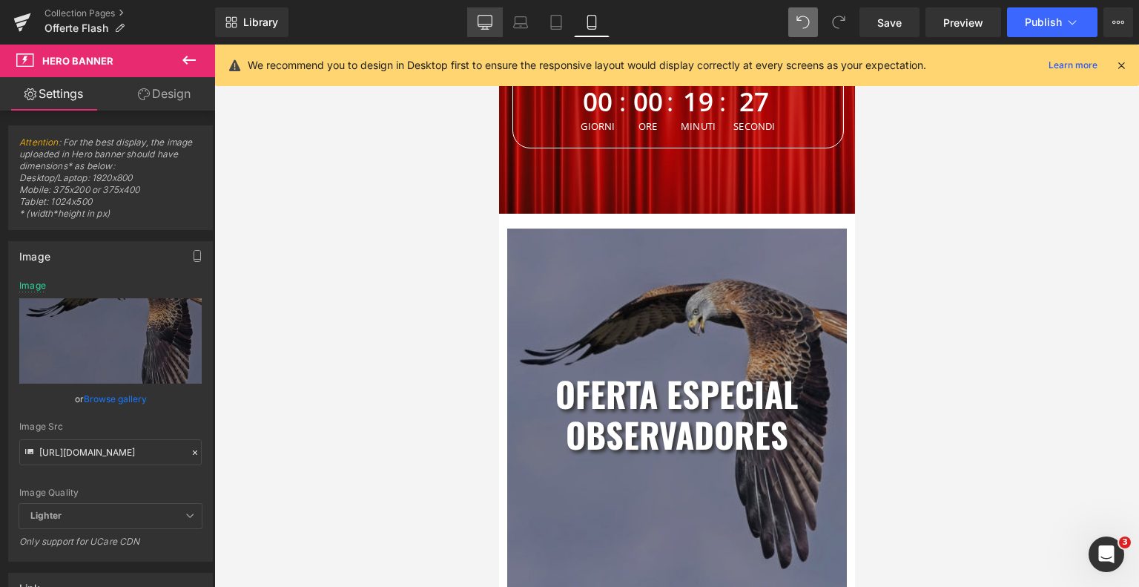
click at [493, 24] on link "Desktop" at bounding box center [485, 22] width 36 height 30
type input "[URL][DOMAIN_NAME]"
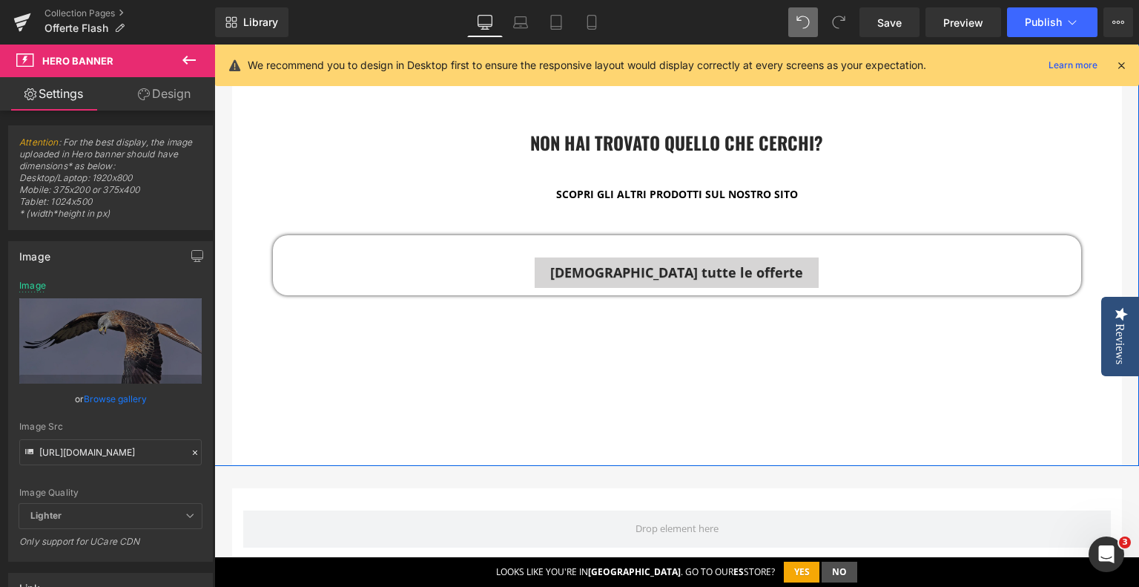
scroll to position [2611, 0]
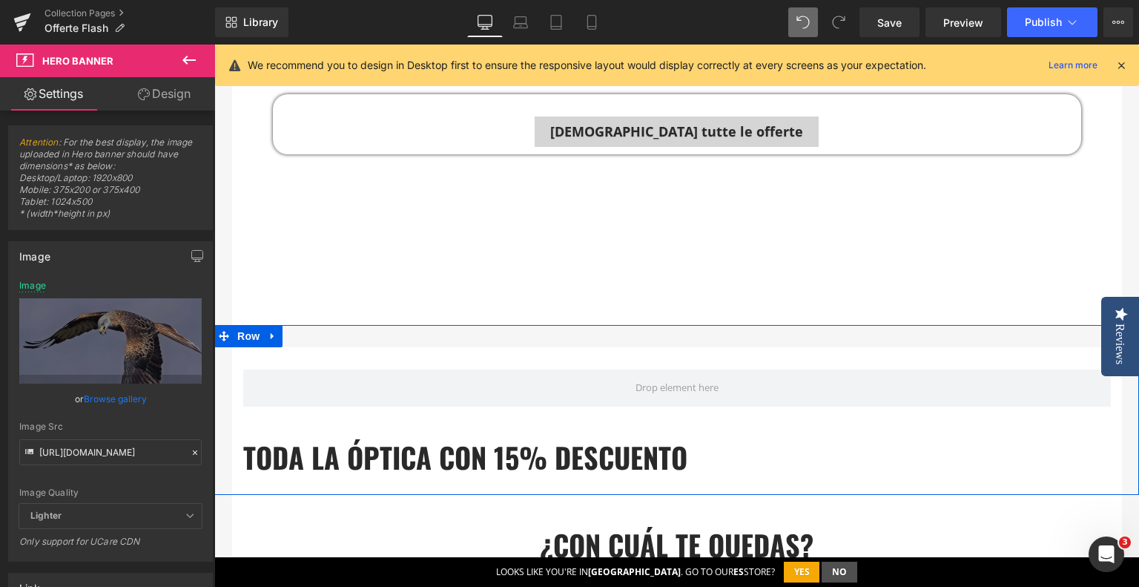
click at [268, 339] on icon at bounding box center [273, 336] width 10 height 11
click at [309, 337] on icon at bounding box center [311, 336] width 10 height 10
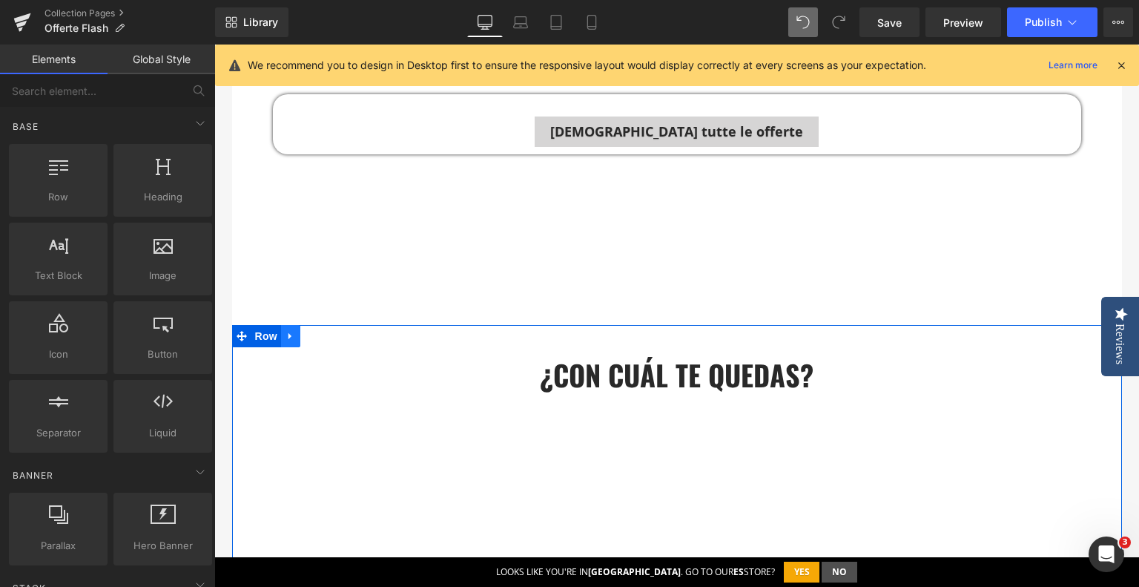
click at [286, 332] on icon at bounding box center [291, 336] width 10 height 11
click at [325, 336] on icon at bounding box center [329, 336] width 10 height 10
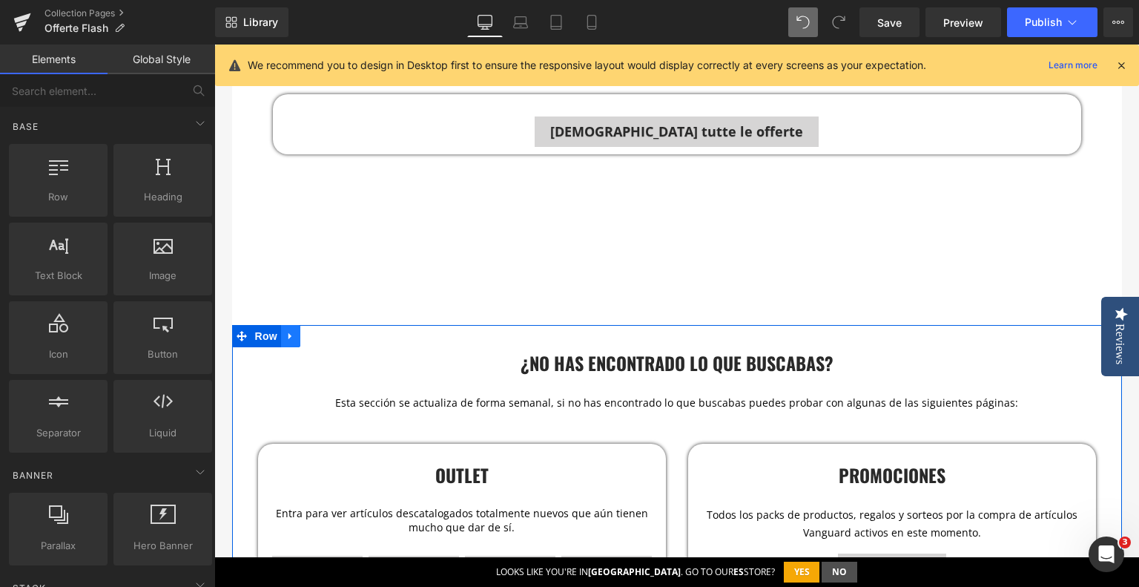
click at [286, 337] on icon at bounding box center [291, 336] width 10 height 11
click at [324, 333] on icon at bounding box center [329, 336] width 10 height 11
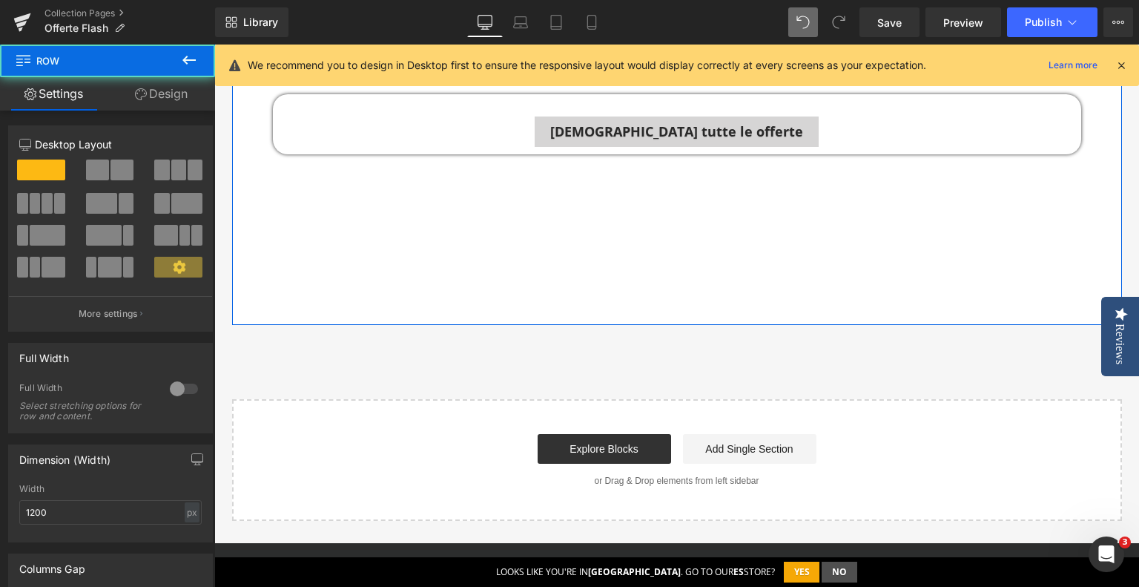
click at [149, 98] on link "Design" at bounding box center [162, 93] width 108 height 33
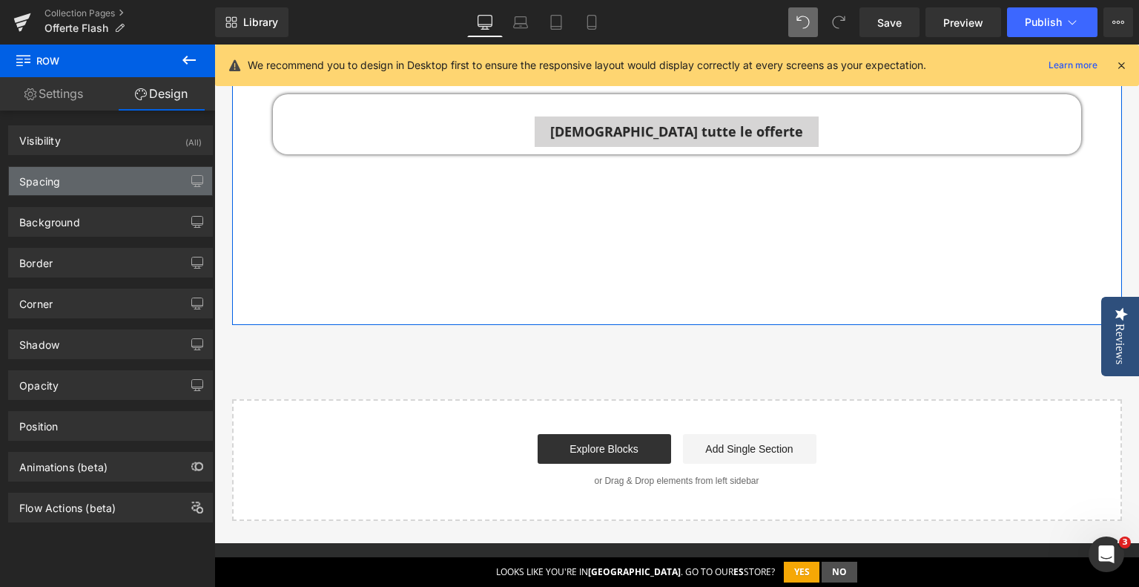
click at [119, 179] on div "Spacing" at bounding box center [110, 181] width 203 height 28
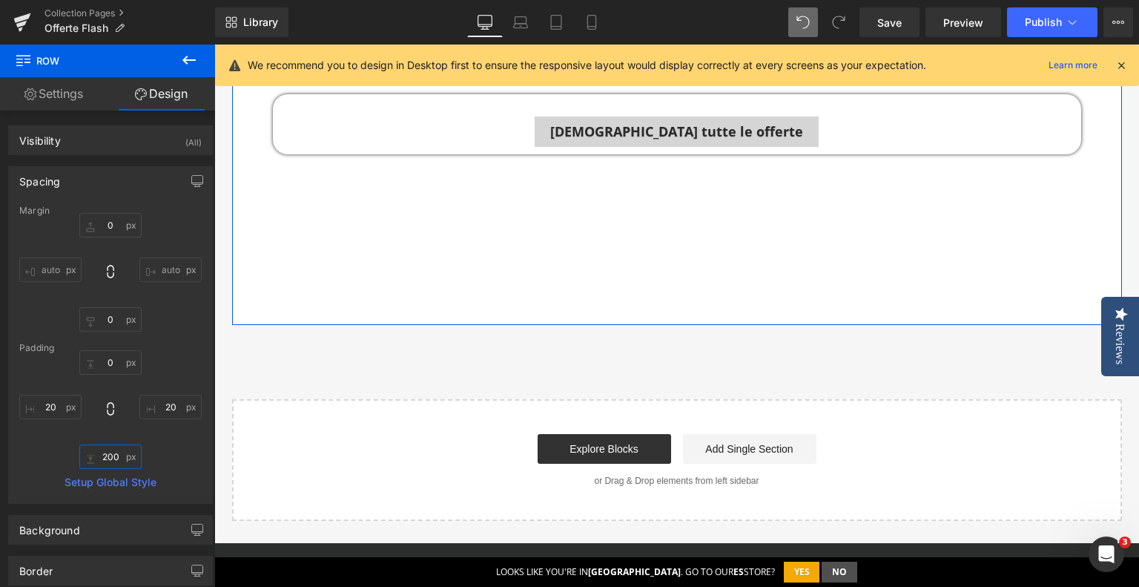
click at [104, 452] on input "200" at bounding box center [110, 456] width 62 height 24
type input "20"
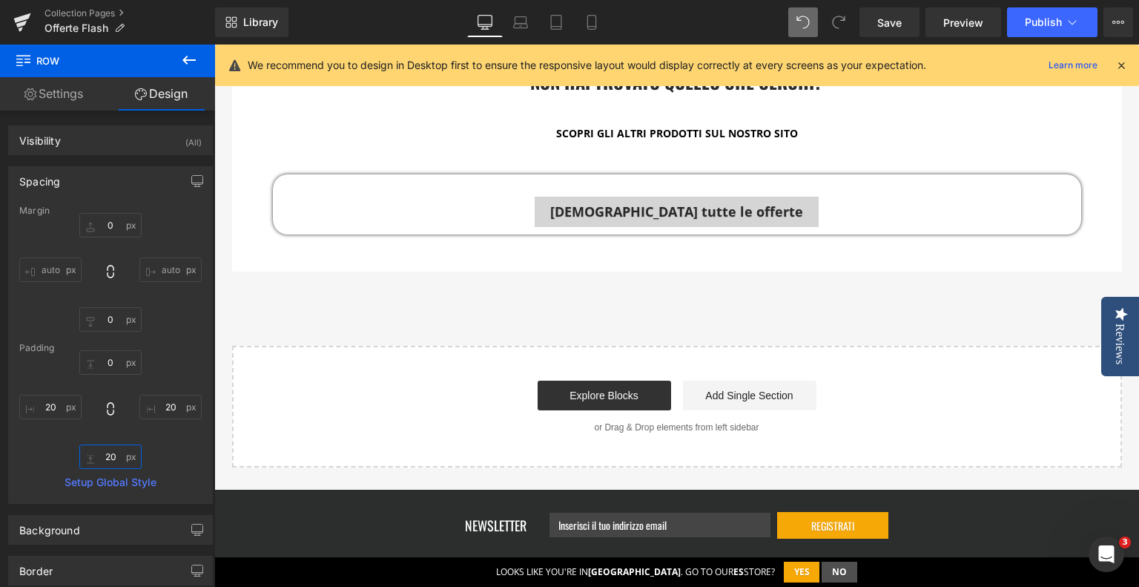
scroll to position [2462, 0]
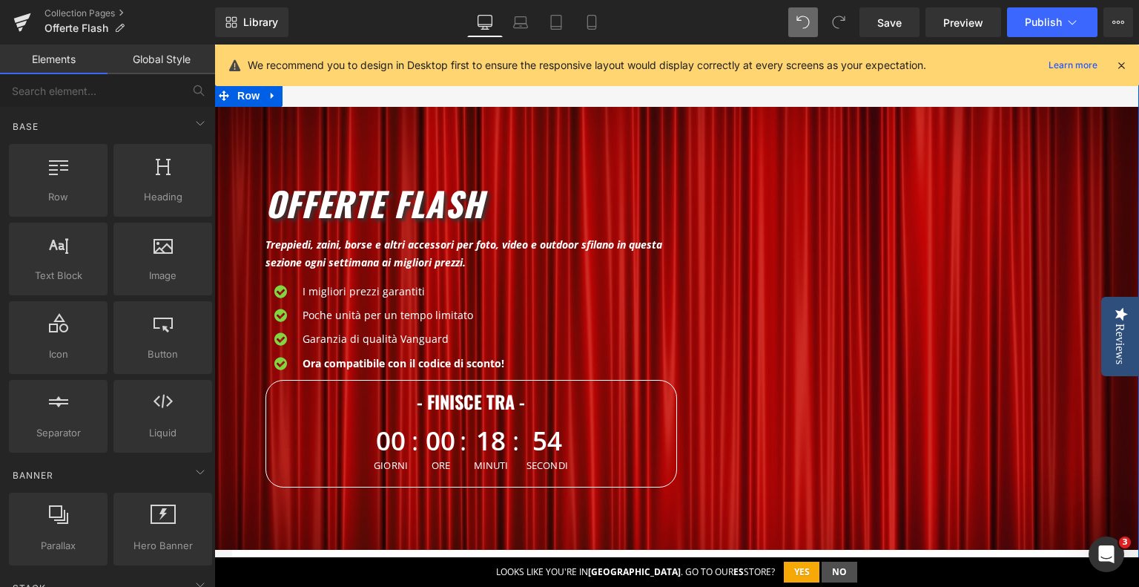
scroll to position [0, 0]
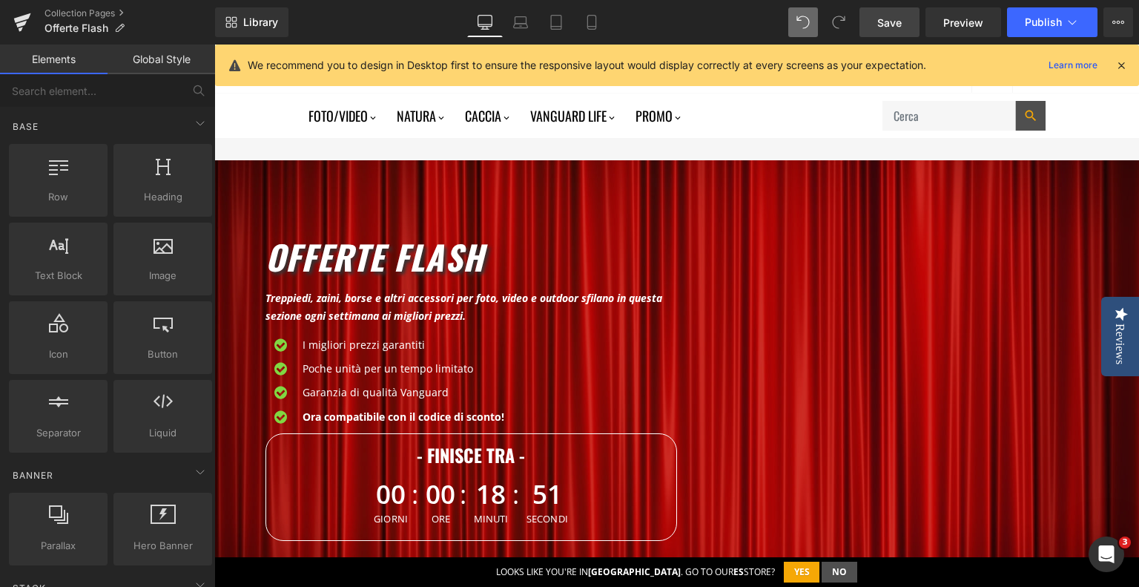
click at [879, 27] on span "Save" at bounding box center [889, 23] width 24 height 16
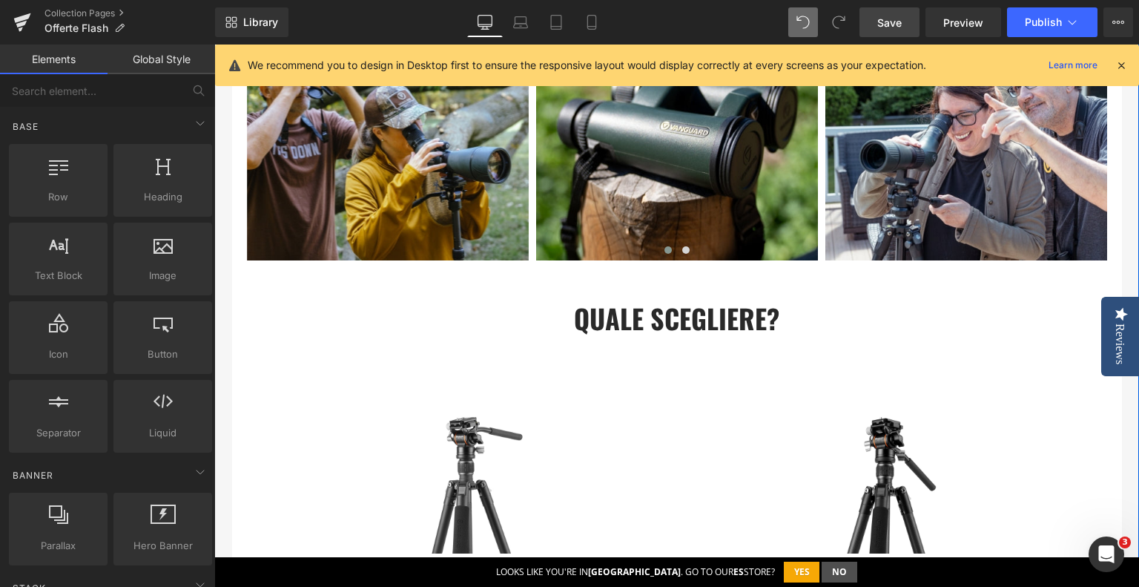
scroll to position [1706, 0]
